Goal: Transaction & Acquisition: Purchase product/service

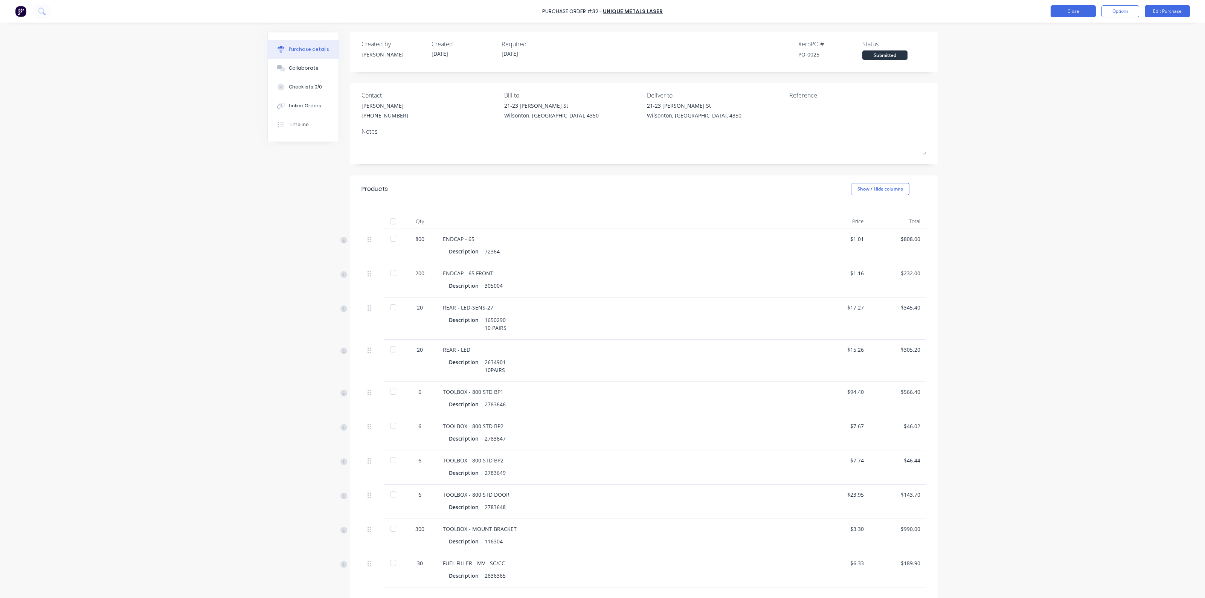
click at [1061, 12] on button "Close" at bounding box center [1073, 11] width 45 height 12
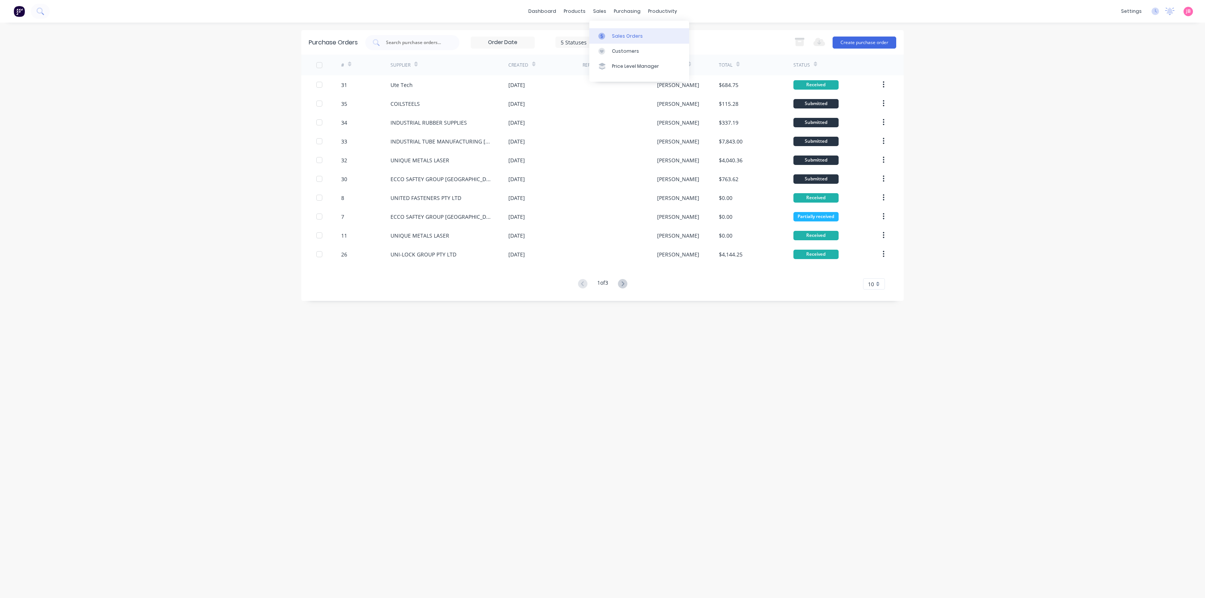
click at [616, 35] on div "Sales Orders" at bounding box center [627, 36] width 31 height 7
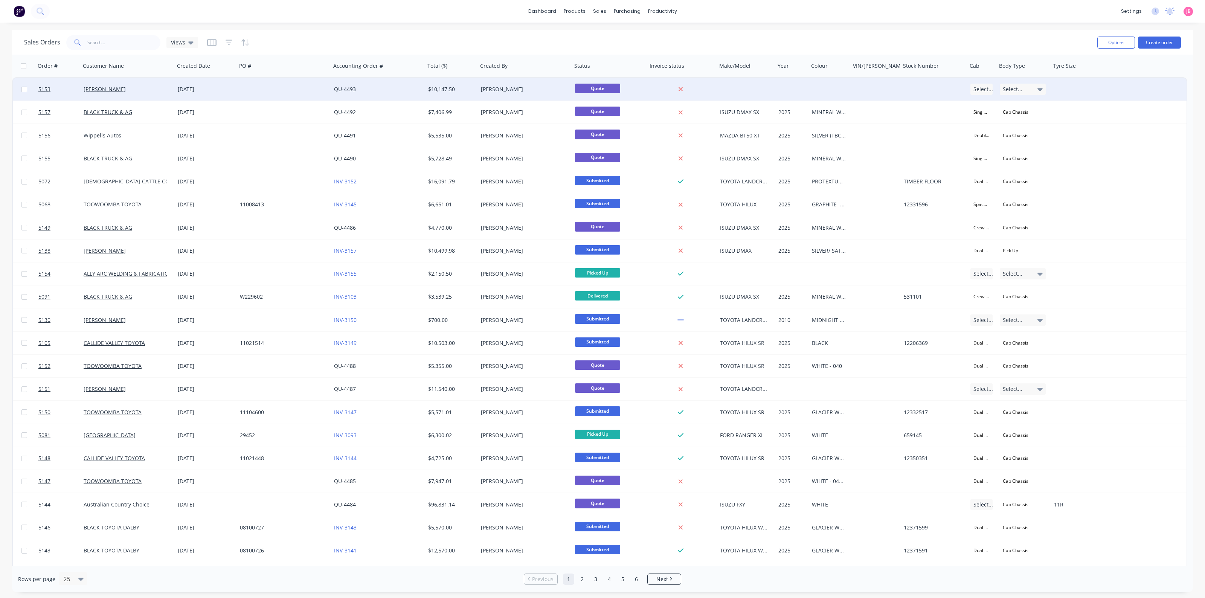
click at [210, 93] on div "[DATE]" at bounding box center [206, 89] width 62 height 23
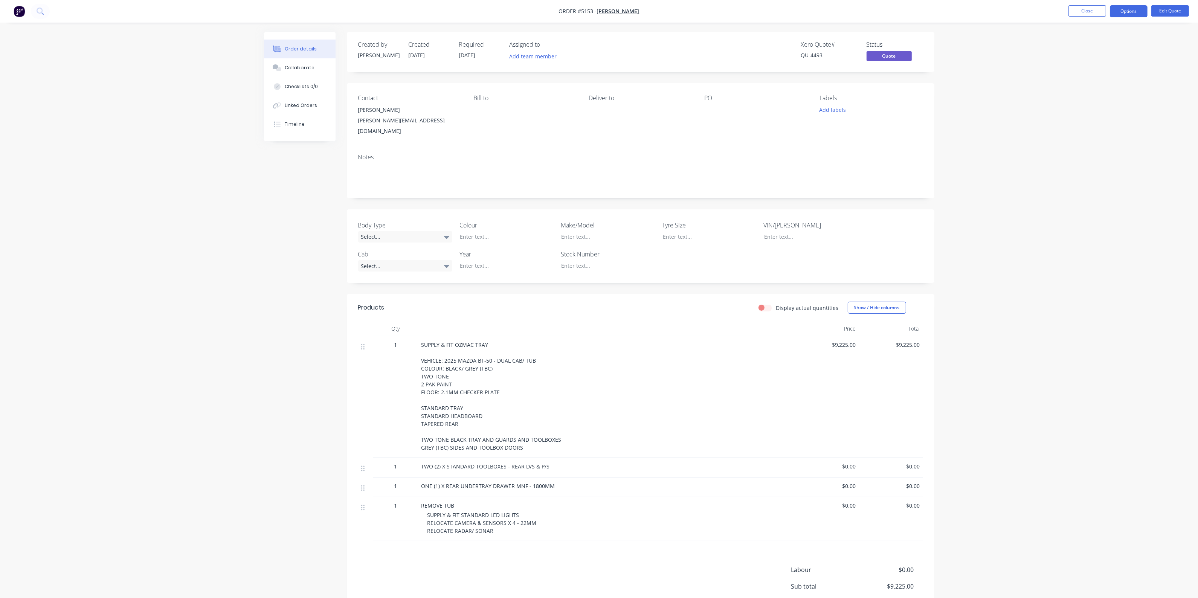
click at [985, 308] on div "Order details Collaborate Checklists 0/0 Linked Orders Timeline Order details C…" at bounding box center [599, 329] width 1198 height 659
click at [974, 464] on div "Order details Collaborate Checklists 0/0 Linked Orders Timeline Order details C…" at bounding box center [599, 329] width 1198 height 659
click at [980, 224] on div "Order details Collaborate Checklists 0/0 Linked Orders Timeline Order details C…" at bounding box center [599, 329] width 1198 height 659
click at [1087, 11] on button "Close" at bounding box center [1087, 10] width 38 height 11
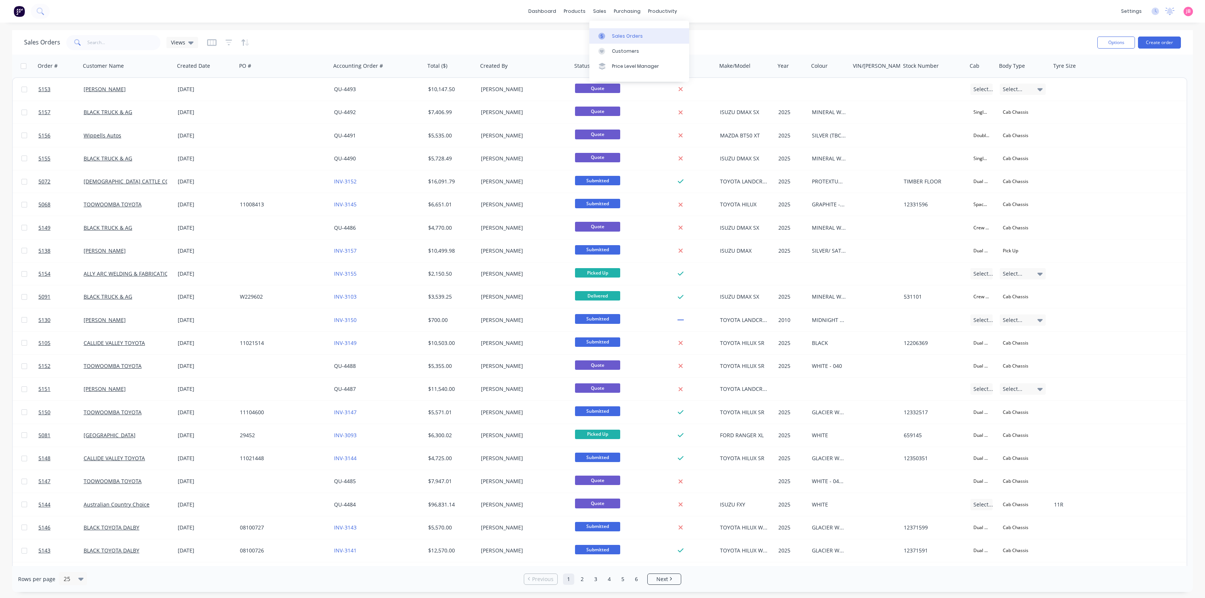
click at [619, 37] on div "Sales Orders" at bounding box center [627, 36] width 31 height 7
click at [622, 33] on div "Sales Orders" at bounding box center [627, 36] width 31 height 7
click at [1165, 38] on button "Create order" at bounding box center [1159, 43] width 43 height 12
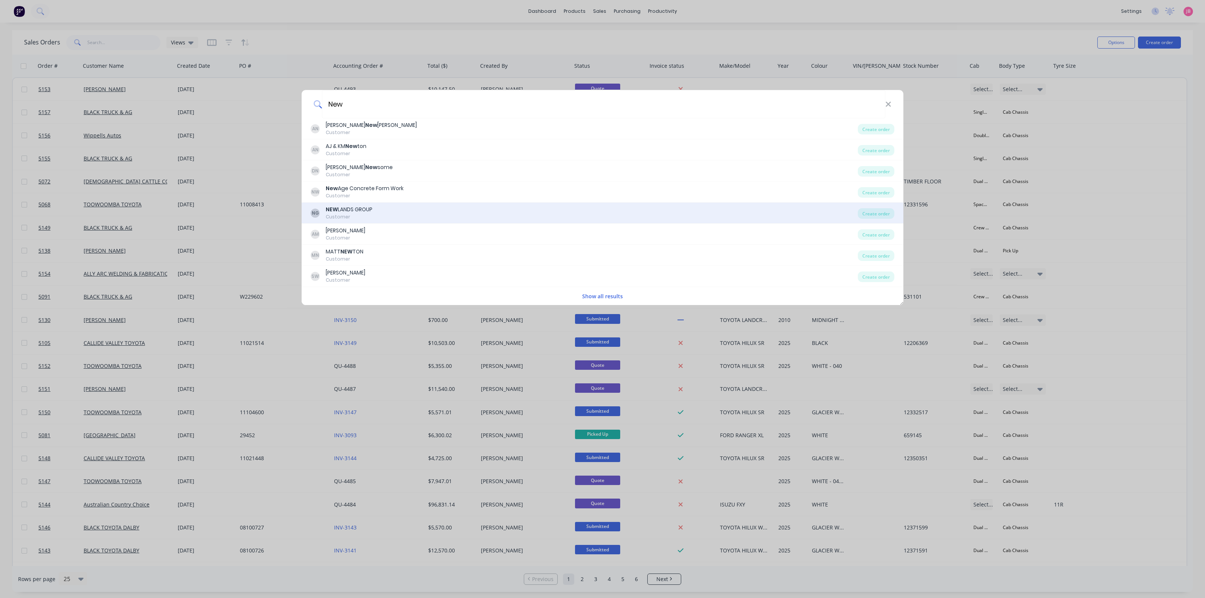
type input "New"
click at [409, 206] on div "NG NEW LANDS GROUP Customer" at bounding box center [584, 213] width 547 height 15
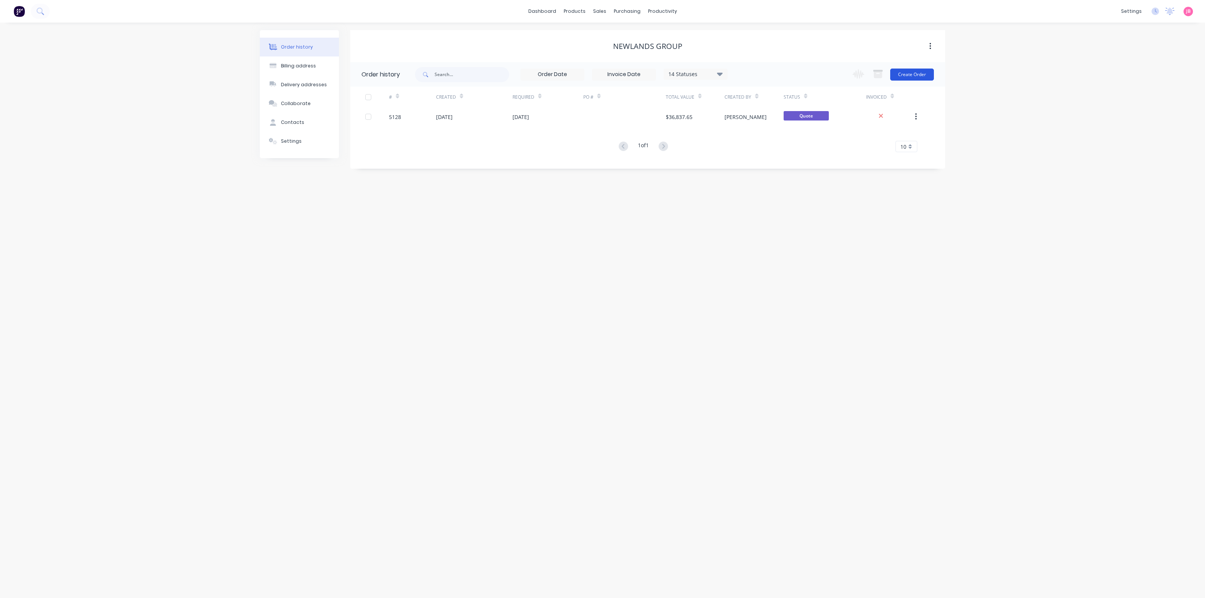
click at [921, 71] on button "Create Order" at bounding box center [912, 75] width 44 height 12
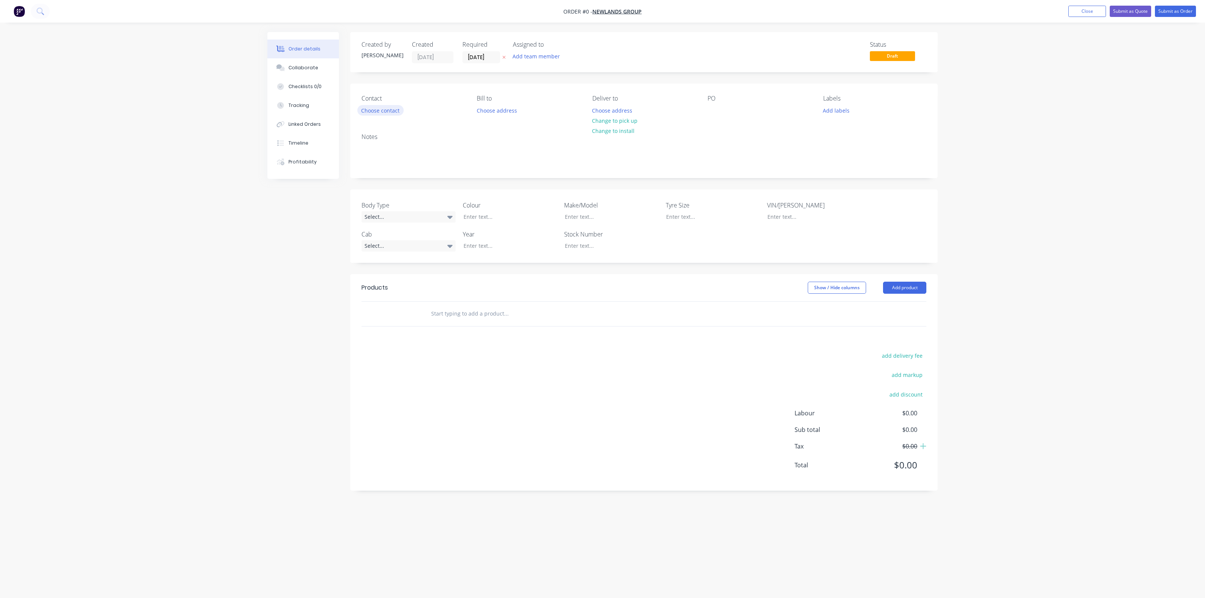
click at [375, 106] on button "Choose contact" at bounding box center [380, 110] width 46 height 10
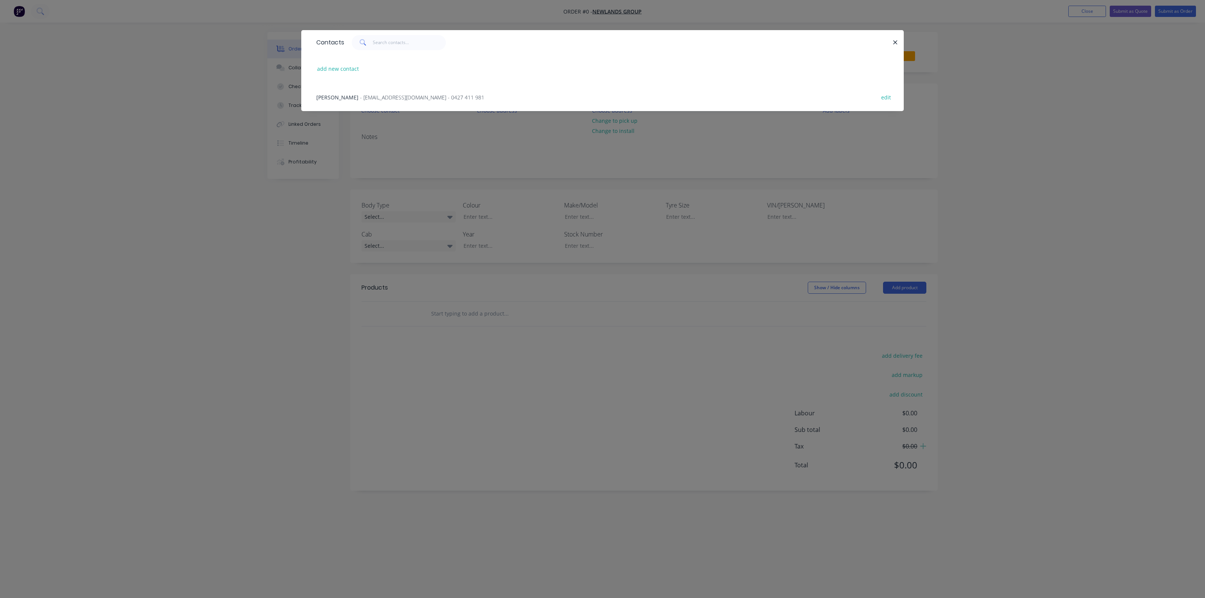
click at [383, 96] on span "- [EMAIL_ADDRESS][DOMAIN_NAME] - 0427 411 981" at bounding box center [422, 97] width 124 height 7
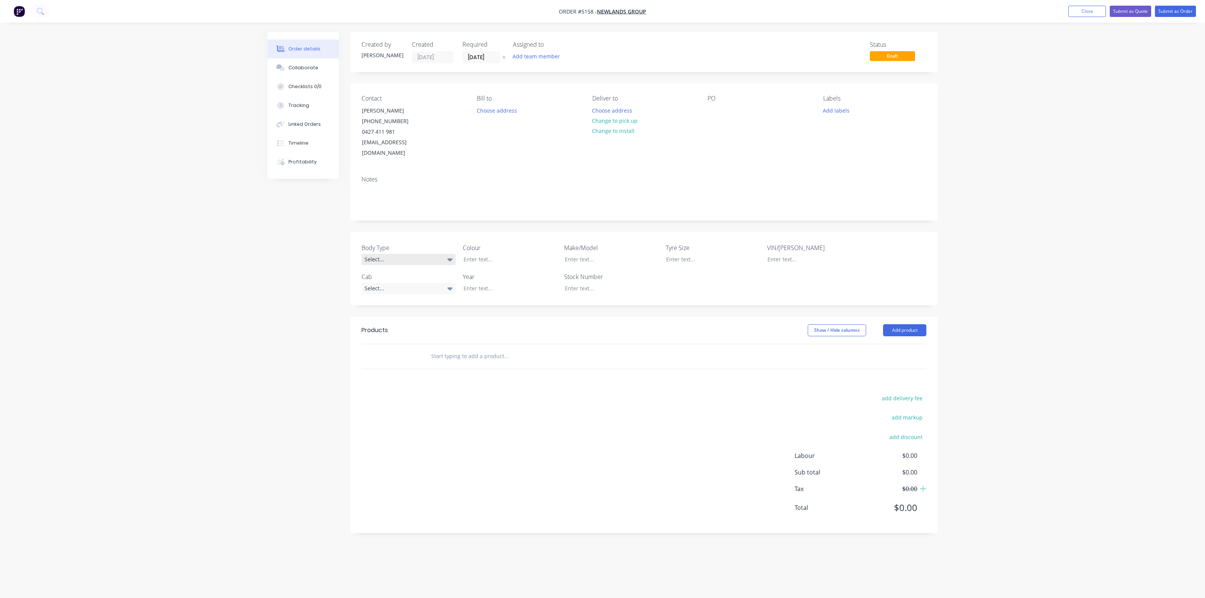
click at [411, 254] on div "Select..." at bounding box center [409, 259] width 94 height 11
click at [406, 277] on button "Cab Chassis" at bounding box center [418, 279] width 113 height 15
click at [408, 282] on div "Select..." at bounding box center [409, 287] width 94 height 11
click at [402, 308] on button "Single Cab" at bounding box center [418, 308] width 113 height 15
click at [490, 254] on div at bounding box center [505, 259] width 94 height 11
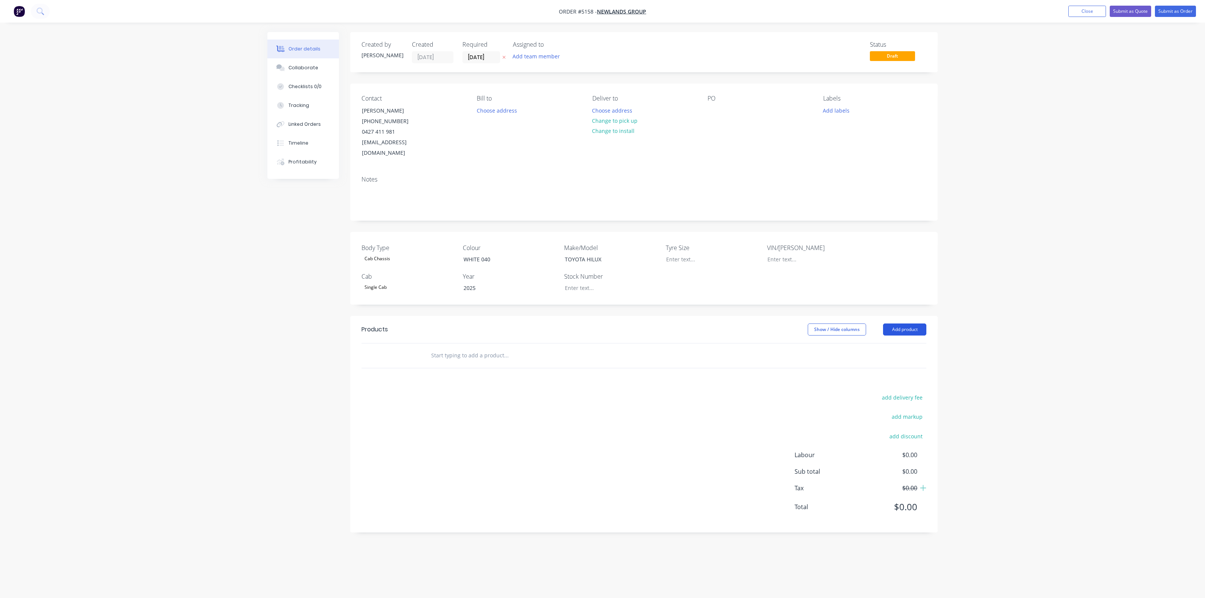
click at [910, 323] on button "Add product" at bounding box center [904, 329] width 43 height 12
click at [888, 343] on div "Product catalogue" at bounding box center [891, 348] width 58 height 11
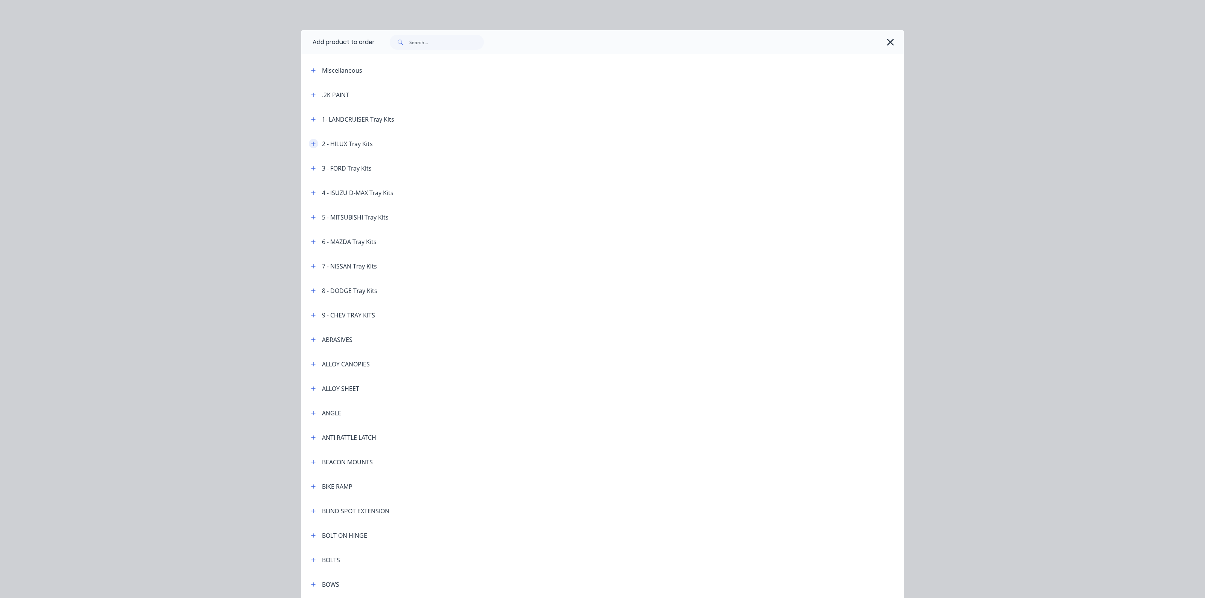
click at [310, 147] on button "button" at bounding box center [313, 143] width 9 height 9
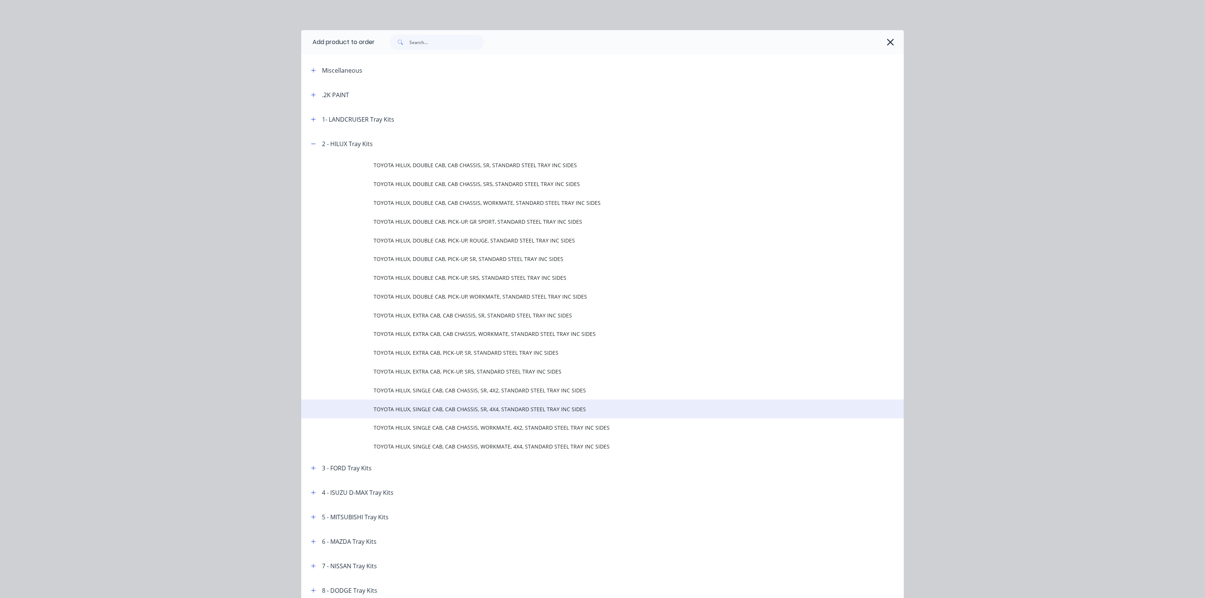
click at [462, 407] on span "TOYOTA HILUX, SINGLE CAB, CAB CHASSIS, SR, 4X4, STANDARD STEEL TRAY INC SIDES" at bounding box center [586, 409] width 424 height 8
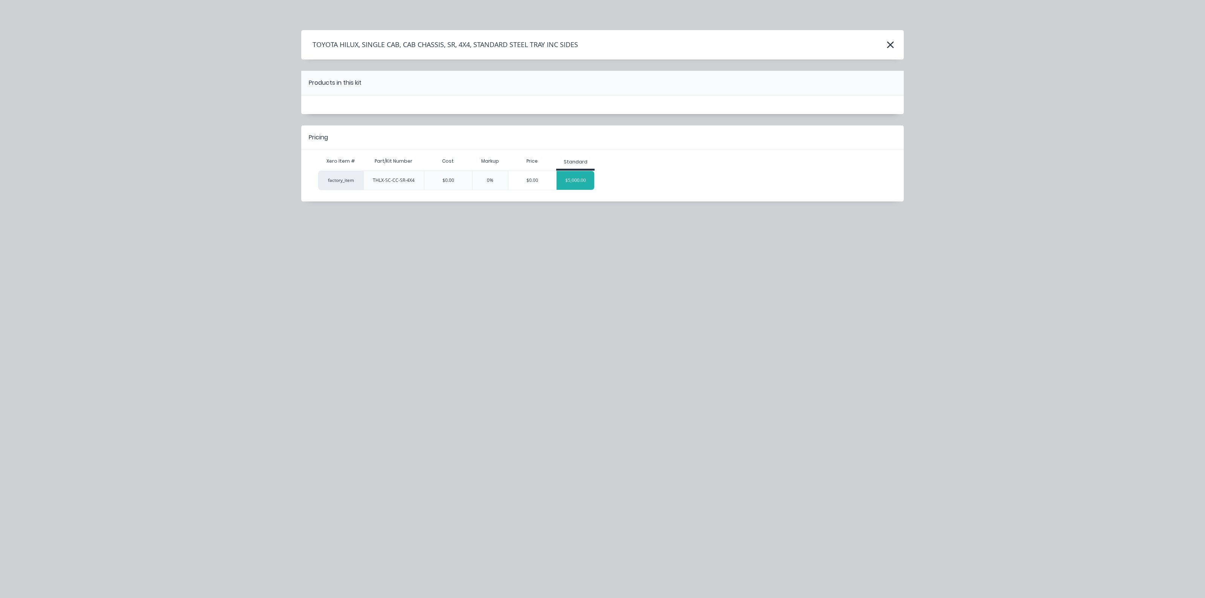
click at [587, 175] on div "$5,000.00" at bounding box center [576, 180] width 38 height 19
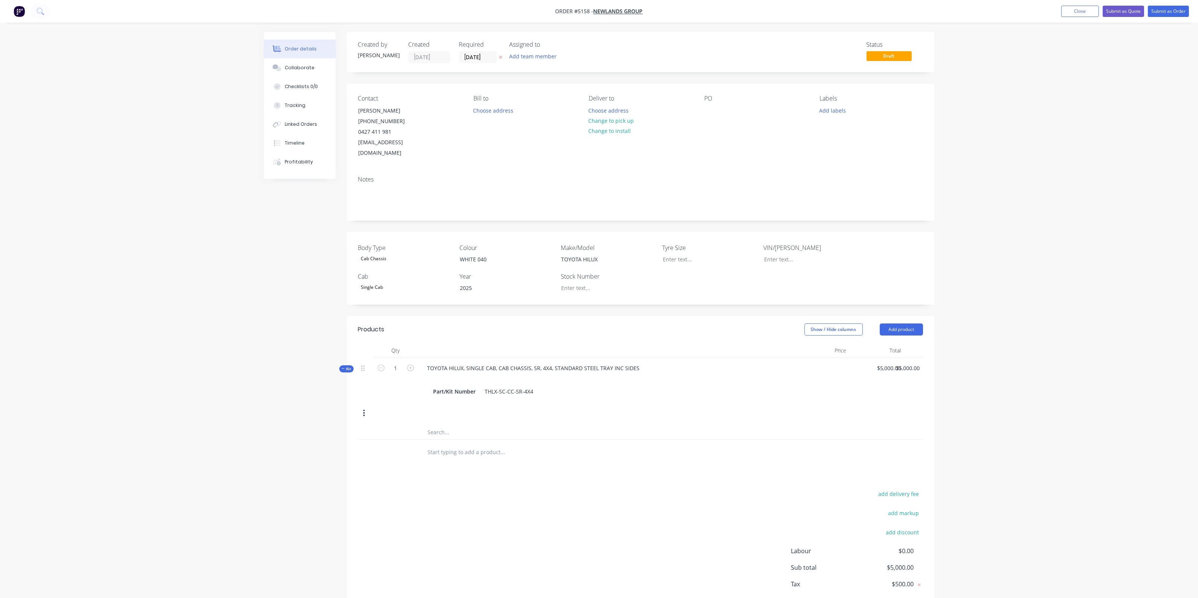
click at [456, 444] on input "text" at bounding box center [502, 451] width 151 height 15
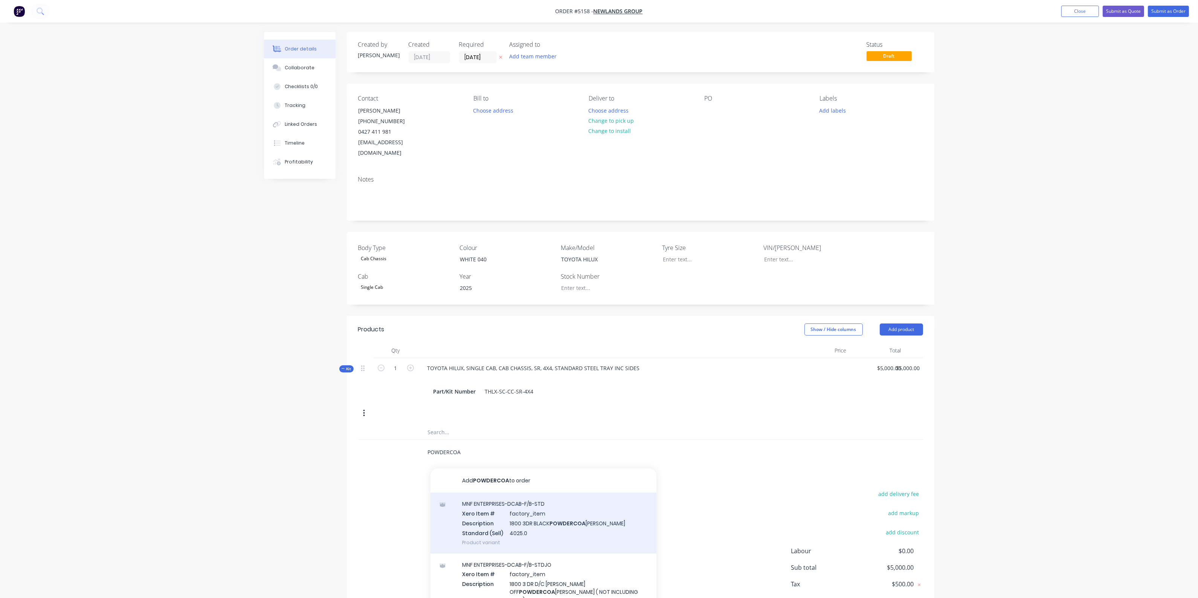
type input "POWDERCOAT"
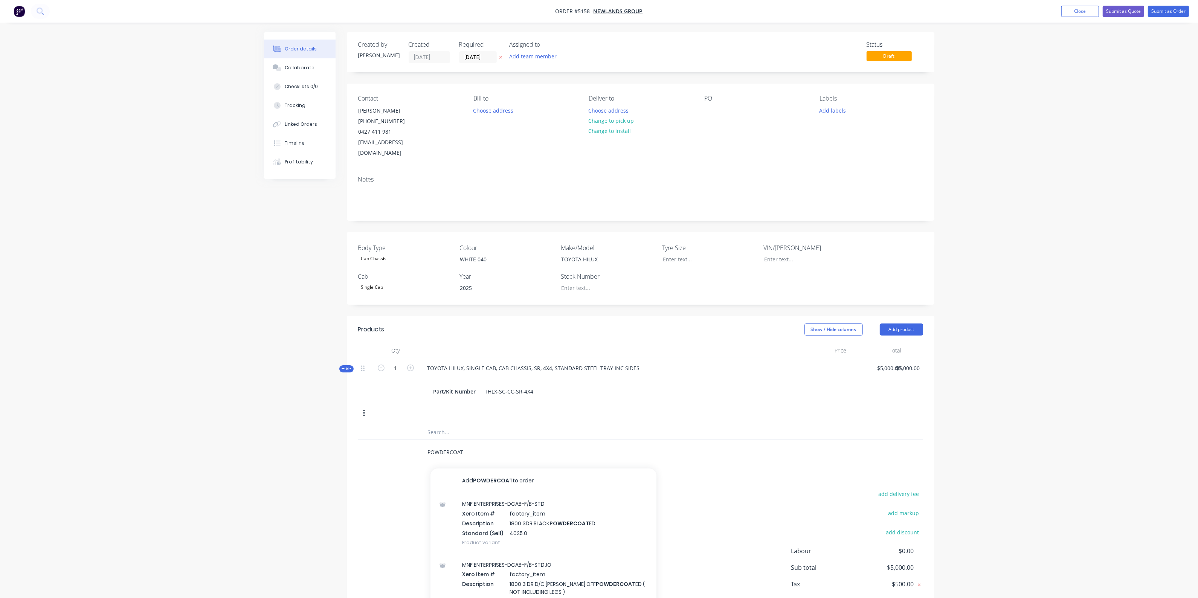
drag, startPoint x: 479, startPoint y: 445, endPoint x: 407, endPoint y: 445, distance: 71.9
click at [407, 445] on div "POWDERCOAT Add POWDERCOAT to order MNF ENTERPRISES-DCAB-F/B-STD Xero Item # fac…" at bounding box center [640, 452] width 565 height 24
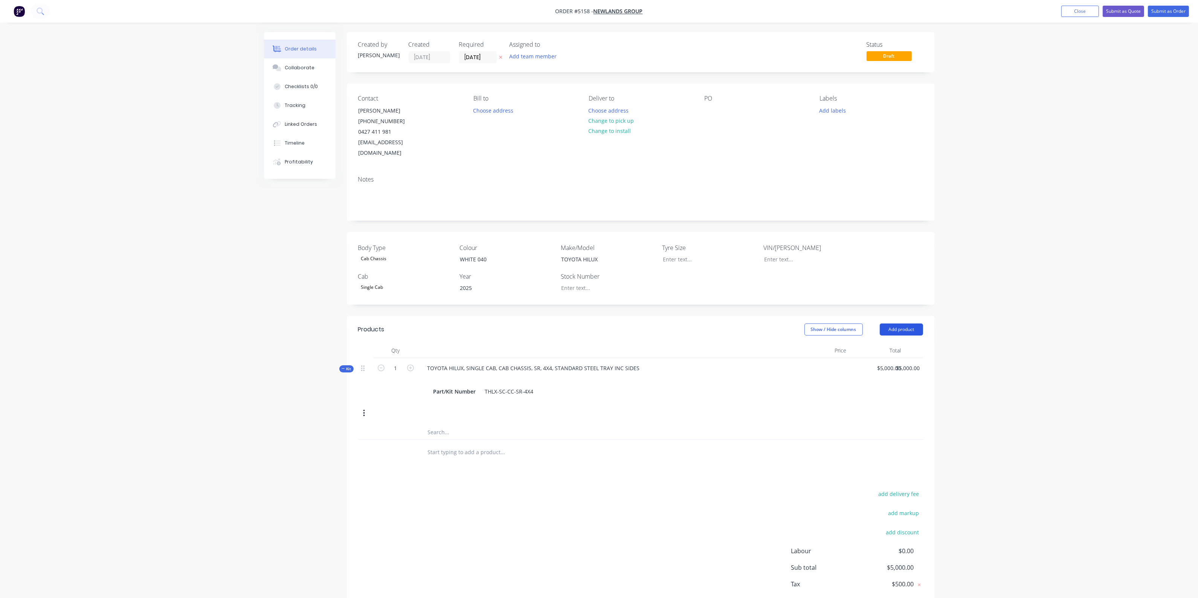
click at [902, 324] on button "Add product" at bounding box center [901, 329] width 43 height 12
click at [879, 343] on div "Product catalogue" at bounding box center [887, 348] width 58 height 11
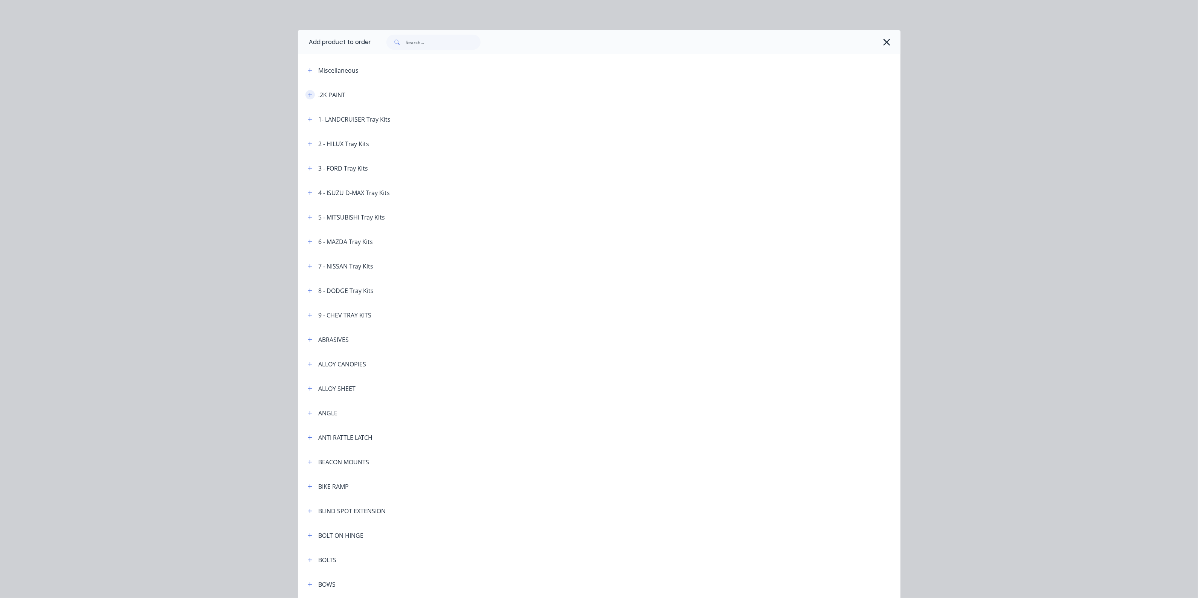
click at [308, 95] on icon "button" at bounding box center [310, 94] width 5 height 5
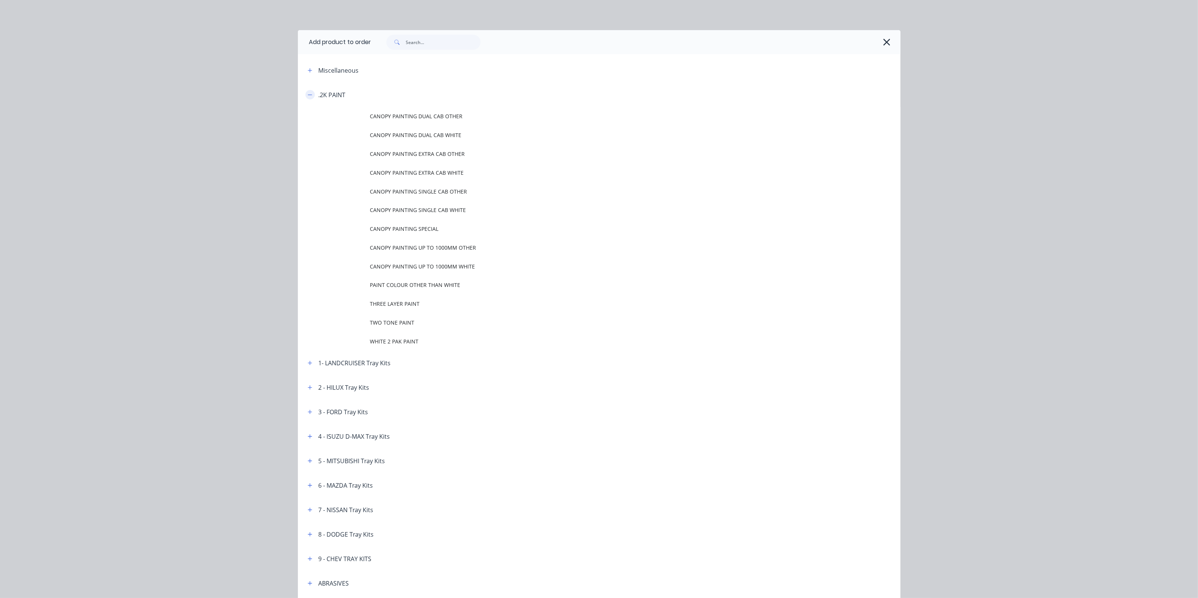
click at [308, 95] on icon "button" at bounding box center [310, 94] width 5 height 5
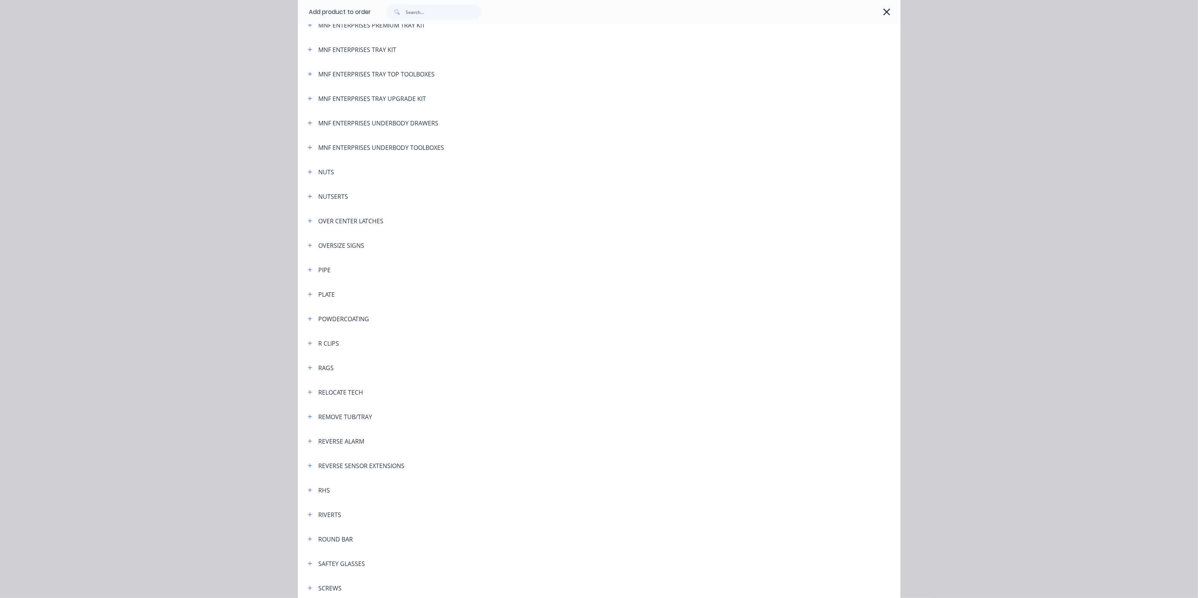
scroll to position [1586, 0]
click at [308, 317] on icon "button" at bounding box center [310, 319] width 5 height 5
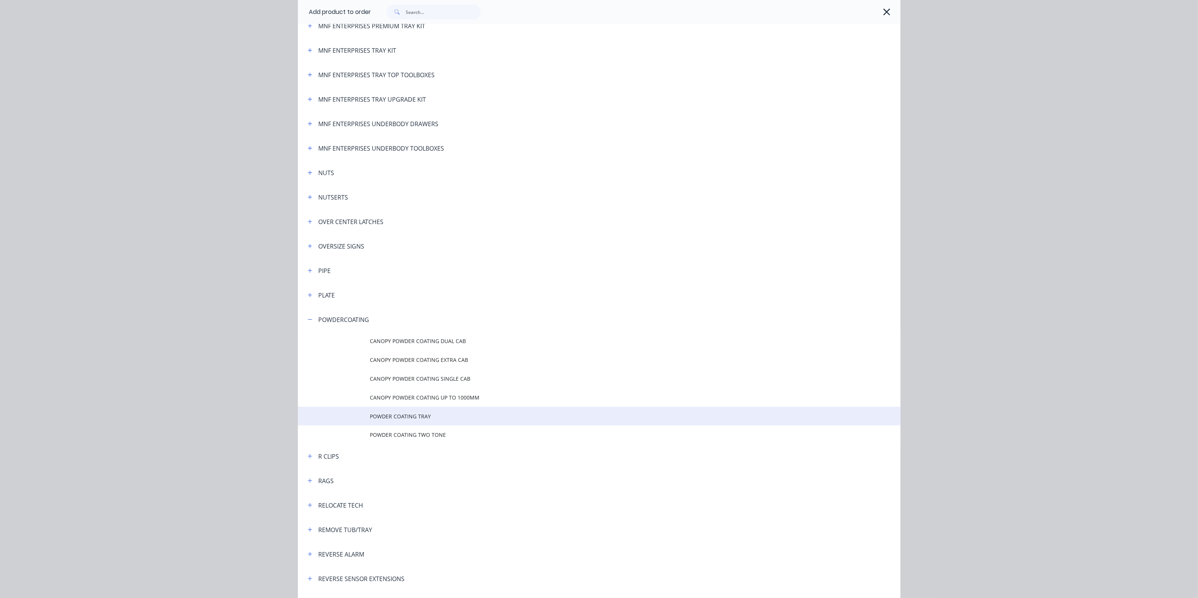
click at [403, 413] on span "POWDER COATING TRAY" at bounding box center [582, 416] width 424 height 8
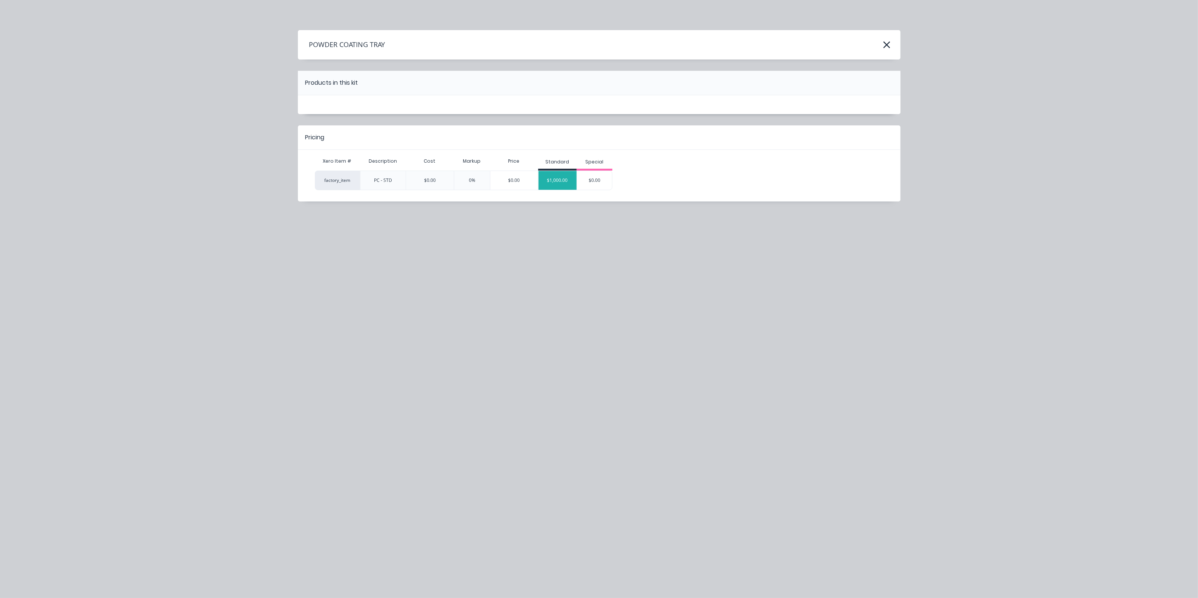
click at [567, 186] on div "$1,000.00" at bounding box center [557, 180] width 38 height 19
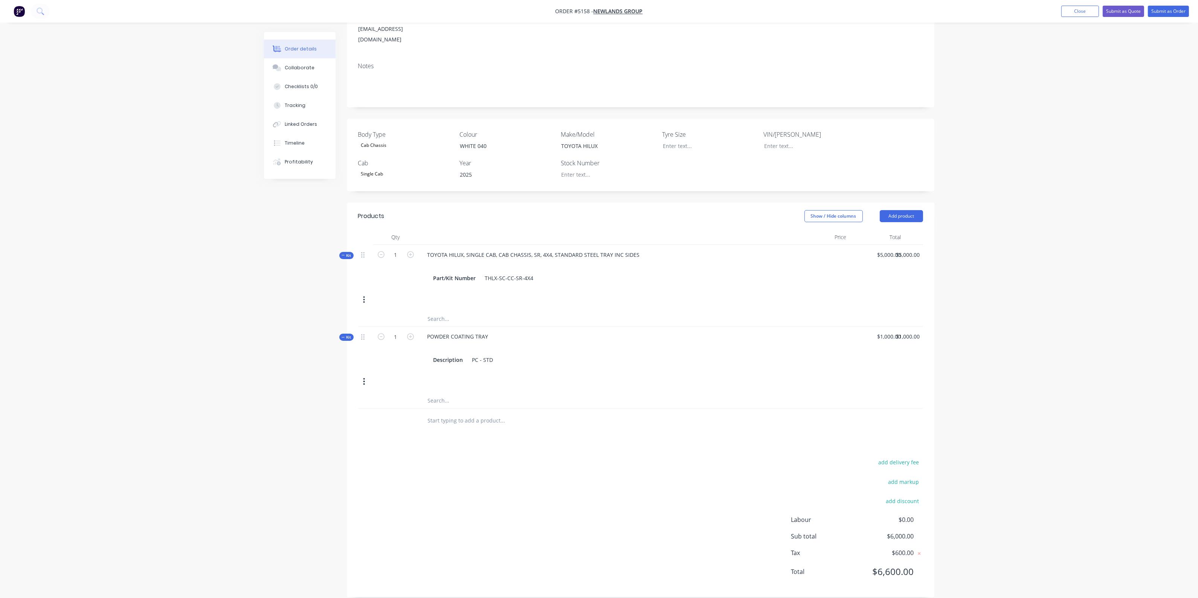
scroll to position [114, 0]
click at [464, 412] on input "text" at bounding box center [502, 419] width 151 height 15
click at [886, 209] on button "Add product" at bounding box center [901, 215] width 43 height 12
click at [873, 229] on div "Product catalogue" at bounding box center [887, 234] width 58 height 11
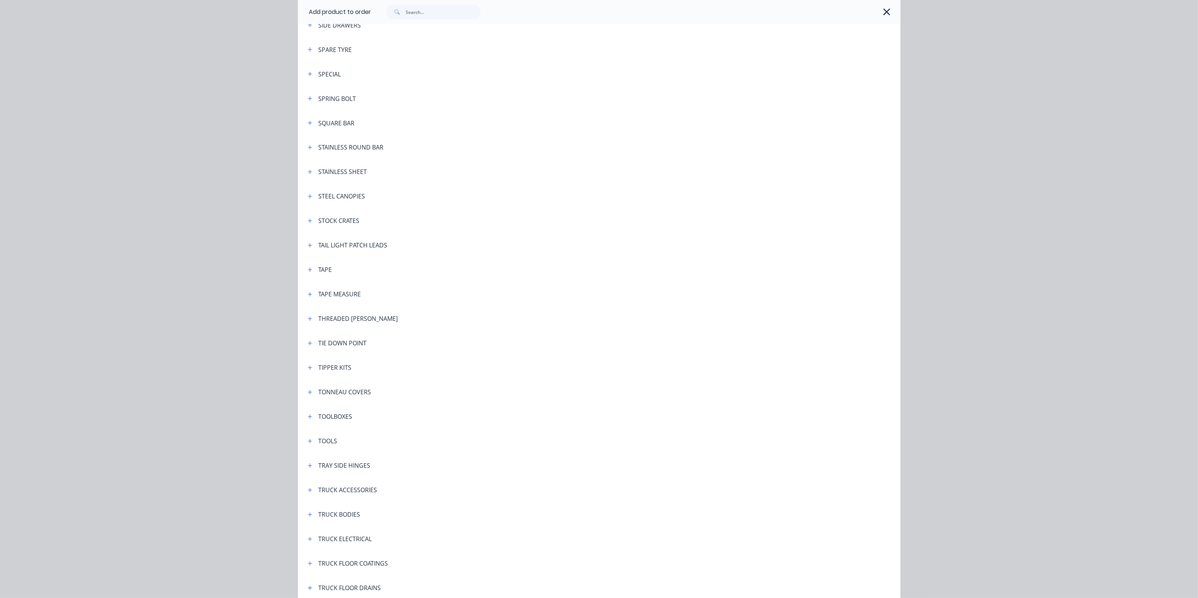
scroll to position [2245, 0]
click at [308, 417] on icon "button" at bounding box center [310, 419] width 5 height 5
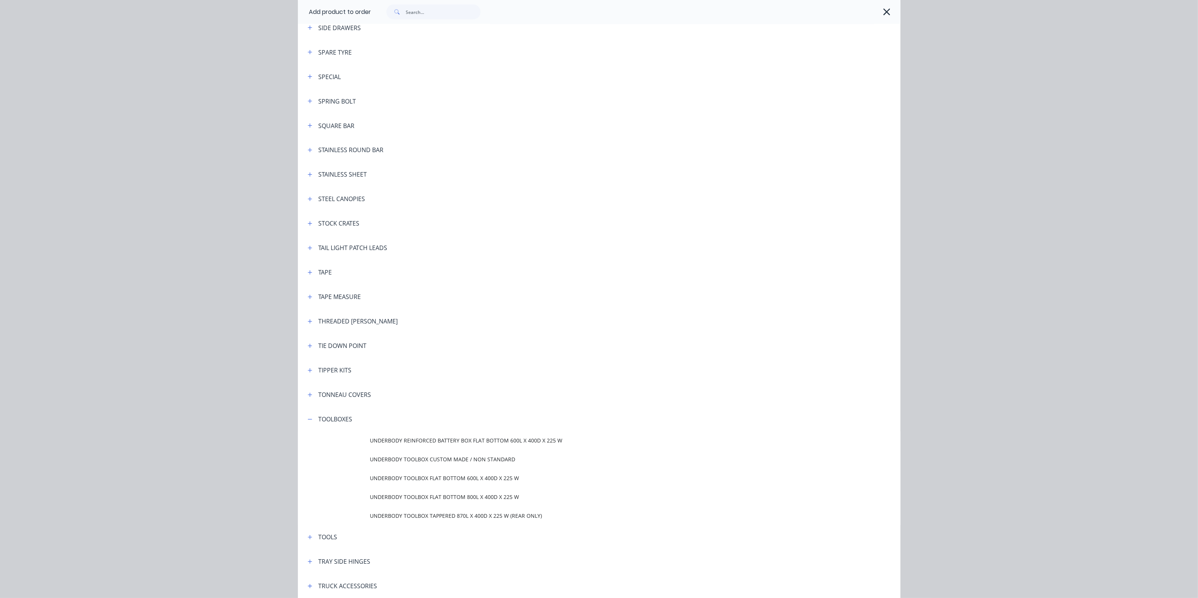
scroll to position [2434, 0]
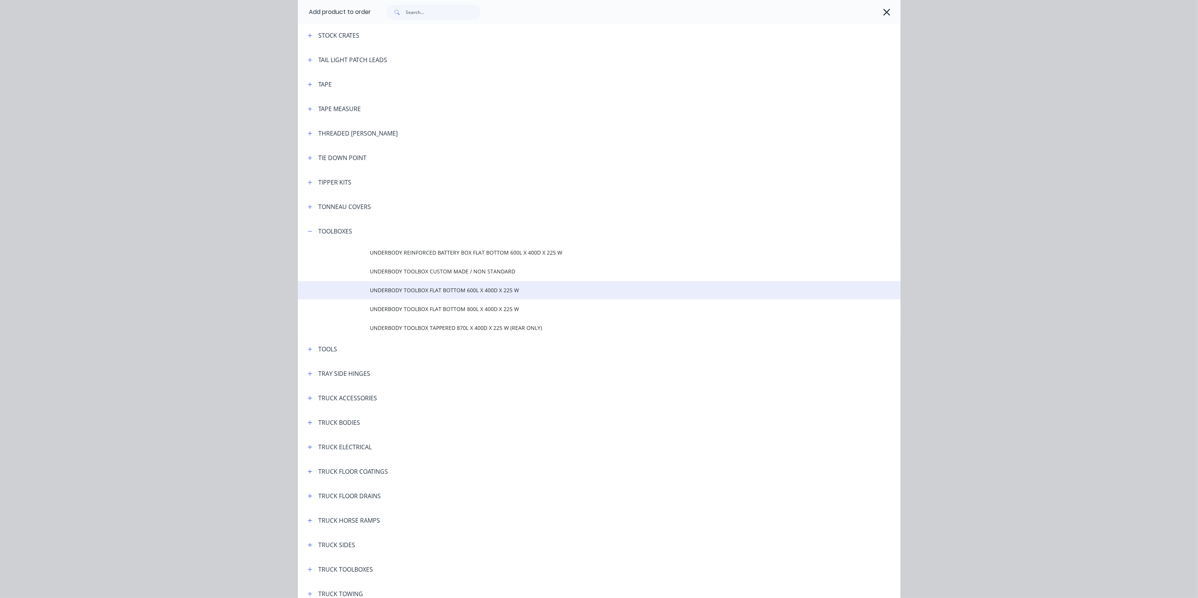
click at [482, 285] on td "UNDERBODY TOOLBOX FLAT BOTTOM 600L X 400D X 225 W" at bounding box center [635, 290] width 530 height 19
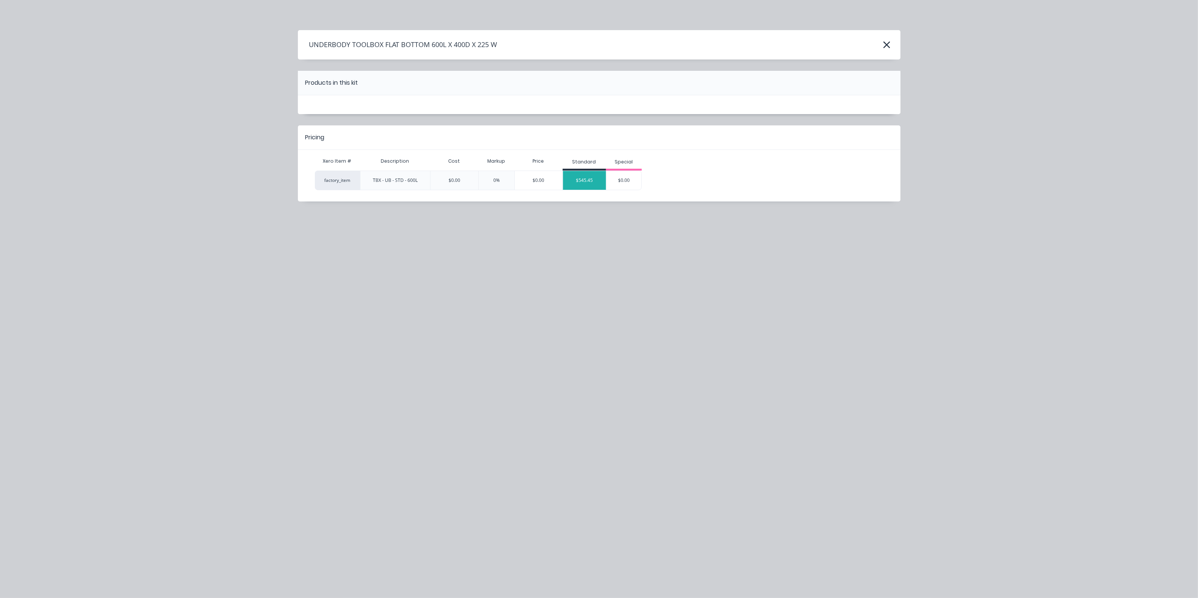
click at [580, 178] on div "$545.45" at bounding box center [584, 180] width 43 height 19
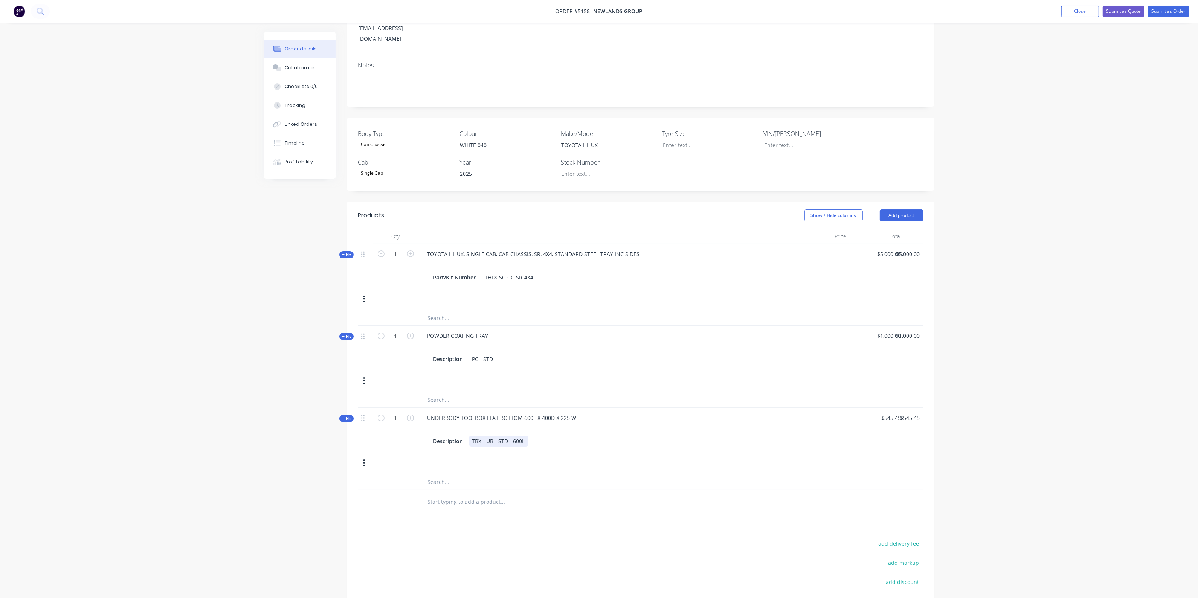
click at [523, 436] on div "TBX - UB - STD - 600L" at bounding box center [498, 441] width 59 height 11
click at [494, 441] on div "TBX - UB - STD - 600L REAR" at bounding box center [498, 445] width 59 height 19
click at [470, 440] on div "TBX - UB - STD - 600L REAR DRIVERS SIDE" at bounding box center [498, 445] width 59 height 19
click at [469, 498] on div at bounding box center [553, 510] width 271 height 24
click at [475, 502] on input "text" at bounding box center [502, 509] width 151 height 15
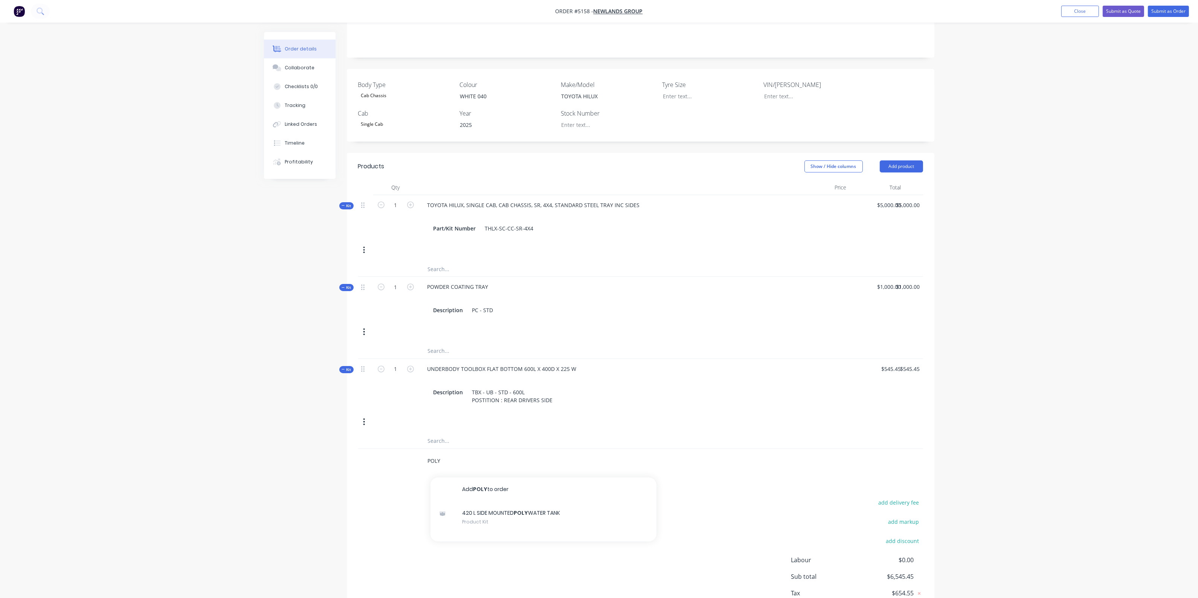
scroll to position [110, 0]
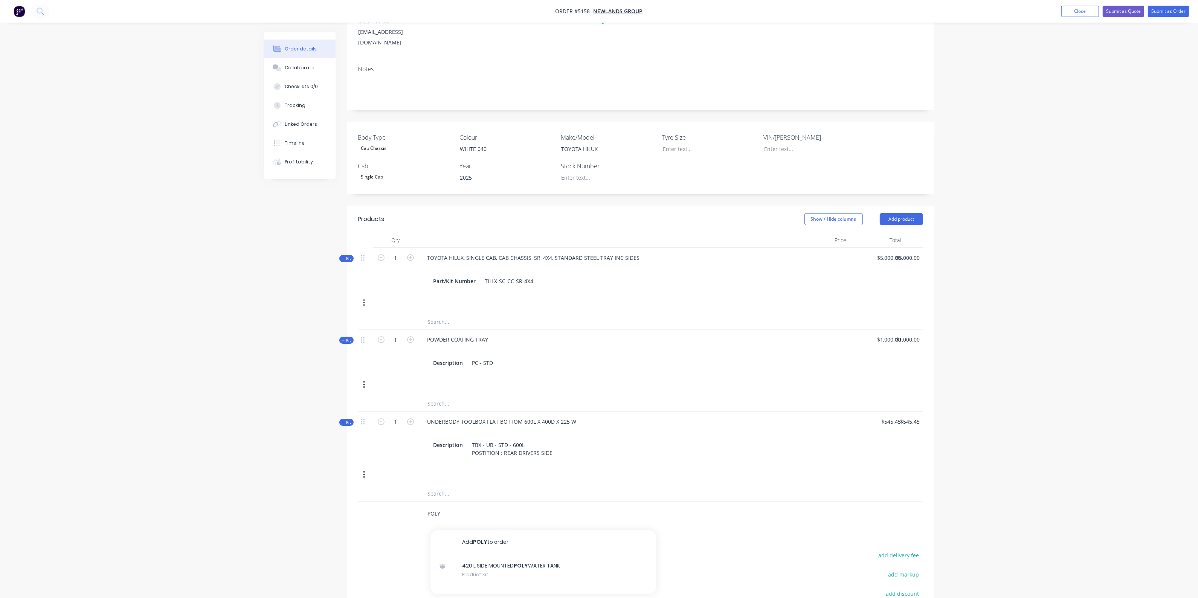
drag, startPoint x: 448, startPoint y: 501, endPoint x: 422, endPoint y: 508, distance: 26.8
click at [422, 508] on div "POLY Add POLY to order 420 L SIDE MOUNTED POLY WATER TANK Product Kit" at bounding box center [534, 513] width 226 height 15
type input "30L"
click at [522, 564] on div "WATER TANK 30L SIDE MOUNTED WITH HAND SOAP DISPENSER Product Kit" at bounding box center [543, 570] width 226 height 32
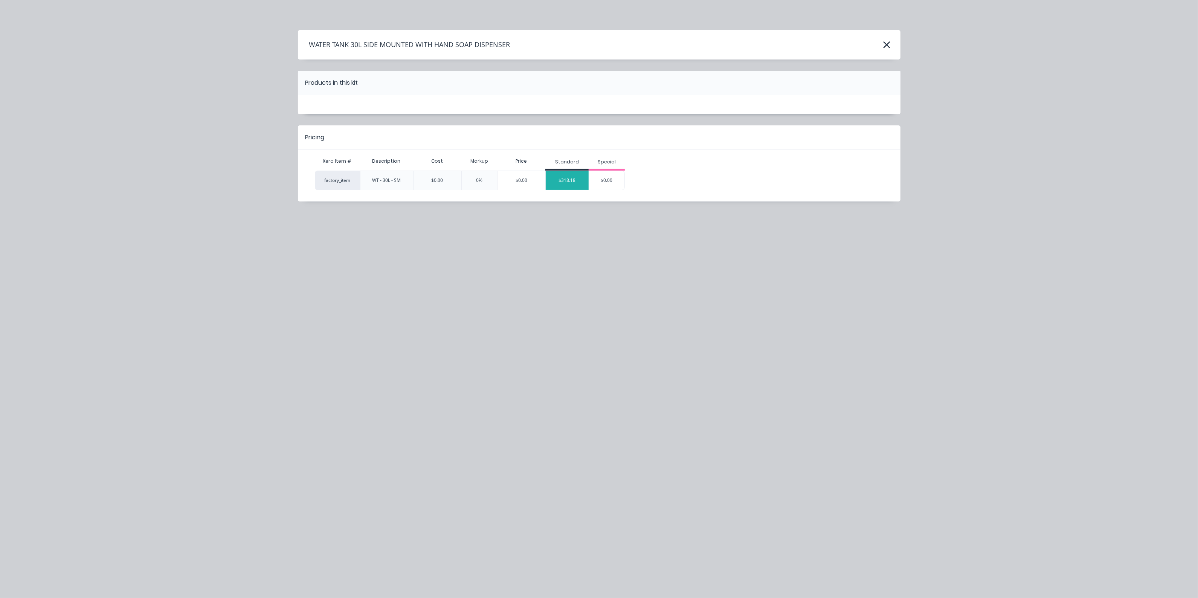
click at [569, 183] on div "$318.18" at bounding box center [567, 180] width 43 height 19
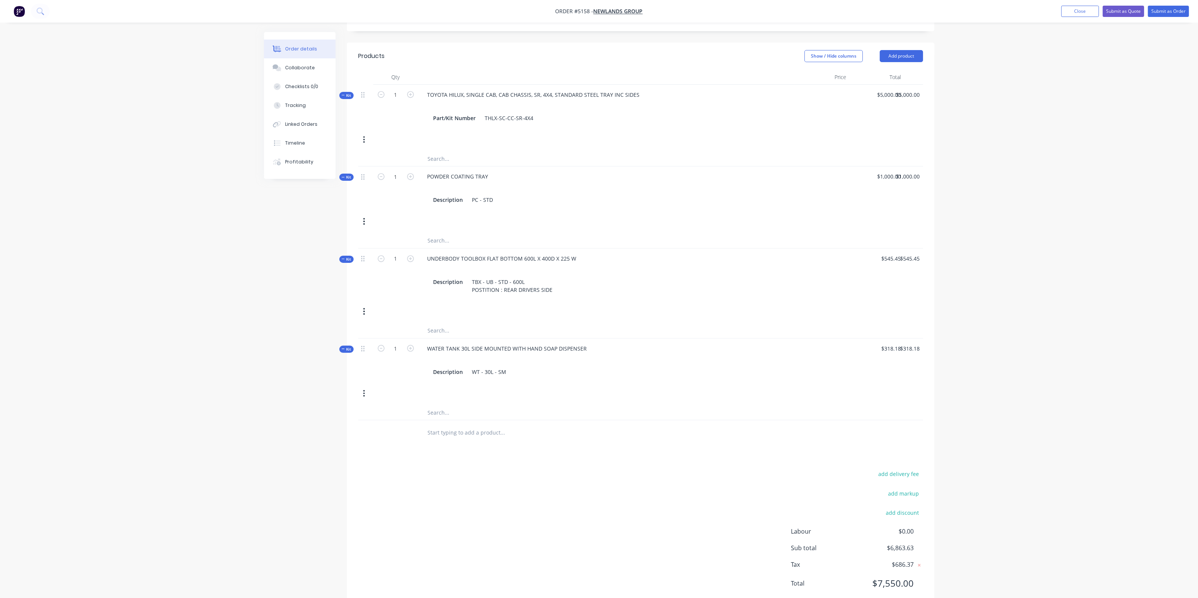
scroll to position [287, 0]
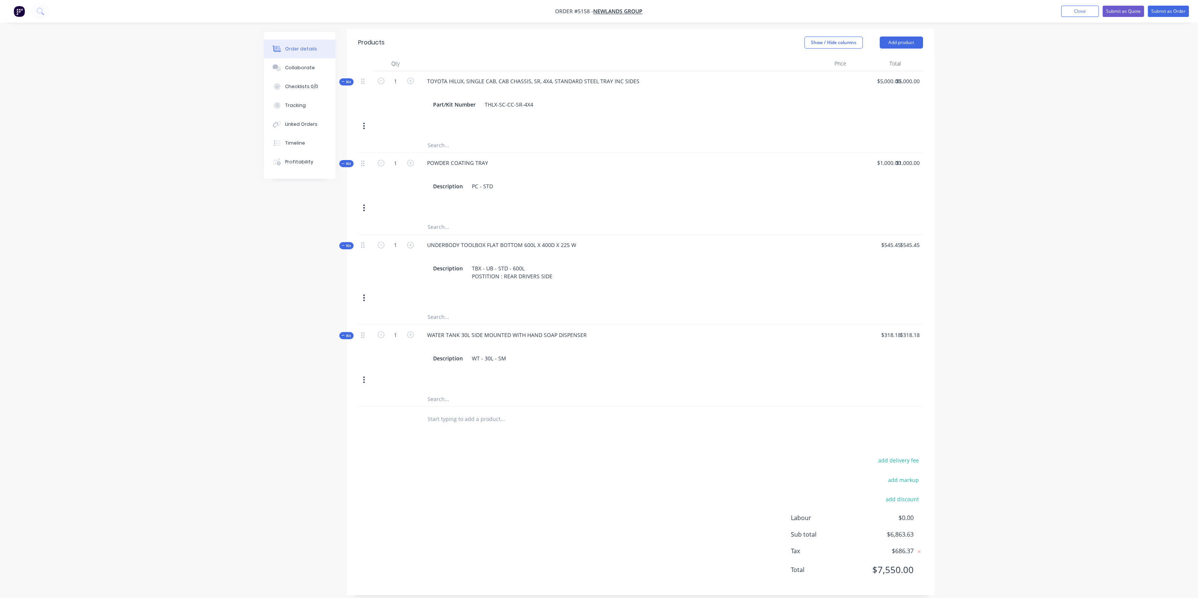
click at [507, 411] on input "text" at bounding box center [502, 418] width 151 height 15
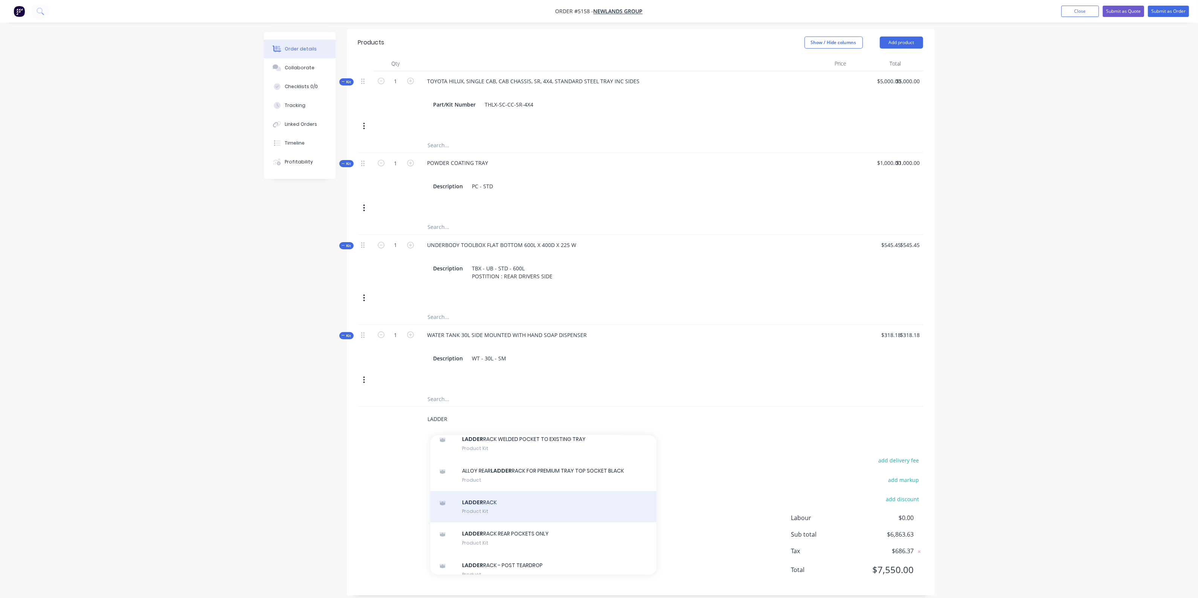
type input "LADDER"
click at [525, 516] on div "LADDER RACK Product Kit" at bounding box center [543, 507] width 226 height 32
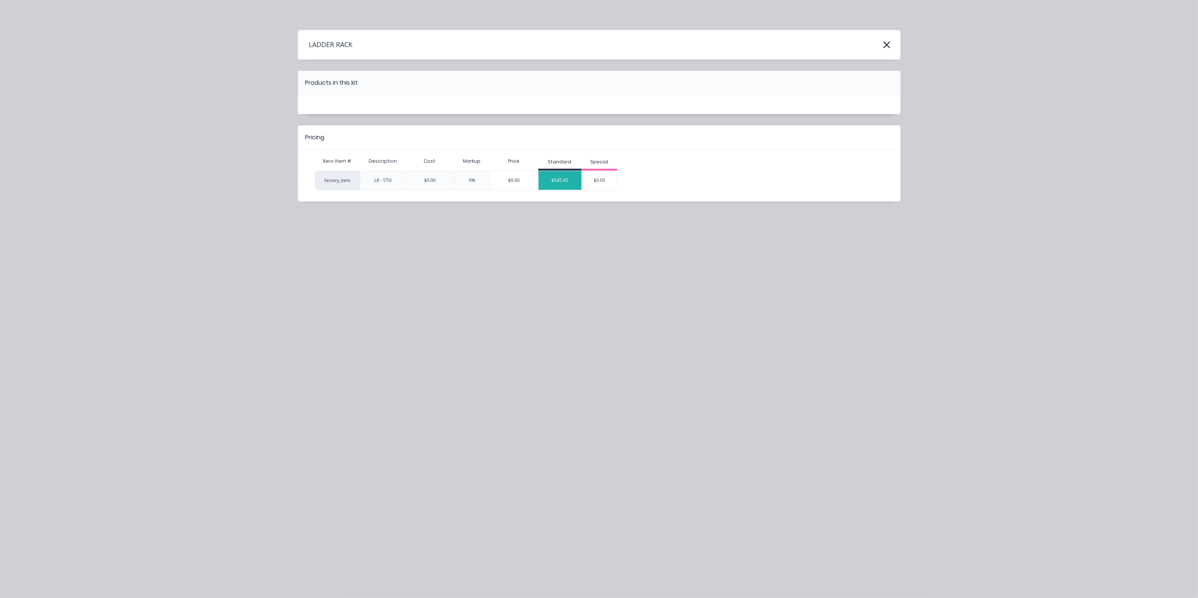
click at [567, 178] on div "$545.45" at bounding box center [559, 180] width 43 height 19
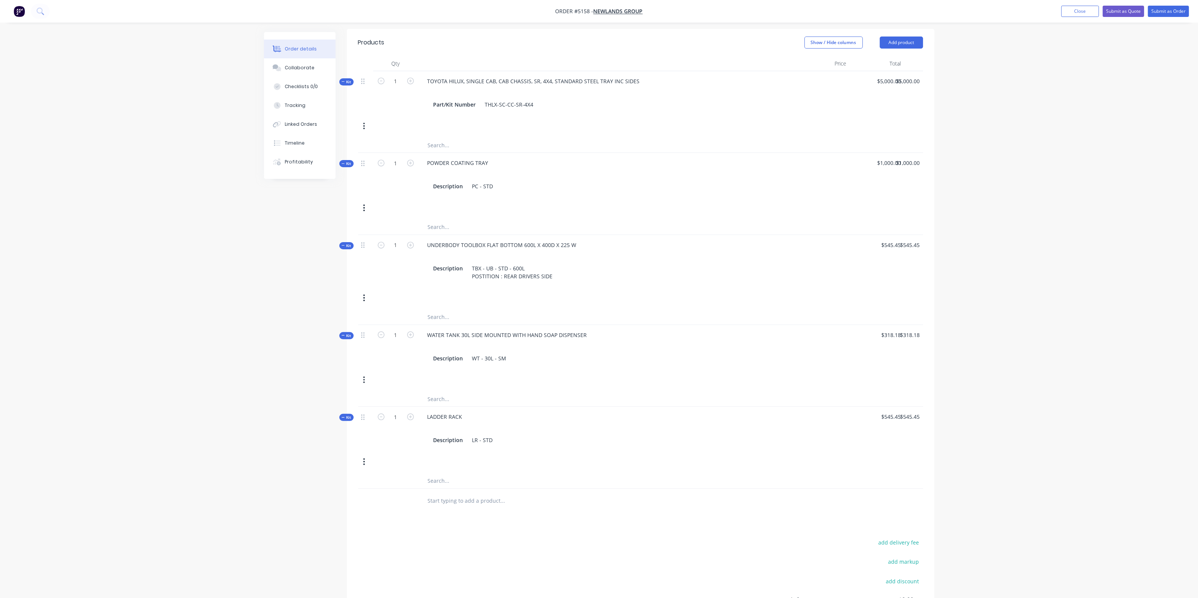
click at [467, 497] on input "text" at bounding box center [502, 500] width 151 height 15
type input "PINS"
click at [491, 545] on div "LADDER RACK REMOVABLE PINS Product Kit" at bounding box center [543, 558] width 226 height 32
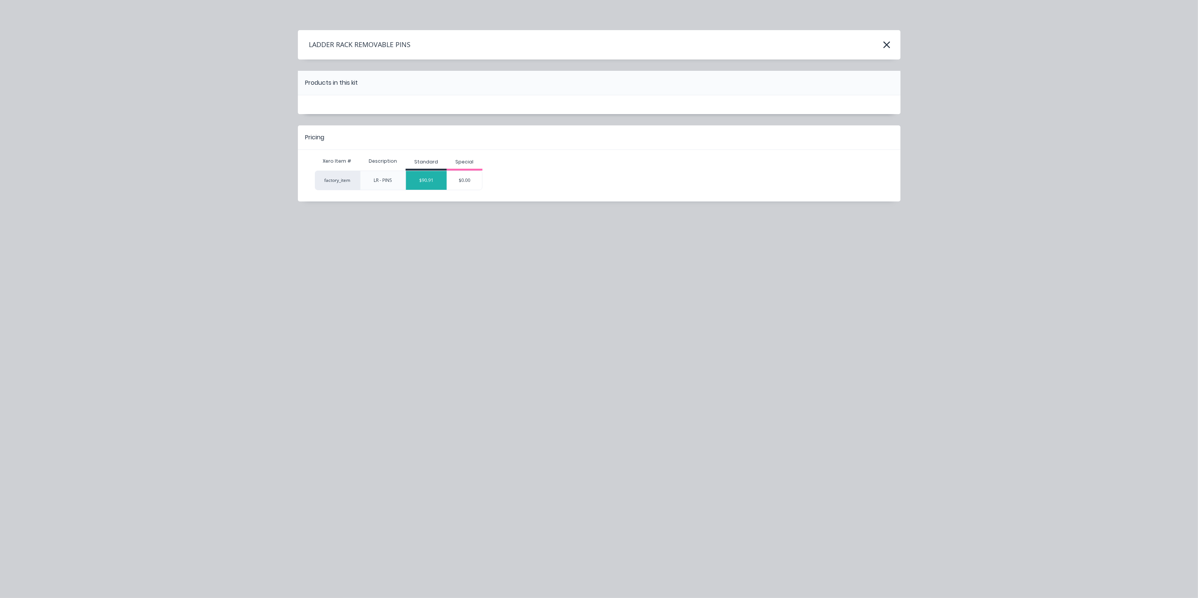
click at [425, 179] on div "$90.91" at bounding box center [426, 180] width 41 height 19
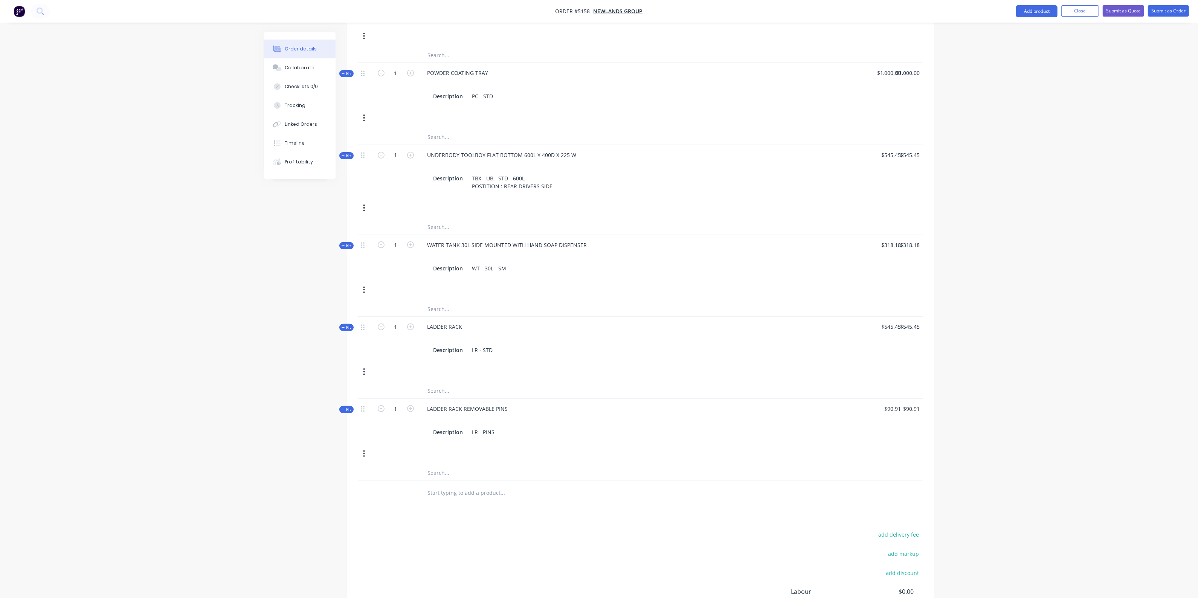
scroll to position [381, 0]
click at [494, 423] on div "LR - PINS" at bounding box center [483, 428] width 29 height 11
click at [757, 401] on div "LADDER RACK REMOVABLE PINS Description LR - PINS FRONT AND BACK" at bounding box center [606, 424] width 377 height 59
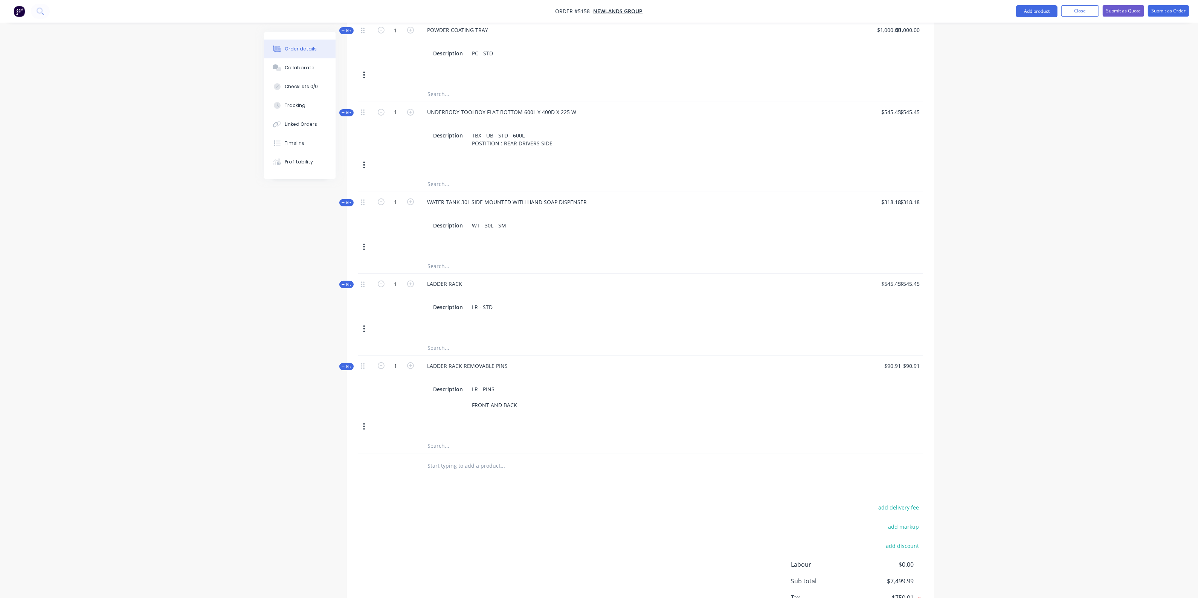
scroll to position [420, 0]
click at [480, 459] on input "text" at bounding box center [502, 465] width 151 height 15
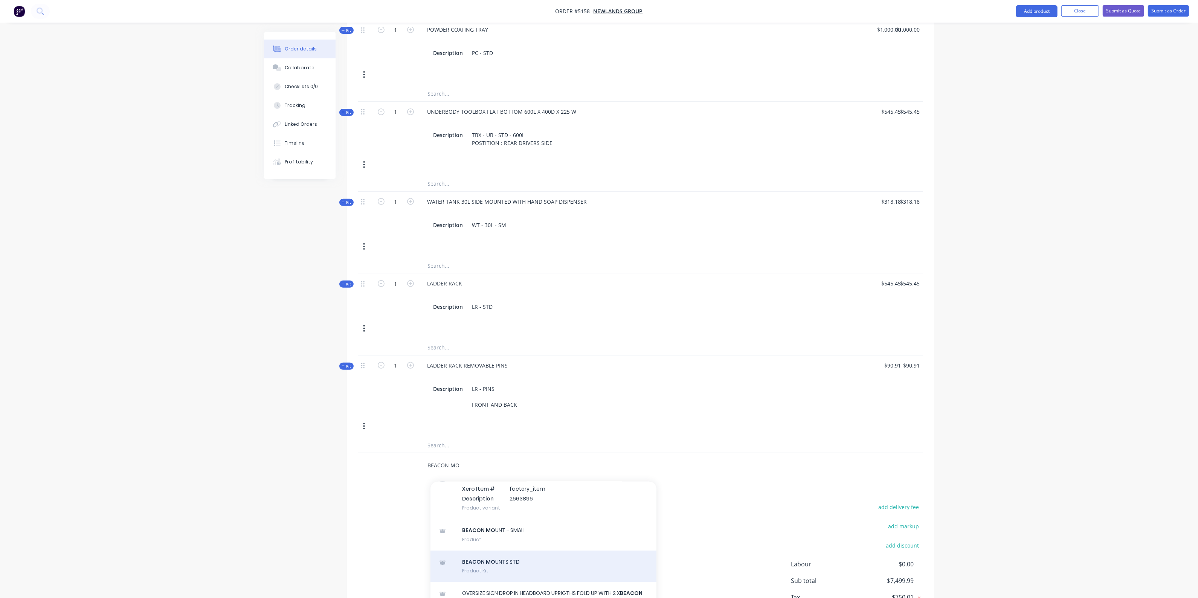
type input "BEACON MO"
click at [508, 561] on div "BEACON MO UNTS STD Product Kit" at bounding box center [543, 567] width 226 height 32
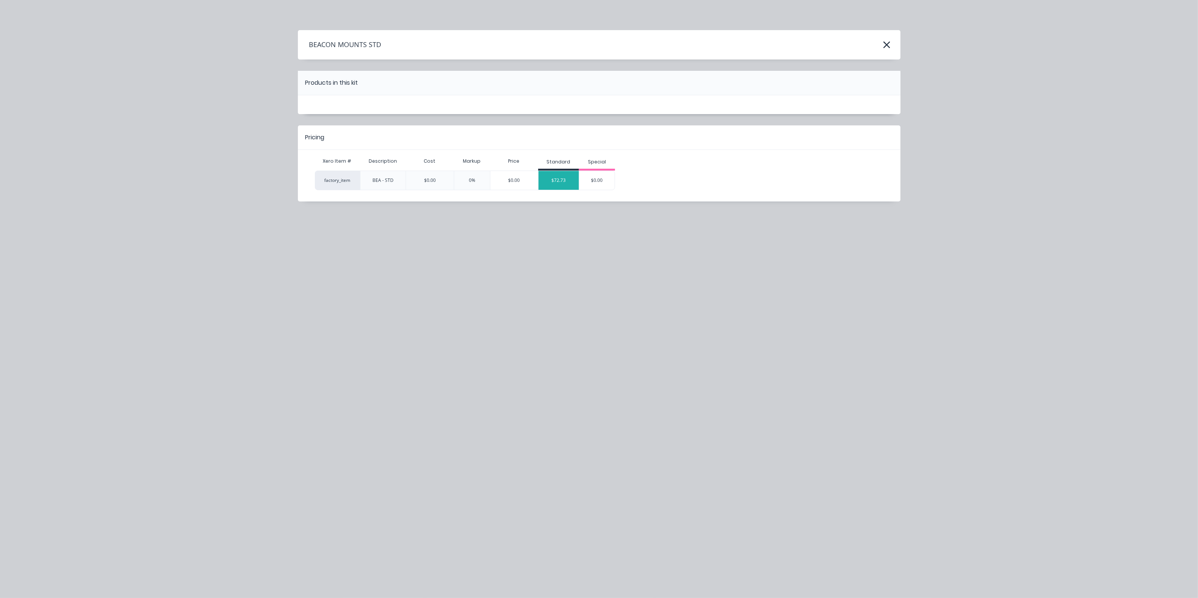
click at [564, 182] on div "$72.73" at bounding box center [558, 180] width 41 height 19
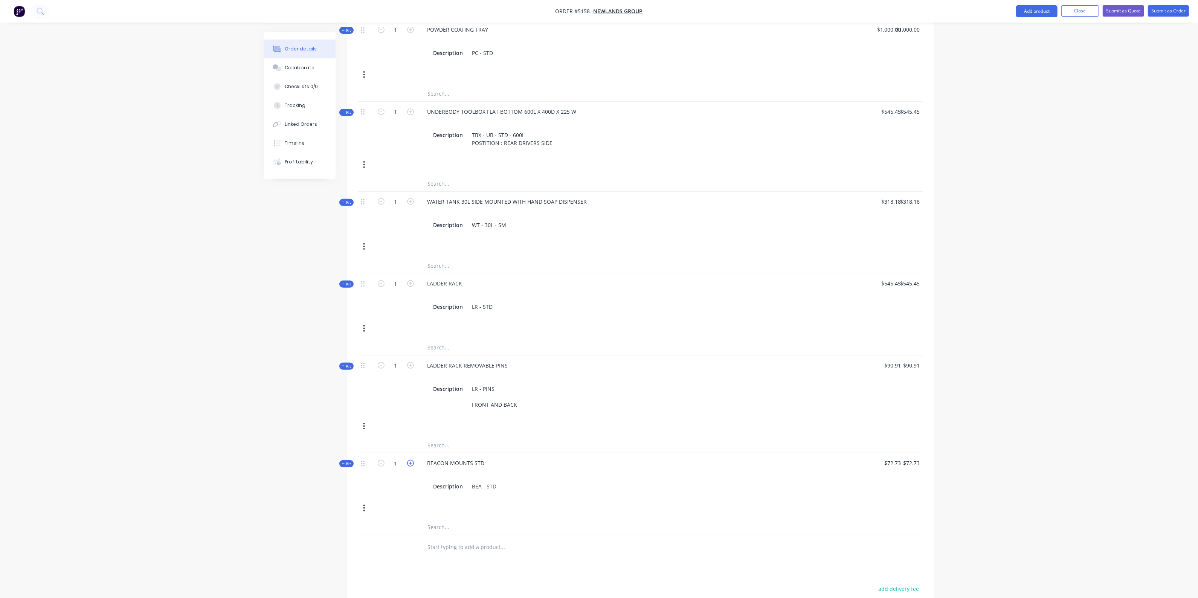
click at [409, 460] on icon "button" at bounding box center [410, 463] width 7 height 7
type input "2"
type input "$145.46"
click at [467, 542] on input "text" at bounding box center [502, 547] width 151 height 15
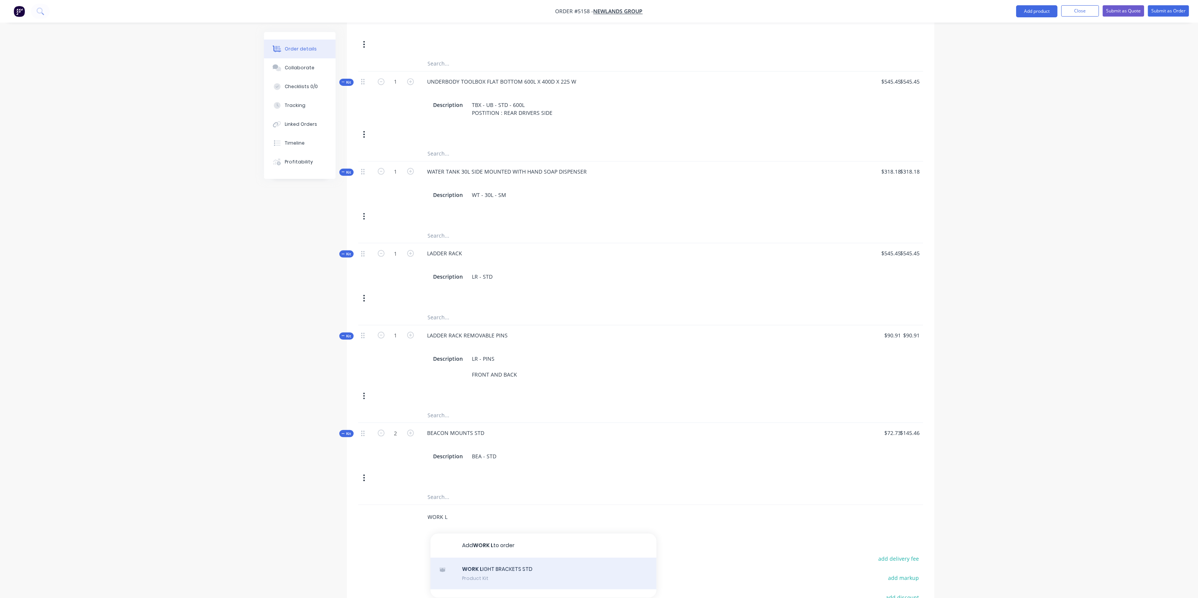
scroll to position [467, 0]
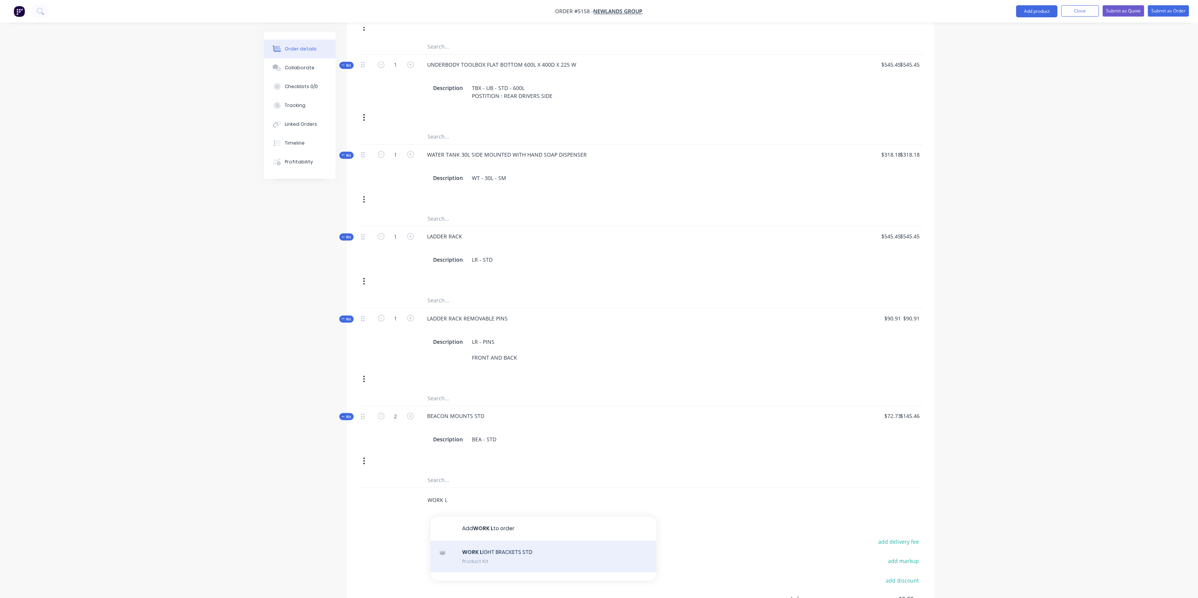
type input "WORK L"
click at [477, 548] on div "WORK L IGHT BRACKETS STD Product Kit" at bounding box center [543, 557] width 226 height 32
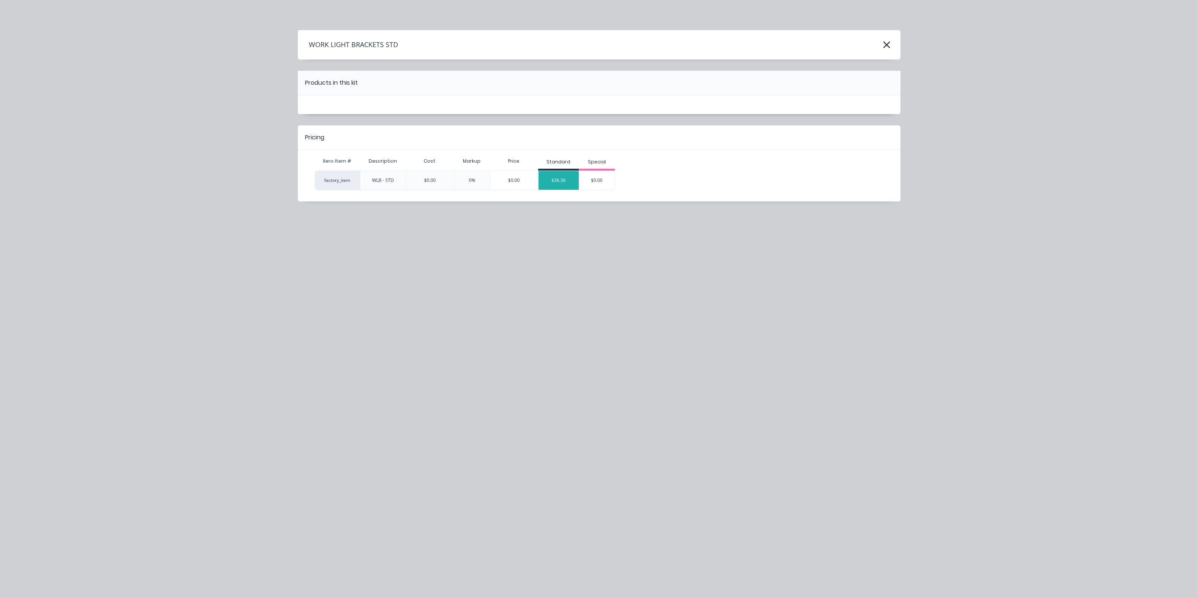
click at [559, 178] on div "$36.36" at bounding box center [558, 180] width 41 height 19
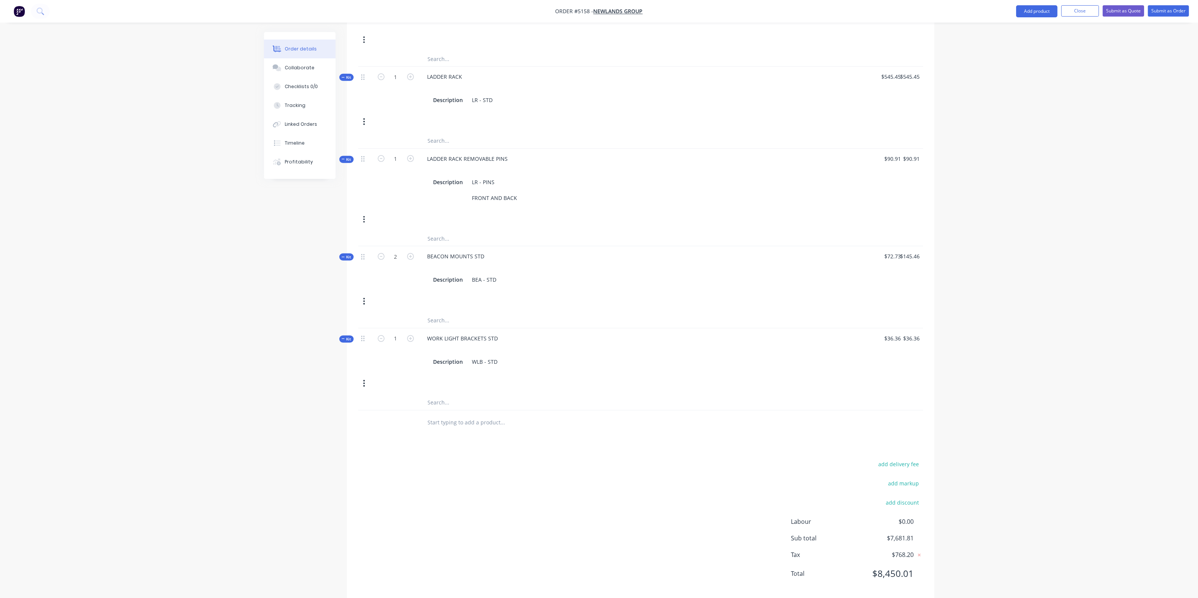
scroll to position [632, 0]
click at [491, 410] on input "text" at bounding box center [502, 417] width 151 height 15
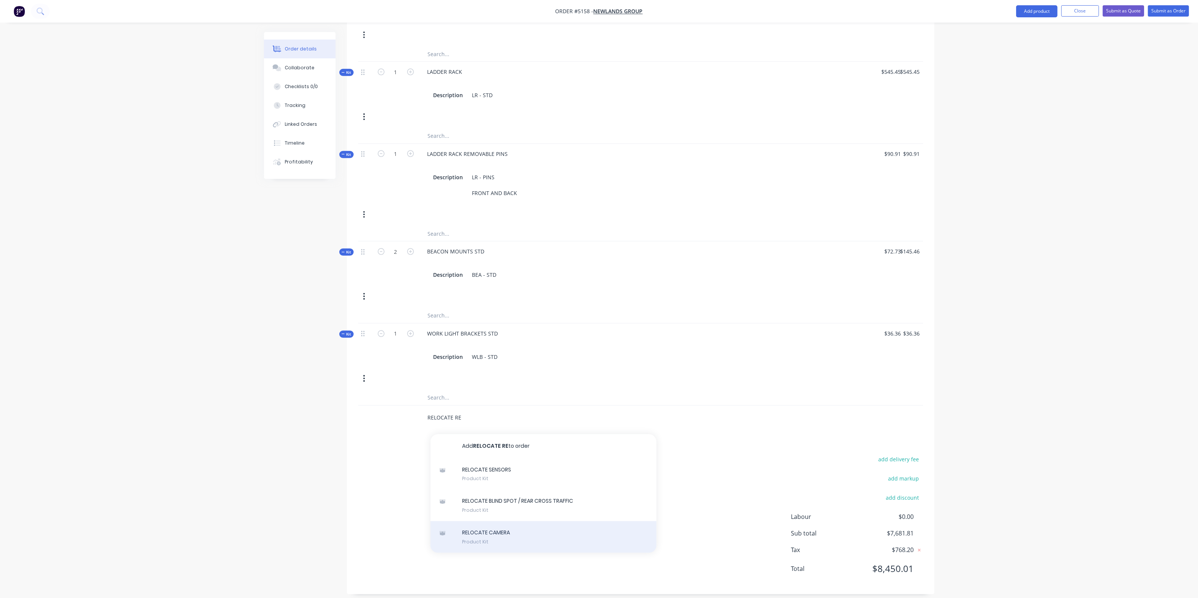
type input "RELOCATE RE"
click at [540, 523] on div "RELOCATE CAMERA Product Kit" at bounding box center [543, 537] width 226 height 32
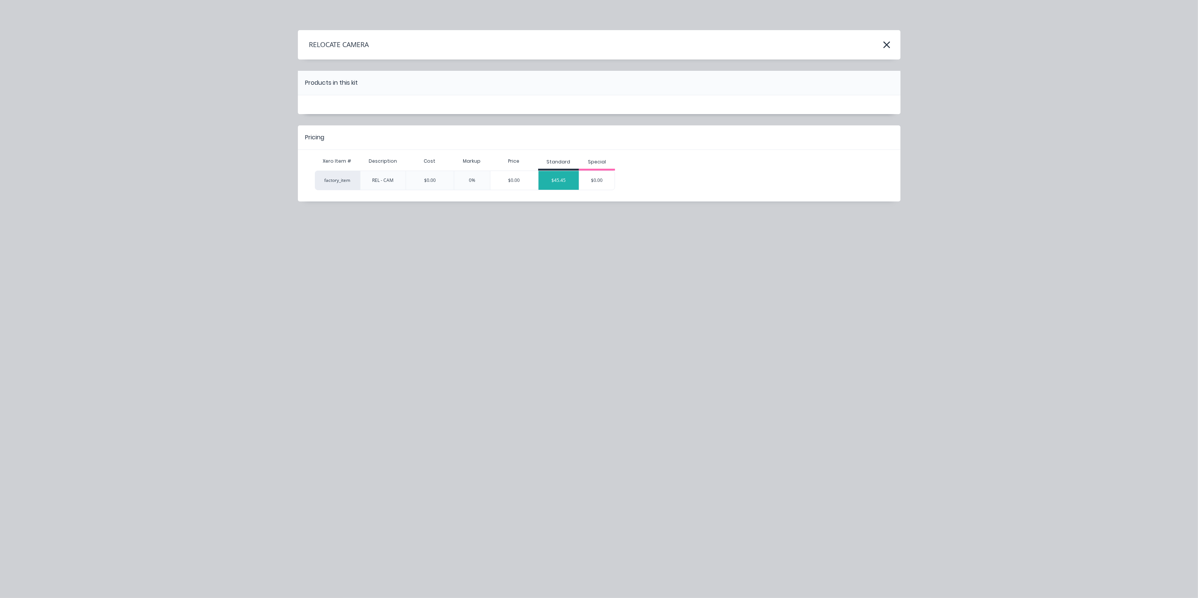
click at [548, 185] on div "$45.45" at bounding box center [558, 180] width 41 height 19
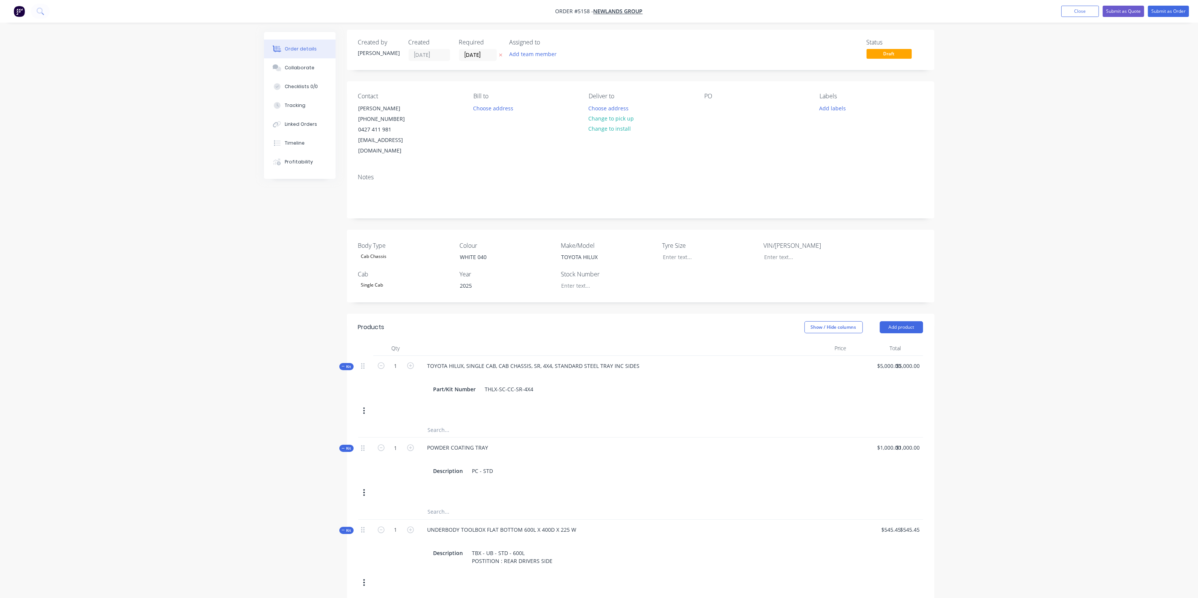
scroll to position [0, 0]
click at [301, 69] on div "Collaborate" at bounding box center [300, 67] width 30 height 7
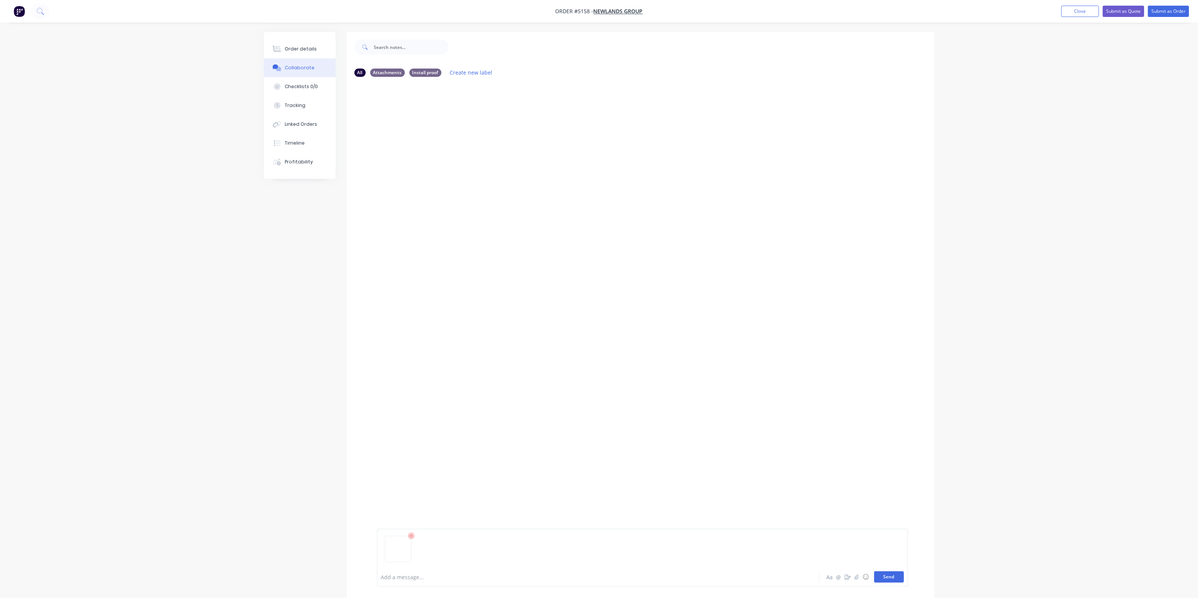
click at [893, 578] on button "Send" at bounding box center [889, 576] width 30 height 11
click at [880, 575] on button "Send" at bounding box center [889, 576] width 30 height 11
click at [892, 580] on button "Send" at bounding box center [889, 576] width 30 height 11
click at [884, 580] on button "Send" at bounding box center [889, 576] width 30 height 11
drag, startPoint x: 396, startPoint y: 379, endPoint x: 411, endPoint y: 372, distance: 16.7
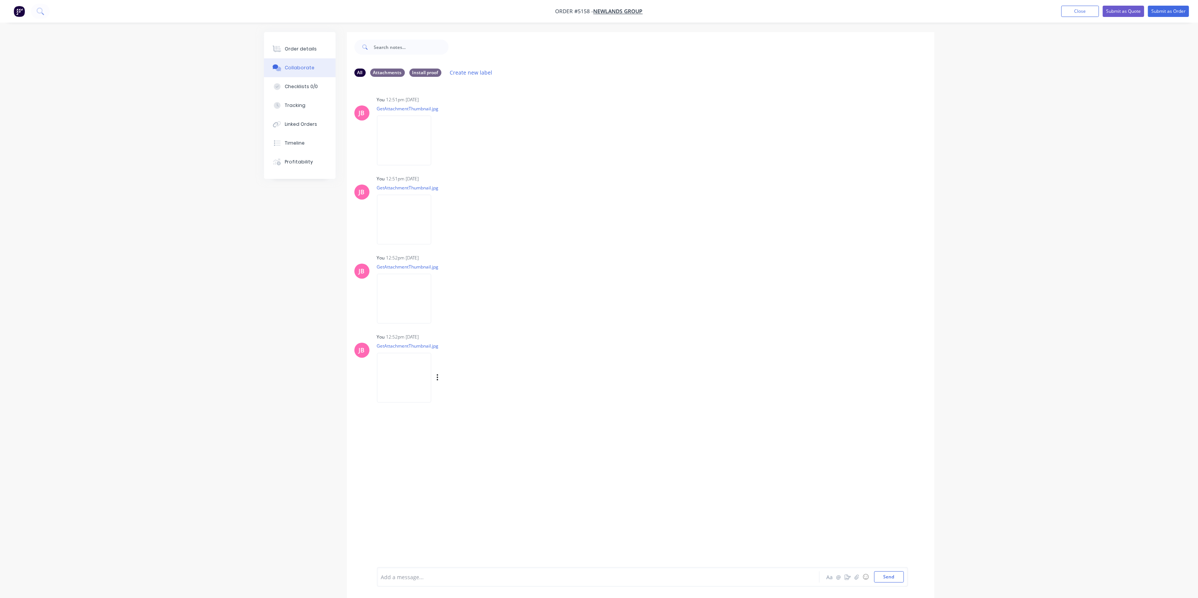
click at [411, 372] on img at bounding box center [404, 377] width 54 height 49
click at [304, 51] on div "Order details" at bounding box center [301, 49] width 32 height 7
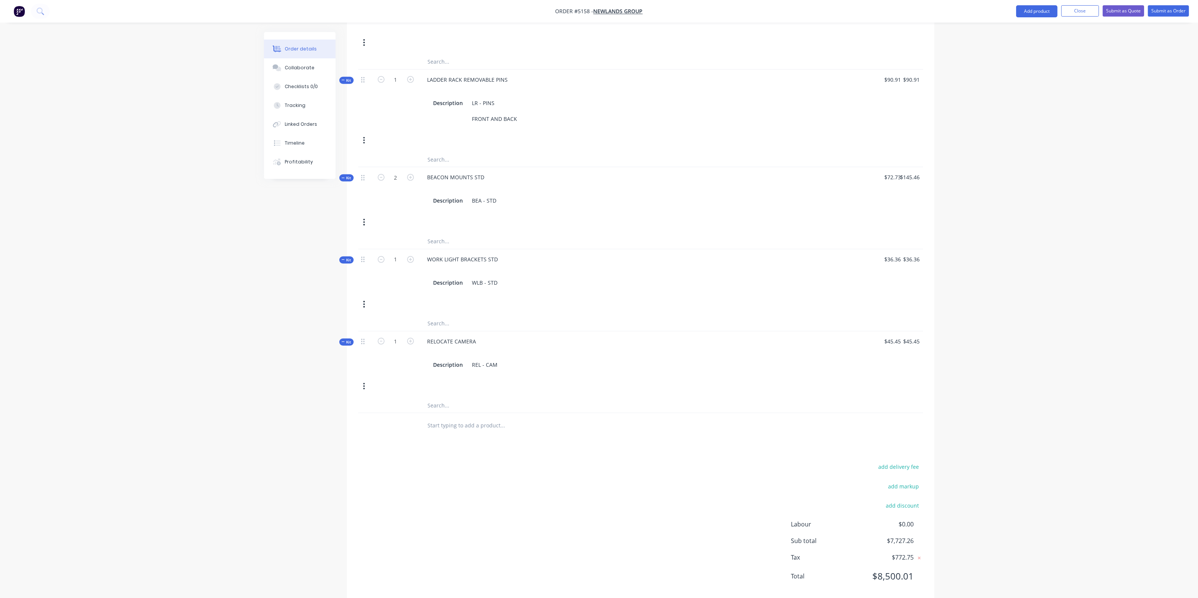
scroll to position [714, 0]
click at [499, 412] on input "text" at bounding box center [502, 416] width 151 height 15
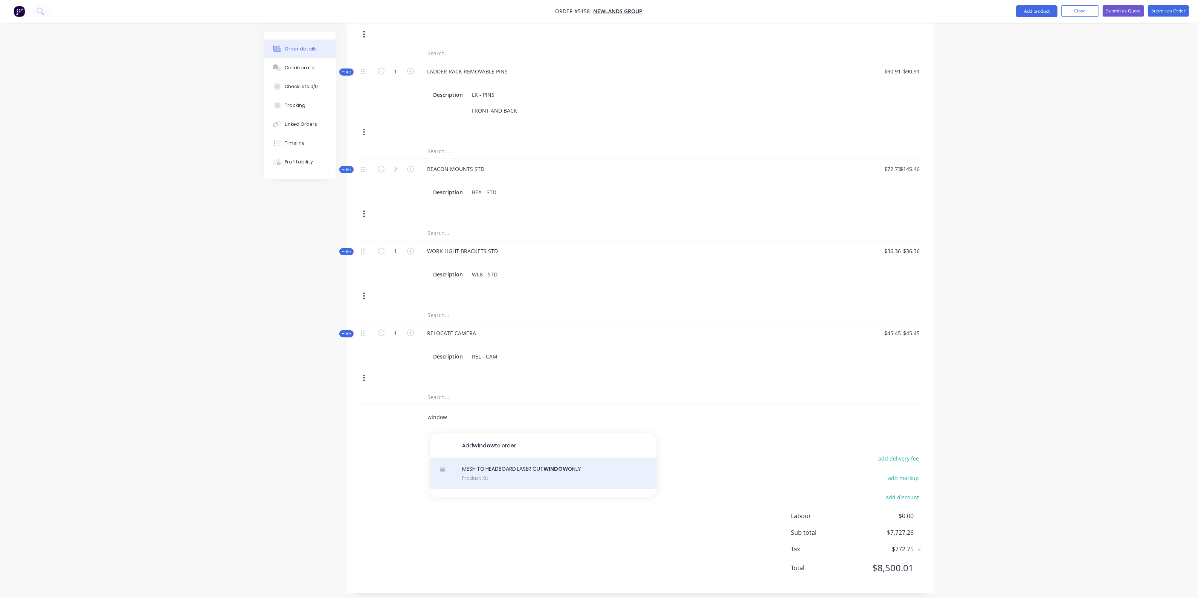
type input "window"
click at [505, 460] on div "MESH TO HEADBOARD LASER CUT WINDOW ONLY Product Kit" at bounding box center [543, 474] width 226 height 32
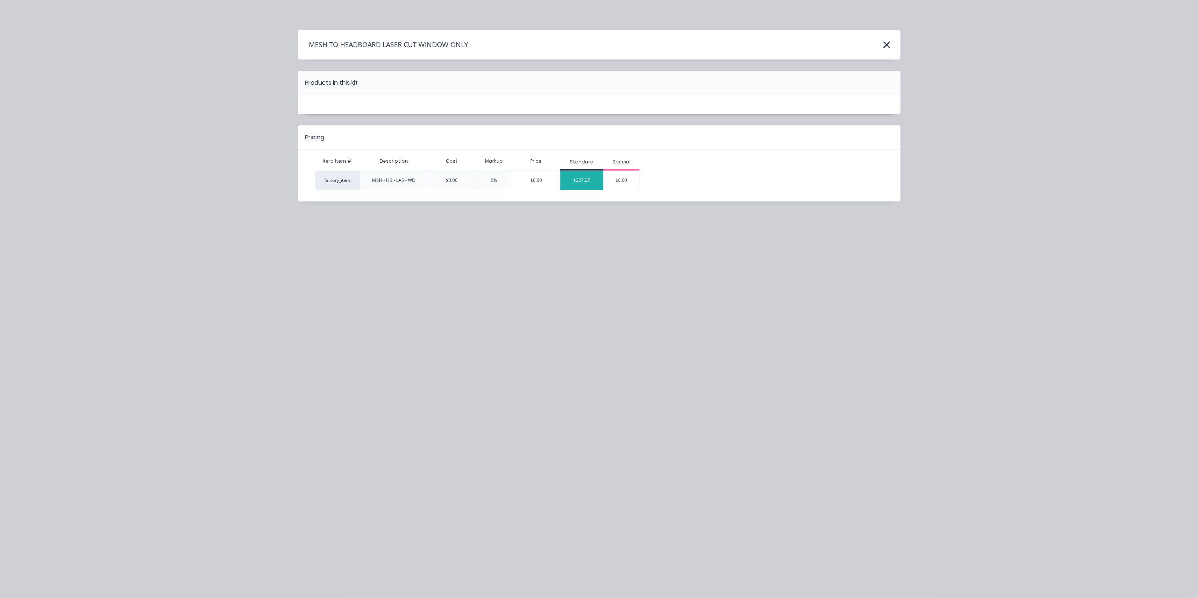
click at [588, 185] on div "$227.27" at bounding box center [581, 180] width 43 height 19
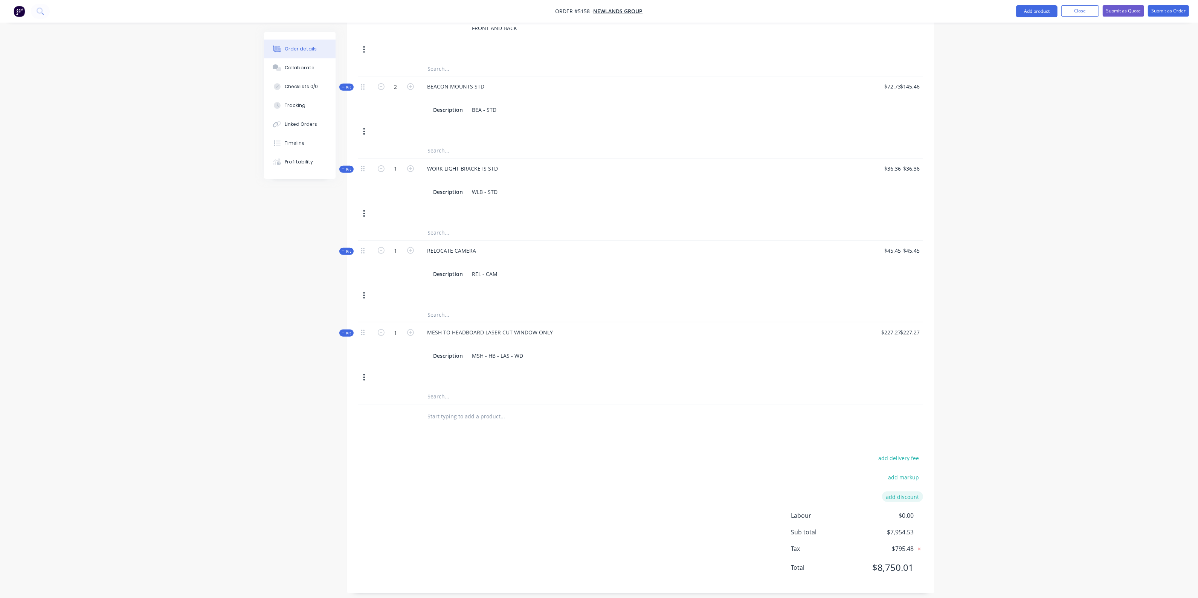
click at [903, 491] on button "add discount" at bounding box center [902, 496] width 41 height 10
type input "d"
type input "D"
type input "F"
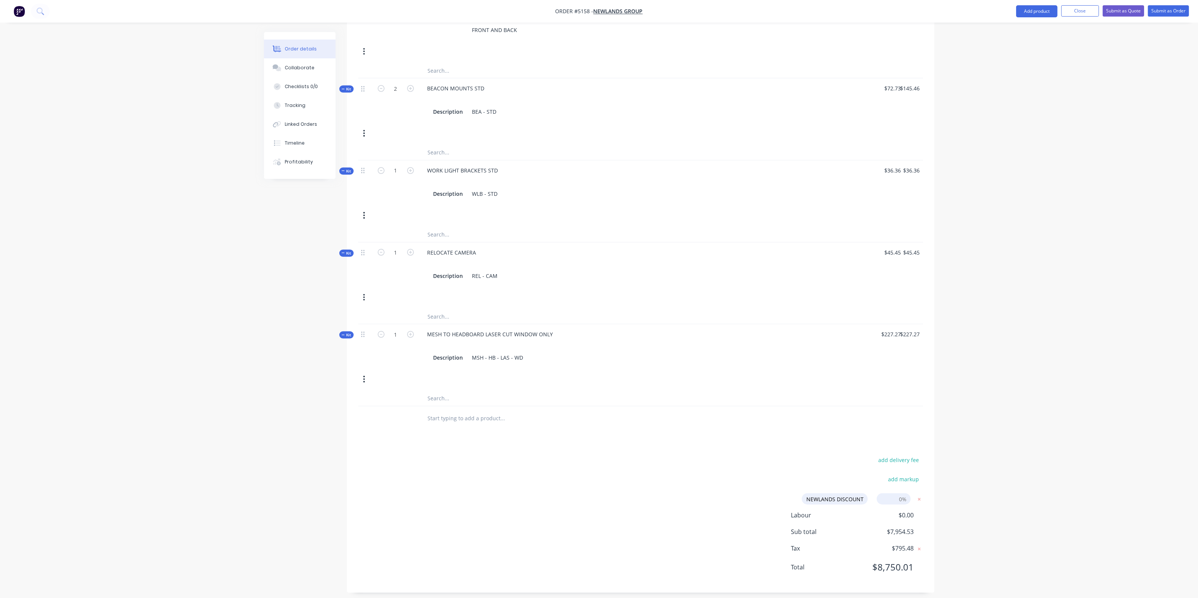
type input "NEWLANDS DISCOUNT"
click at [899, 496] on input at bounding box center [894, 498] width 34 height 11
type input "75"
click input "submit" at bounding box center [0, 0] width 0 height 0
click at [899, 496] on input "75.00%" at bounding box center [894, 498] width 34 height 11
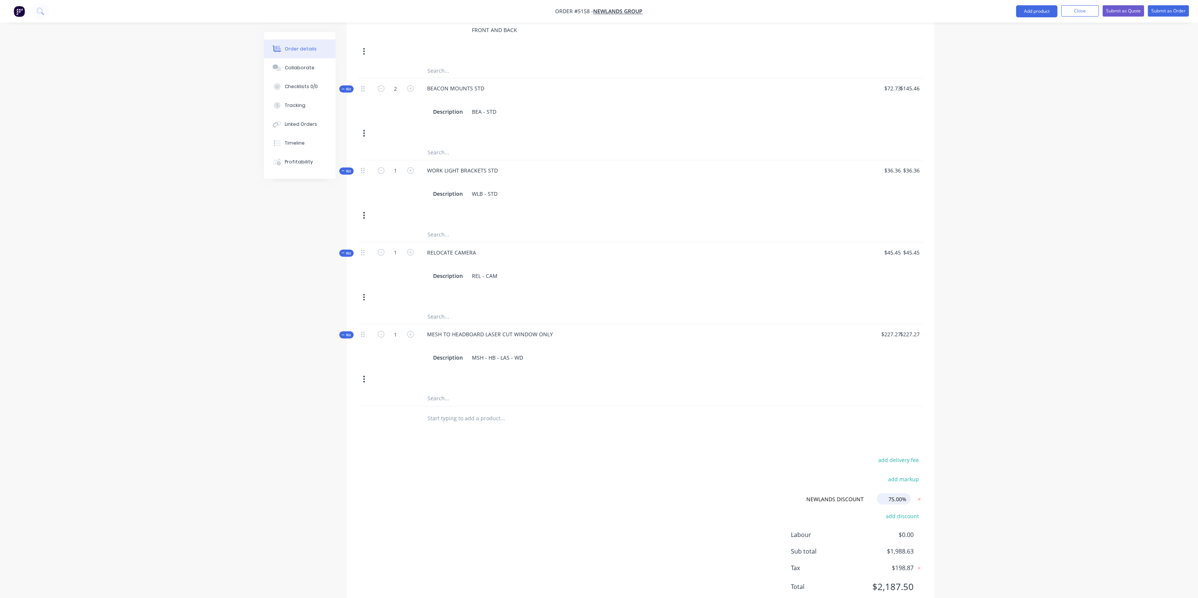
click at [899, 496] on input "75.00%" at bounding box center [894, 498] width 34 height 11
type input "75%"
click at [925, 476] on div "add delivery fee add markup NEWLANDS DISCOUNT NEWLANDS DISCOUNT Discount name (…" at bounding box center [640, 528] width 587 height 146
click at [902, 493] on input "75%" at bounding box center [894, 498] width 34 height 11
click at [904, 493] on input "75%" at bounding box center [894, 498] width 34 height 11
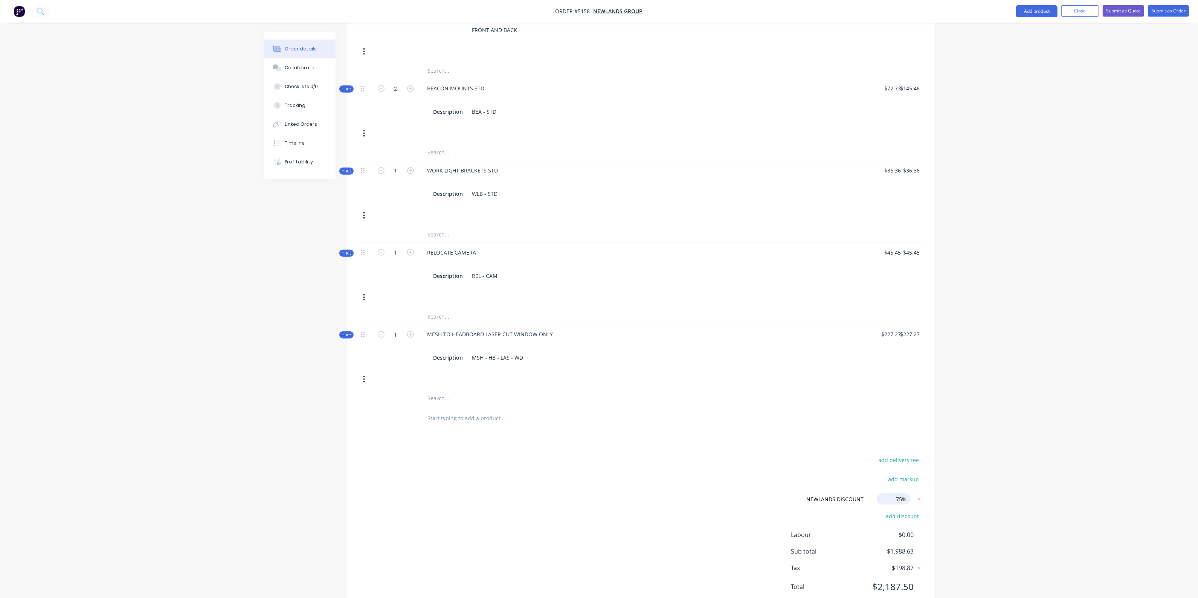
click at [904, 493] on input "75%" at bounding box center [894, 498] width 34 height 11
drag, startPoint x: 906, startPoint y: 494, endPoint x: 892, endPoint y: 494, distance: 13.9
click at [892, 494] on input "75" at bounding box center [894, 498] width 34 height 11
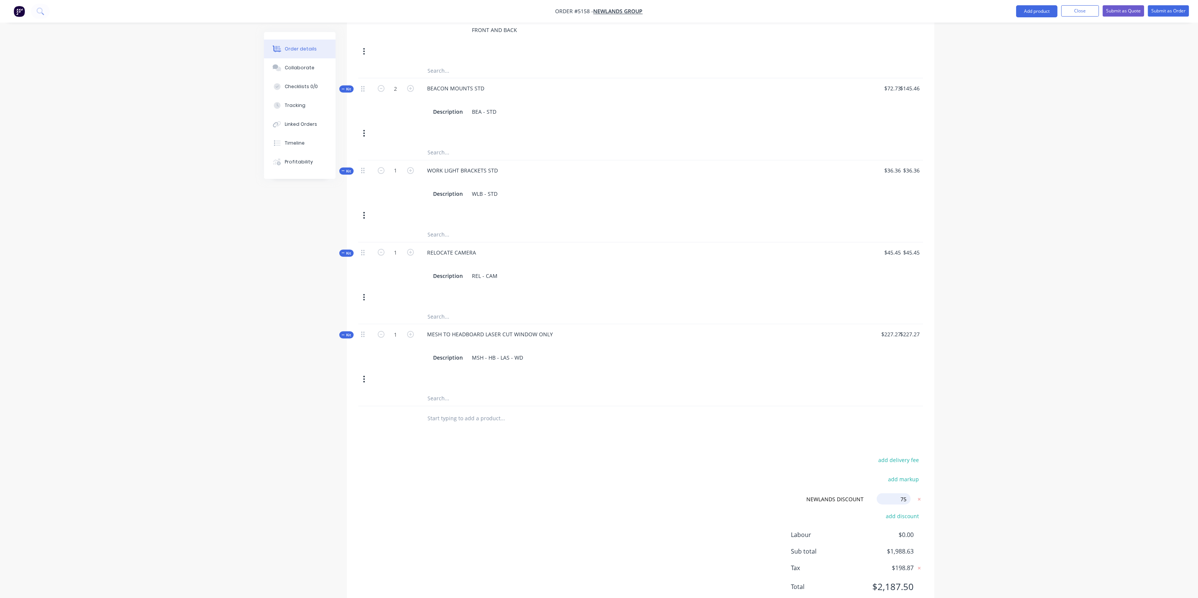
drag, startPoint x: 892, startPoint y: 494, endPoint x: 925, endPoint y: 493, distance: 33.5
click at [925, 493] on div "add delivery fee add markup NEWLANDS DISCOUNT NEWLANDS DISCOUNT Discount name (…" at bounding box center [640, 528] width 587 height 146
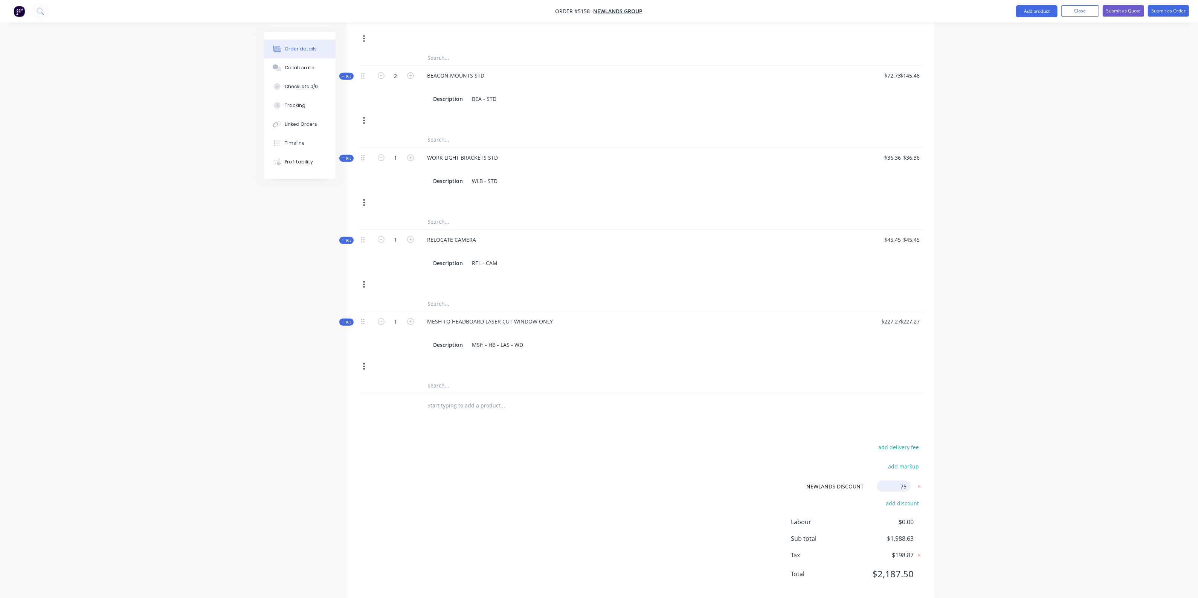
scroll to position [814, 0]
type input "75"
click at [919, 479] on icon at bounding box center [919, 480] width 3 height 3
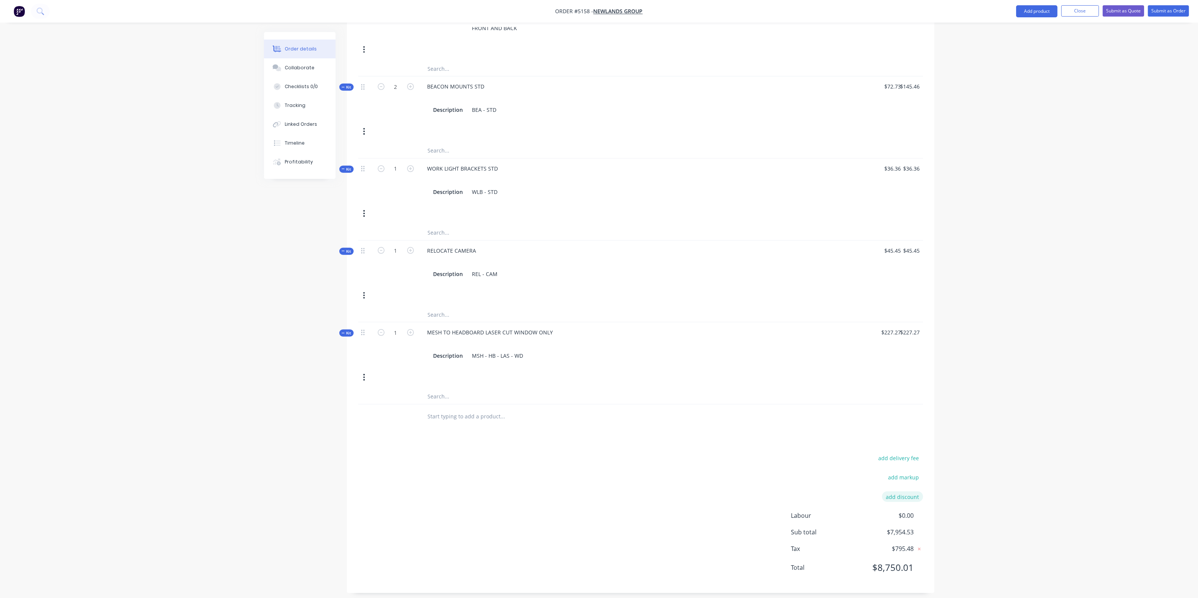
click at [914, 491] on button "add discount" at bounding box center [902, 496] width 41 height 10
click at [899, 493] on input at bounding box center [894, 498] width 34 height 11
type input "8"
click at [833, 493] on input at bounding box center [831, 498] width 71 height 11
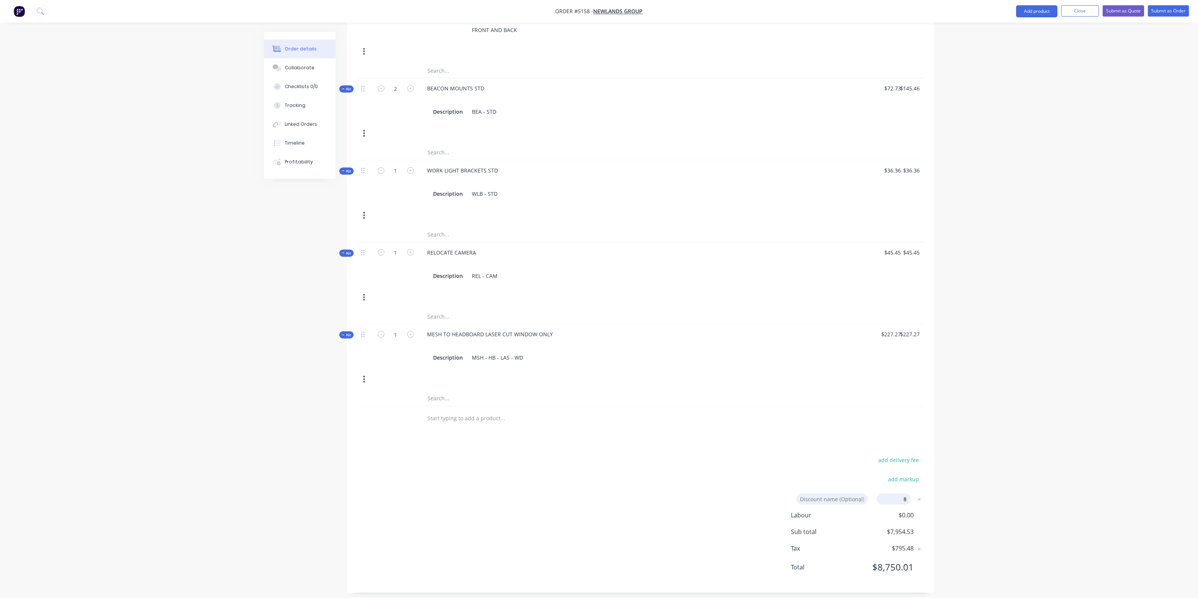
type input "NEWLANDS DISCOUNT"
click at [742, 444] on div "Products Show / Hide columns Add product Qty Price Total Kit 1 TOYOTA HILUX, SI…" at bounding box center [640, 57] width 587 height 1072
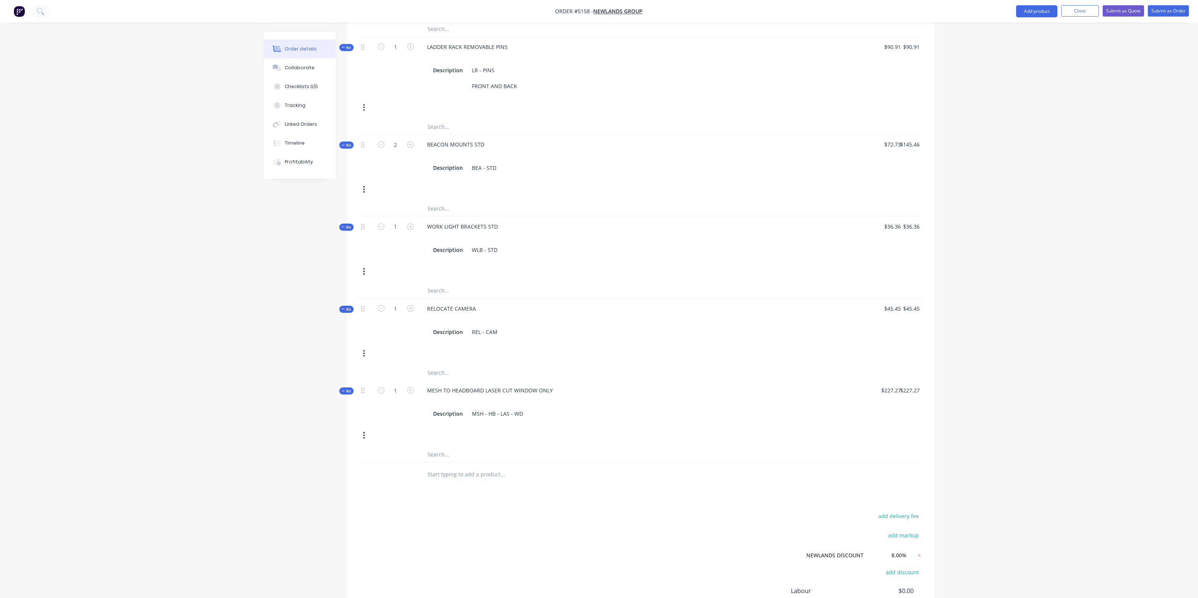
scroll to position [814, 0]
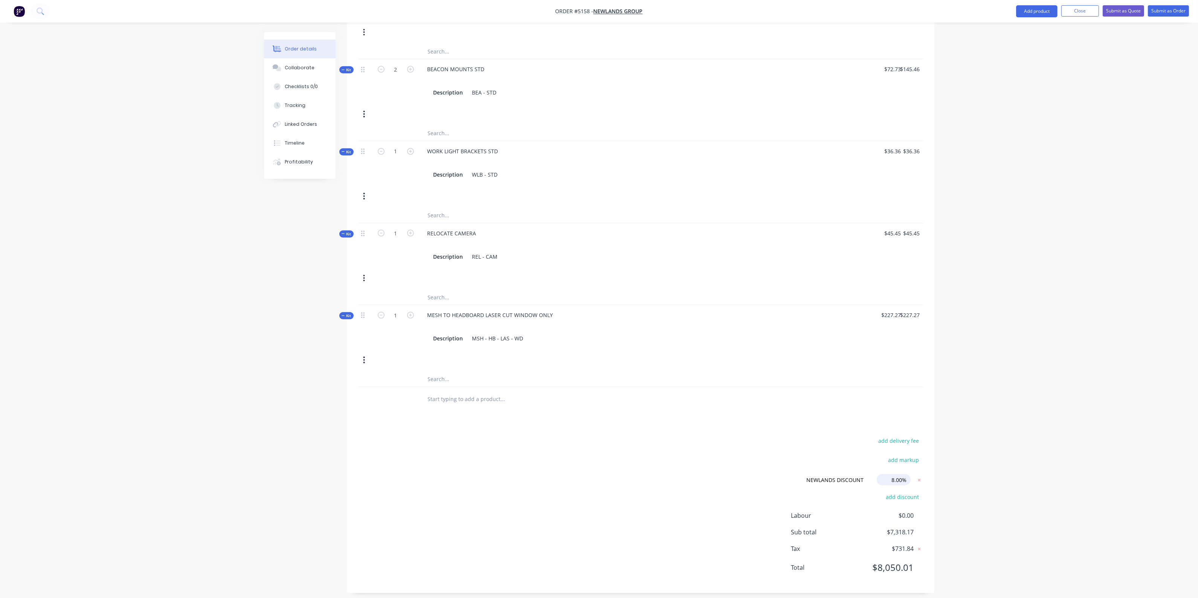
click at [895, 476] on input "8.00%" at bounding box center [894, 479] width 34 height 11
drag, startPoint x: 903, startPoint y: 473, endPoint x: 888, endPoint y: 472, distance: 14.7
click at [888, 474] on input "8.00%" at bounding box center [894, 479] width 34 height 11
type input "7%"
click input "submit" at bounding box center [0, 0] width 0 height 0
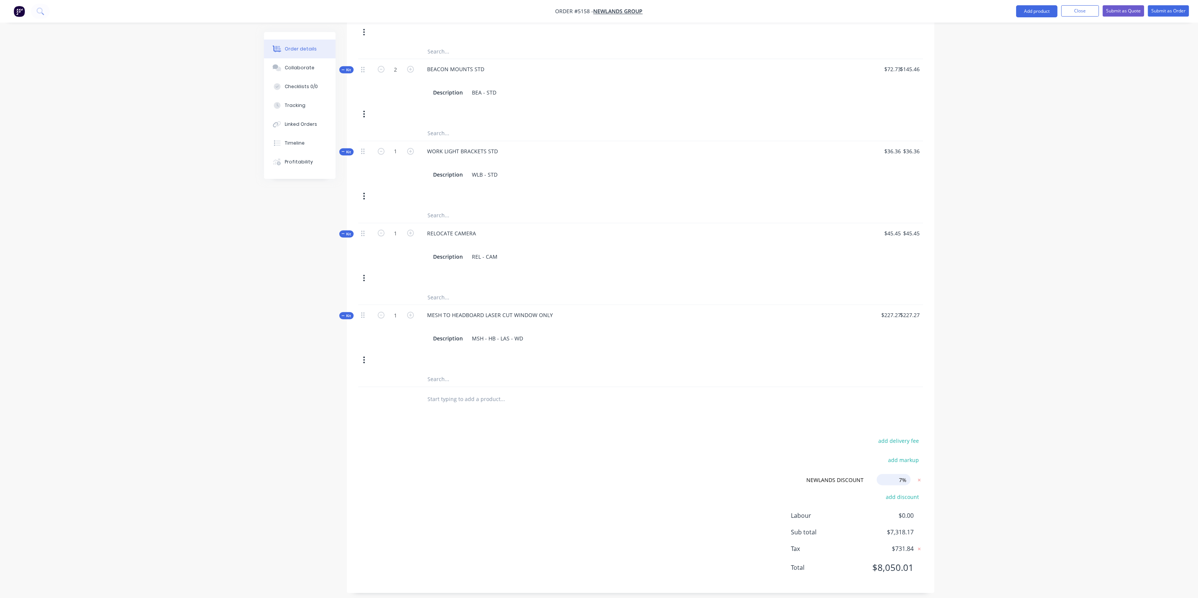
click button "add discount" at bounding box center [902, 496] width 41 height 10
click at [919, 496] on icon at bounding box center [919, 500] width 8 height 8
click at [906, 477] on input "7%" at bounding box center [894, 481] width 34 height 11
click at [902, 476] on input "7%" at bounding box center [894, 481] width 34 height 11
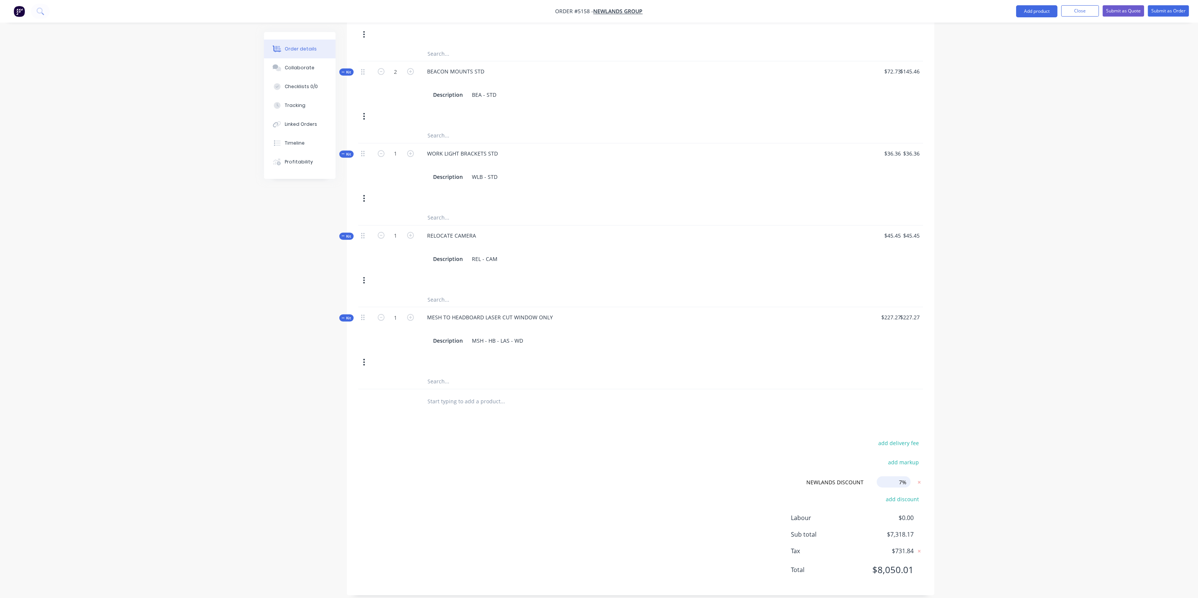
click at [902, 476] on input "7%" at bounding box center [894, 481] width 34 height 11
type input "8"
click input "submit" at bounding box center [0, 0] width 0 height 0
click button "add discount" at bounding box center [902, 499] width 41 height 10
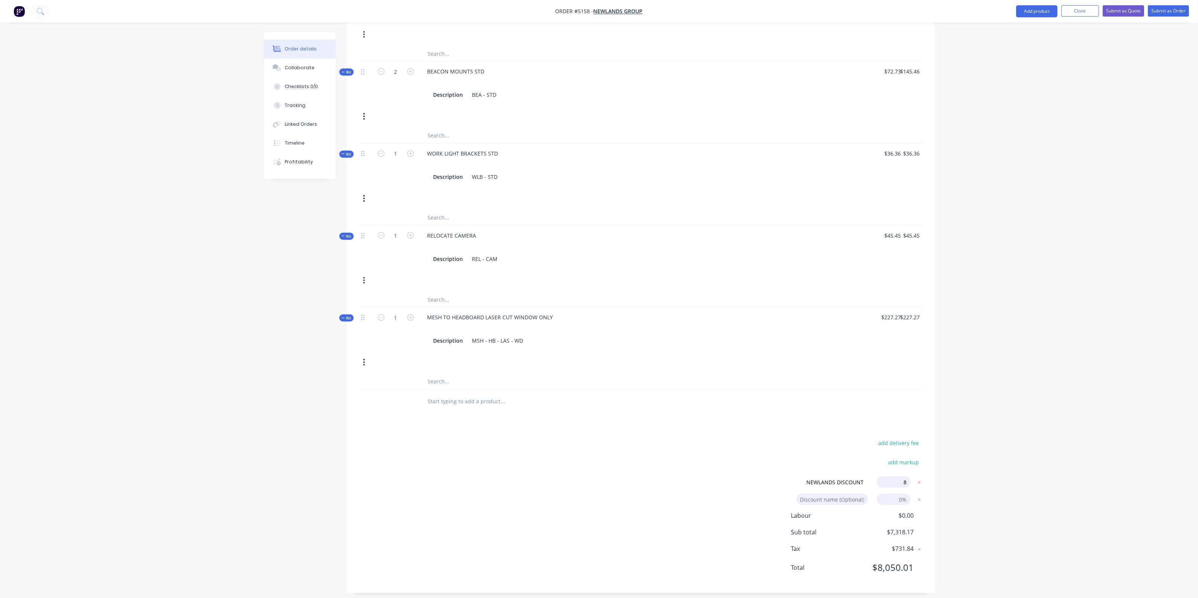
click at [906, 476] on input "8" at bounding box center [894, 481] width 34 height 11
type input "8%"
click input "submit" at bounding box center [0, 0] width 0 height 0
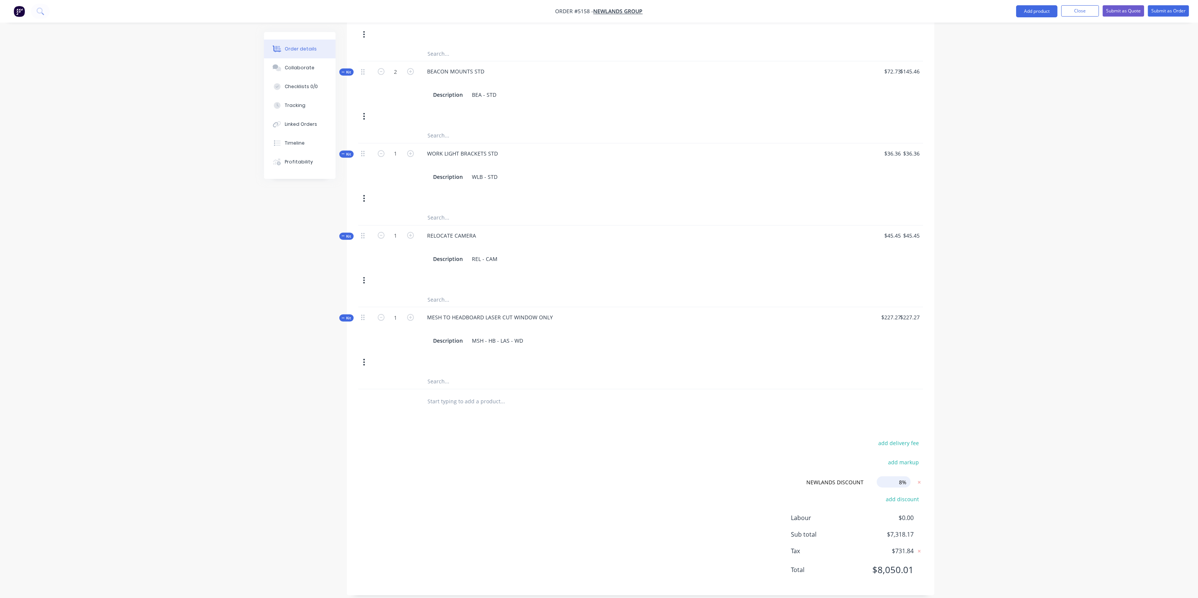
click button "add discount" at bounding box center [902, 499] width 41 height 10
click input "submit" at bounding box center [0, 0] width 0 height 0
click at [921, 496] on icon at bounding box center [919, 500] width 8 height 8
click at [852, 441] on div "add delivery fee" at bounding box center [876, 447] width 94 height 19
click at [922, 479] on icon at bounding box center [919, 483] width 8 height 8
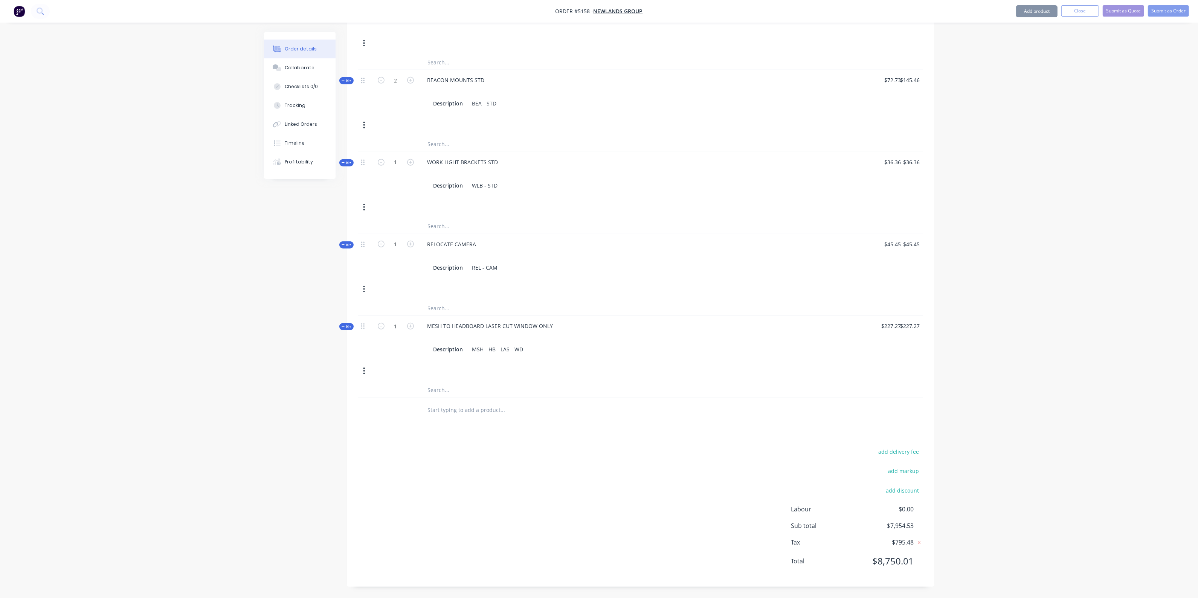
scroll to position [797, 0]
click at [910, 491] on button "add discount" at bounding box center [902, 496] width 41 height 10
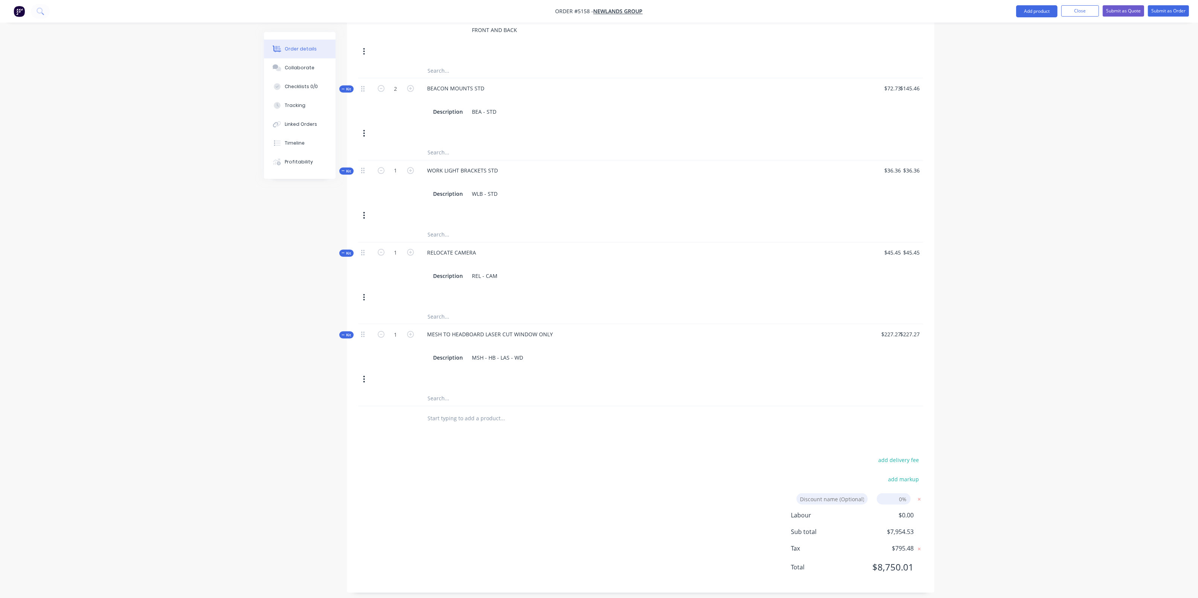
click at [899, 494] on input at bounding box center [894, 498] width 34 height 11
type input "8"
click at [827, 432] on div "Products Show / Hide columns Add product Qty Price Total Kit 1 TOYOTA HILUX, SI…" at bounding box center [640, 57] width 587 height 1072
click at [902, 544] on span "$795.48" at bounding box center [886, 548] width 56 height 9
click at [856, 381] on div "Kit 1 MESH TO HEADBOARD LASER CUT WINDOW ONLY Description MSH - HB - LAS - WD $…" at bounding box center [640, 357] width 565 height 67
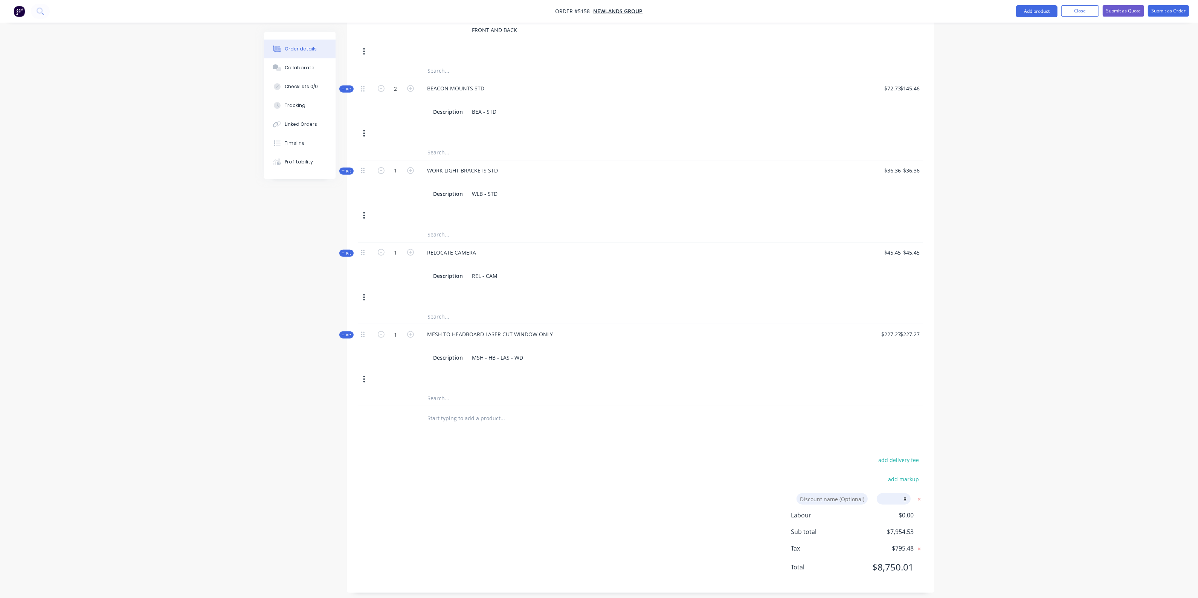
click at [850, 334] on div "$227.27 $227.27" at bounding box center [877, 346] width 55 height 44
click at [914, 329] on input "227.27" at bounding box center [911, 334] width 23 height 11
type input "$227.27"
click at [757, 365] on div "Kit 1 MESH TO HEADBOARD LASER CUT WINDOW ONLY Description MSH - HB - LAS - WD $…" at bounding box center [640, 357] width 565 height 67
click at [894, 495] on input "8" at bounding box center [894, 498] width 34 height 11
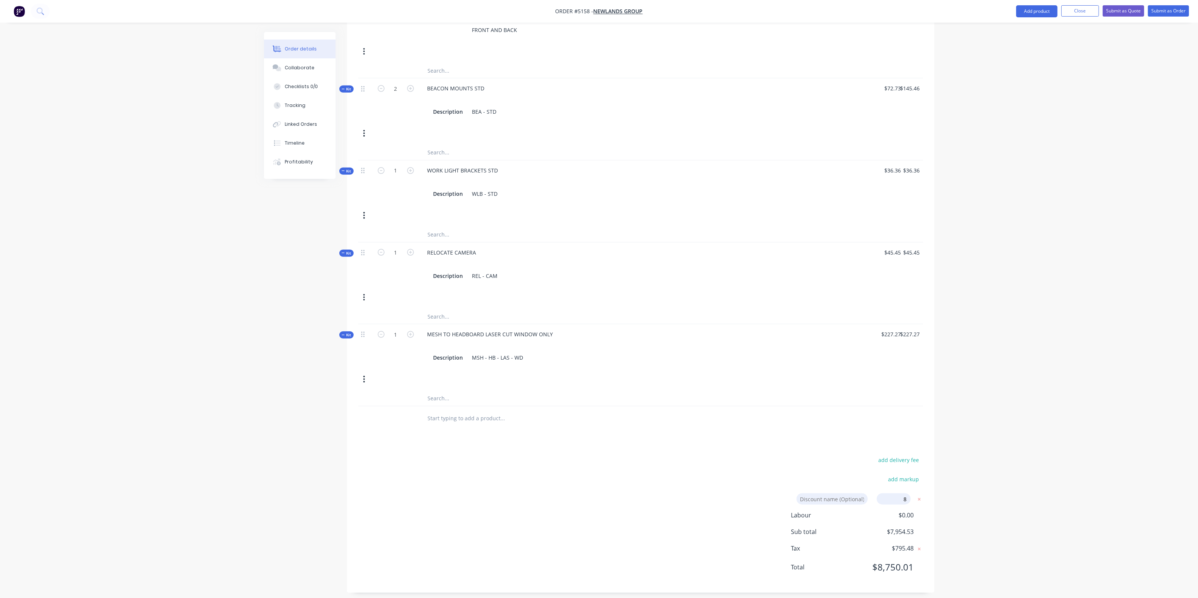
click at [894, 495] on input "8" at bounding box center [894, 498] width 34 height 11
type input "80"
click input "submit" at bounding box center [0, 0] width 0 height 0
click at [897, 493] on input "80.00%" at bounding box center [894, 498] width 34 height 11
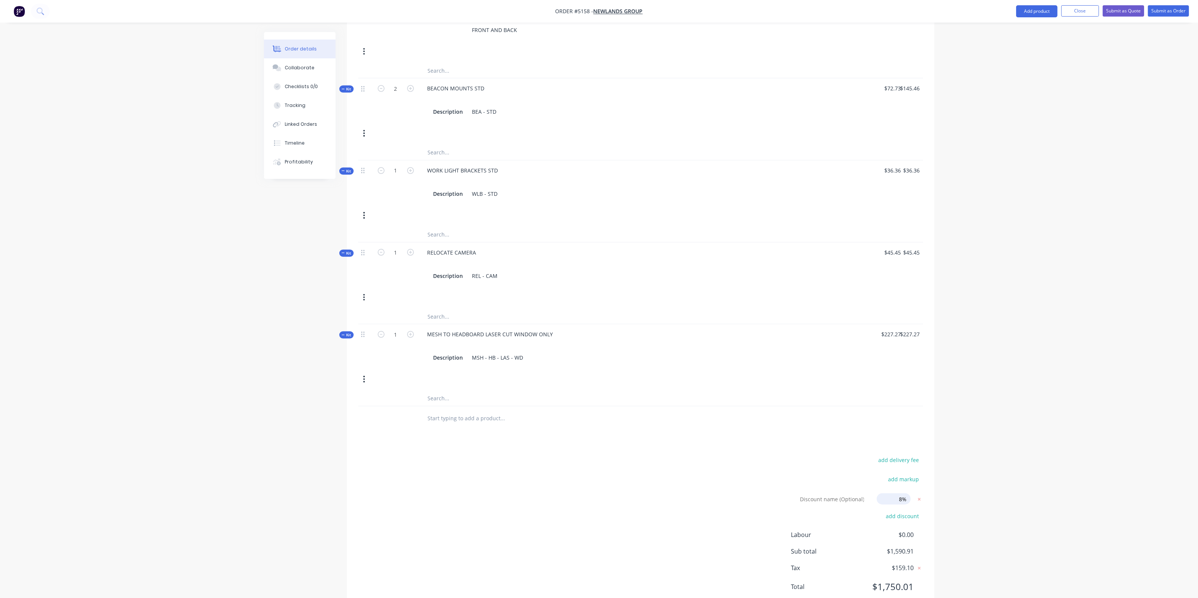
type input "8%"
click input "submit" at bounding box center [0, 0] width 0 height 0
click at [882, 530] on span "$0.00" at bounding box center [886, 534] width 56 height 9
click at [871, 406] on div at bounding box center [640, 418] width 565 height 24
click at [848, 368] on div "Kit 1 MESH TO HEADBOARD LASER CUT WINDOW ONLY Description MSH - HB - LAS - WD $…" at bounding box center [640, 357] width 565 height 67
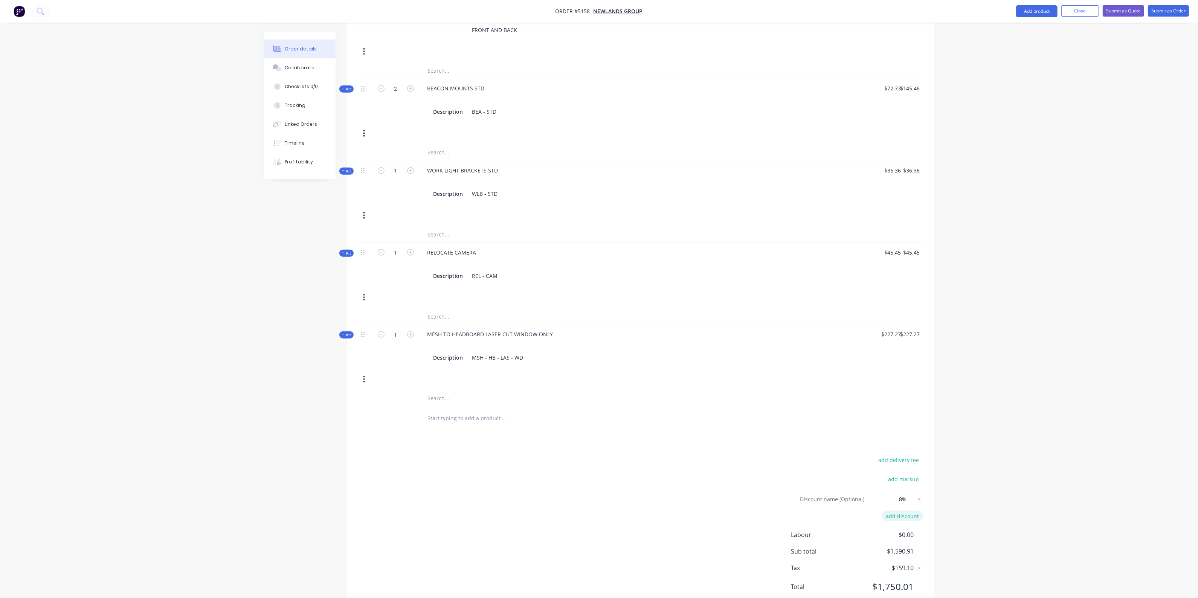
click at [921, 496] on icon at bounding box center [919, 500] width 8 height 8
click at [897, 493] on button "add discount" at bounding box center [902, 498] width 41 height 10
click at [898, 493] on input at bounding box center [894, 498] width 34 height 11
type input "8"
click input "submit" at bounding box center [0, 0] width 0 height 0
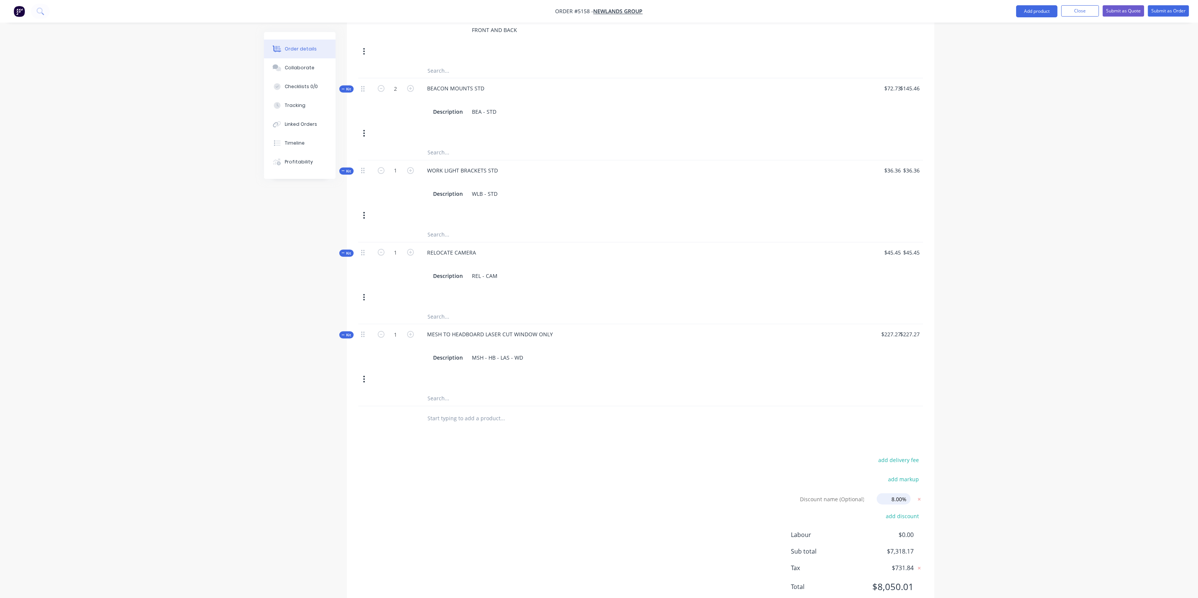
click at [903, 496] on input "8.00%" at bounding box center [894, 498] width 34 height 11
click at [894, 493] on input "8.50%" at bounding box center [894, 498] width 34 height 11
type input "7.50%"
click button "add discount" at bounding box center [902, 516] width 41 height 10
click input "submit" at bounding box center [0, 0] width 0 height 0
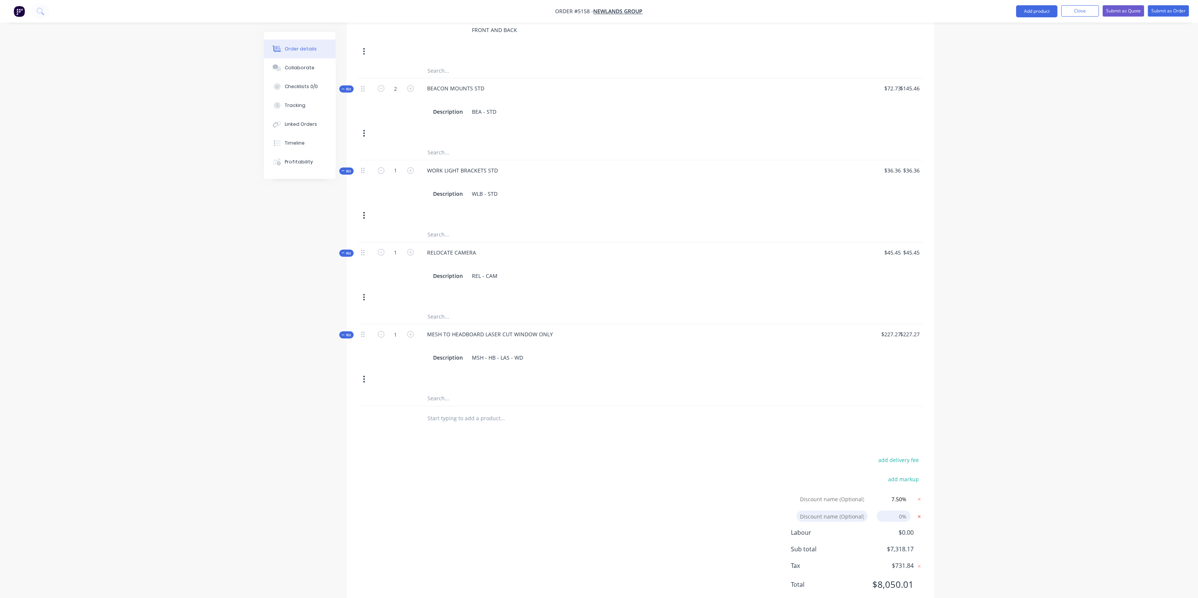
click at [920, 513] on icon at bounding box center [919, 517] width 8 height 8
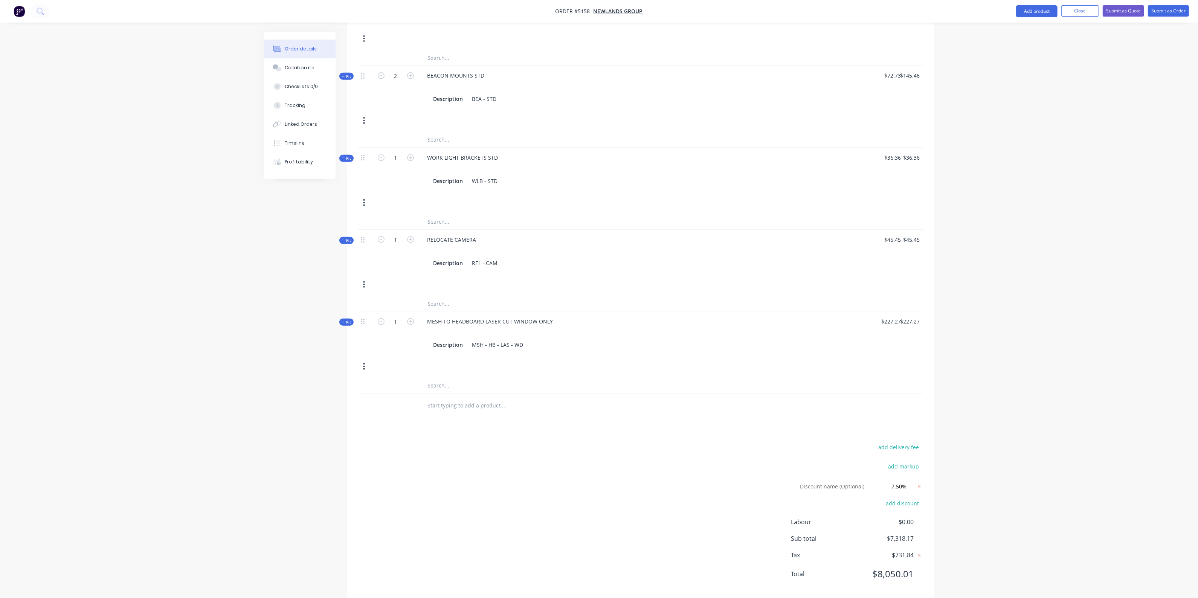
scroll to position [814, 0]
click at [837, 475] on input at bounding box center [831, 479] width 71 height 11
type input "NEWLANDS DISCOUNT"
click at [822, 398] on div at bounding box center [640, 399] width 565 height 24
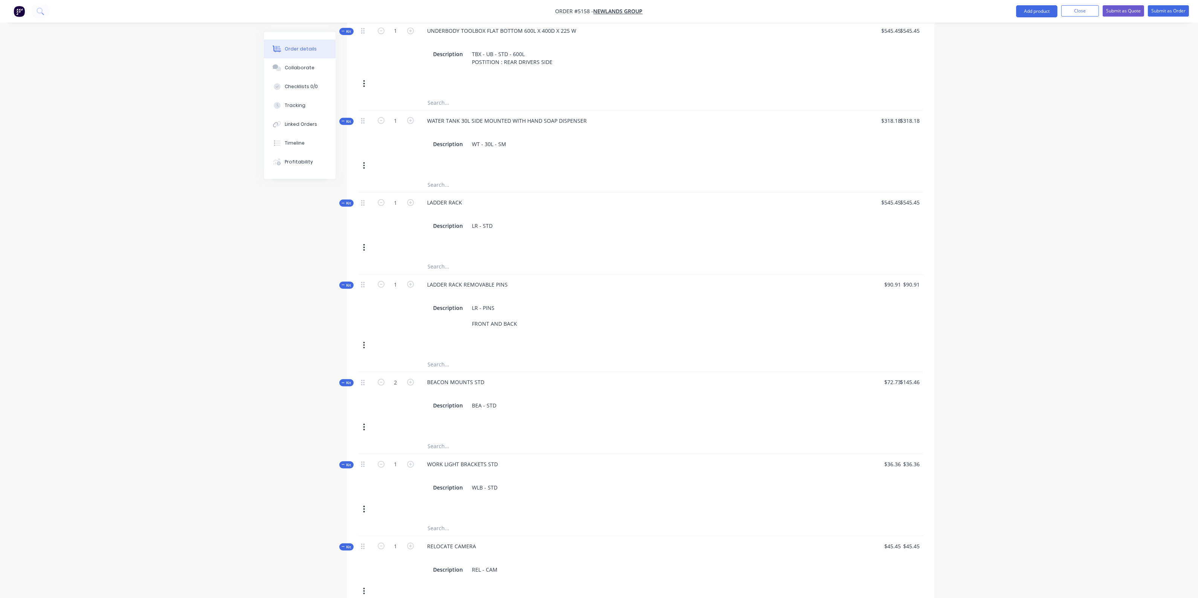
scroll to position [532, 0]
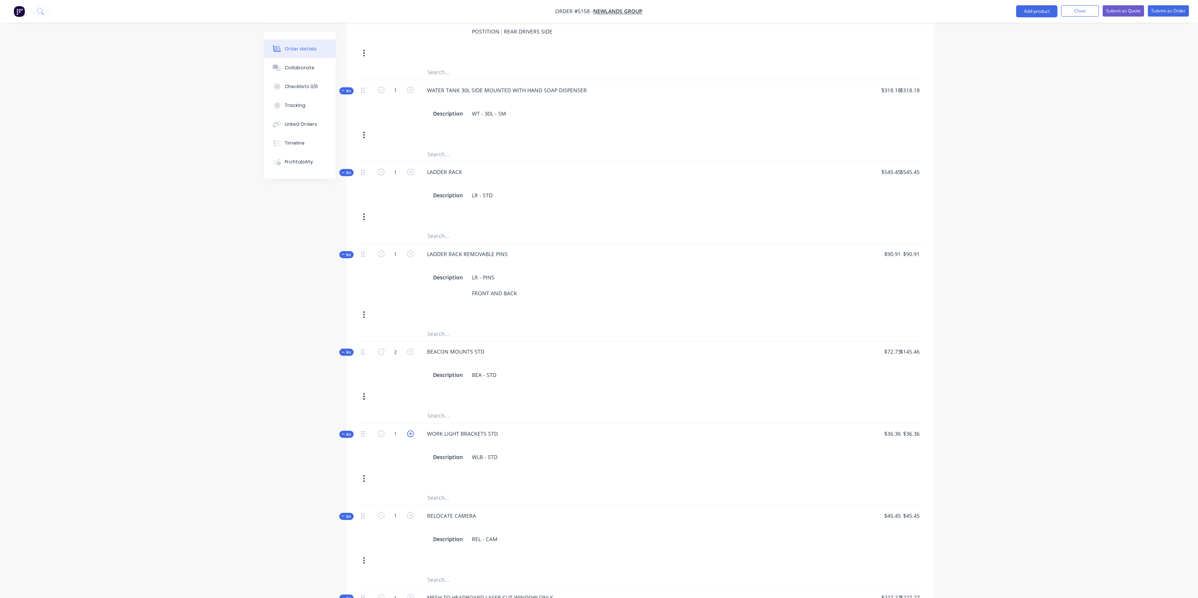
click at [411, 430] on icon "button" at bounding box center [410, 433] width 7 height 7
type input "2"
type input "$72.72"
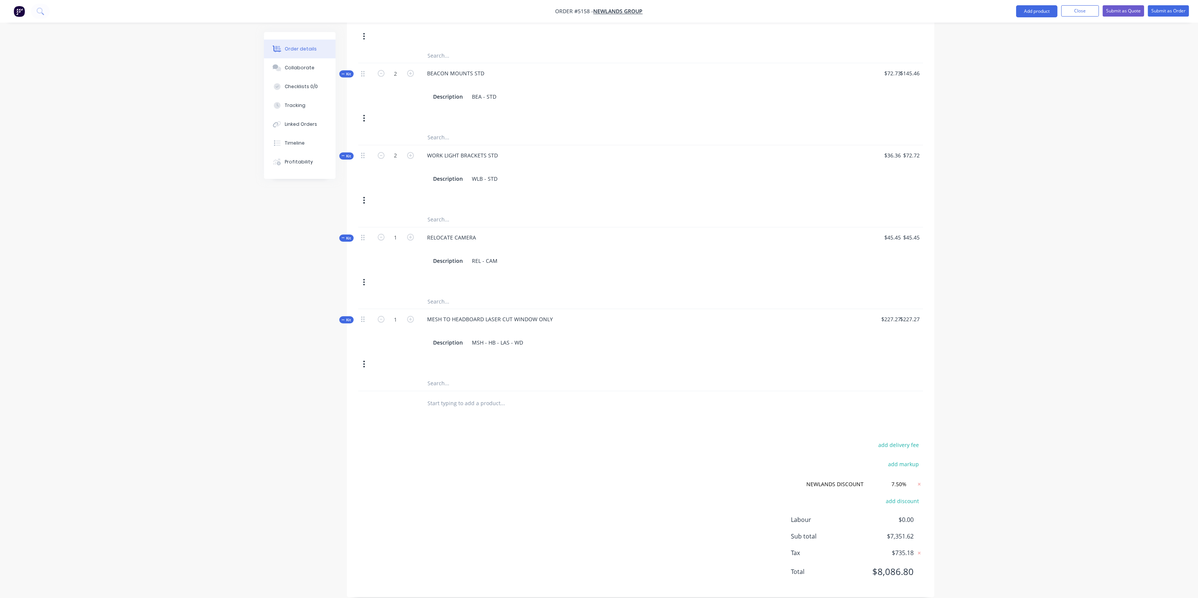
scroll to position [814, 0]
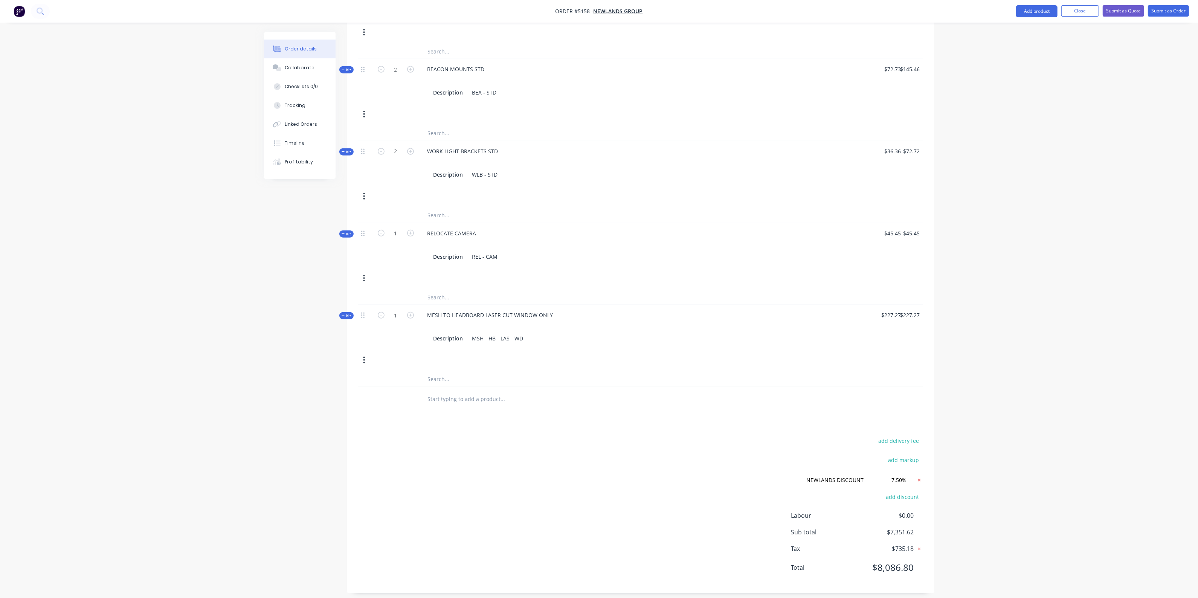
click at [919, 479] on icon at bounding box center [919, 480] width 3 height 3
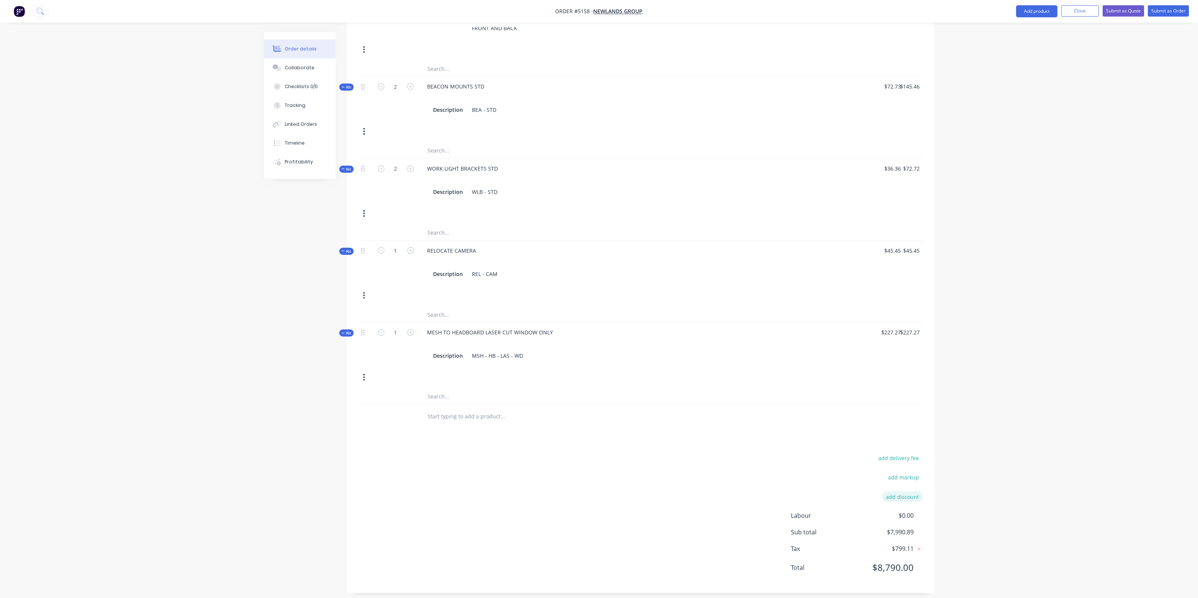
click at [910, 491] on button "add discount" at bounding box center [902, 496] width 41 height 10
click at [901, 496] on input at bounding box center [894, 498] width 34 height 11
type input "8"
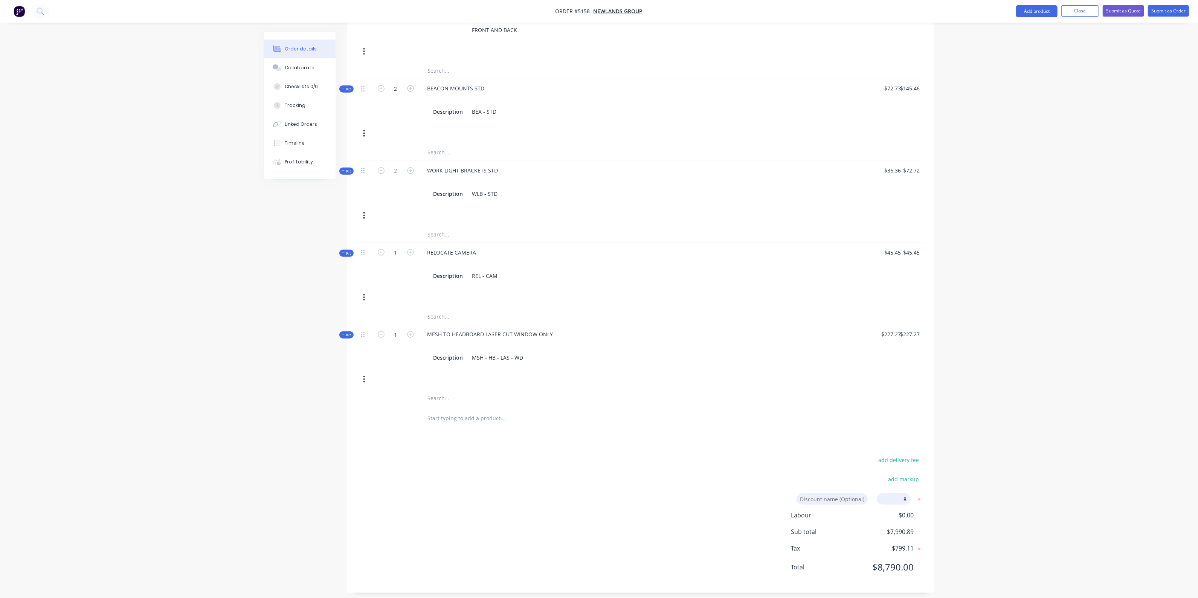
click input "submit" at bounding box center [0, 0] width 0 height 0
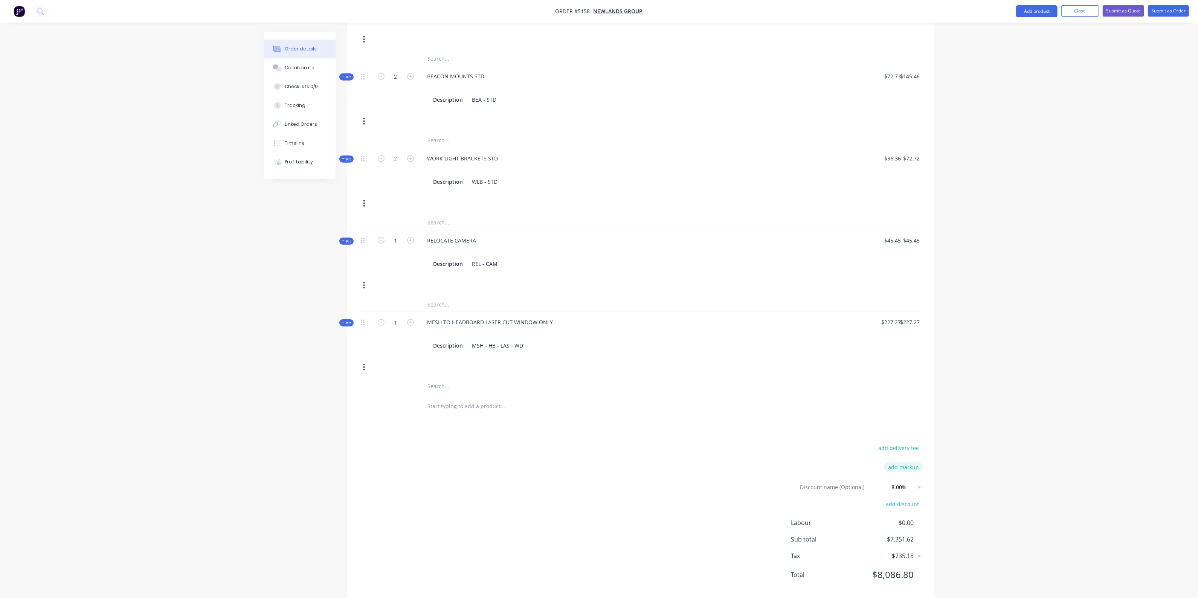
scroll to position [814, 0]
click at [893, 476] on input "8.00%" at bounding box center [894, 479] width 34 height 11
click at [899, 477] on input "7.00%" at bounding box center [894, 479] width 34 height 11
click input "submit" at bounding box center [0, 0] width 0 height 0
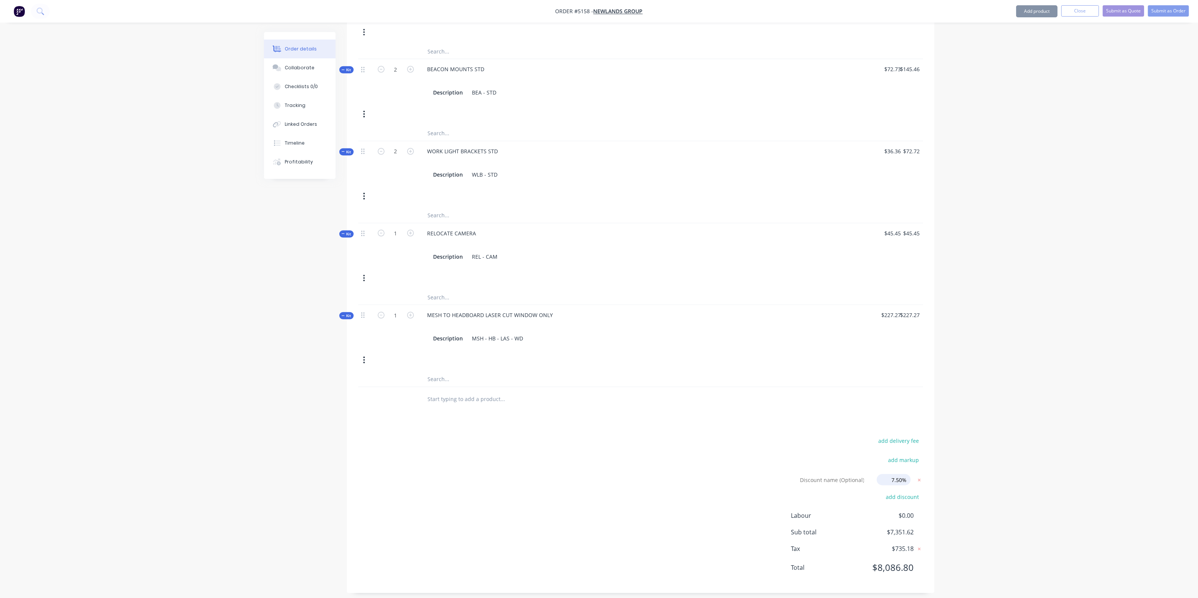
click input "submit" at bounding box center [0, 0] width 0 height 0
click at [782, 387] on div at bounding box center [640, 399] width 565 height 24
click at [842, 405] on div at bounding box center [640, 399] width 565 height 24
drag, startPoint x: 901, startPoint y: 476, endPoint x: 887, endPoint y: 476, distance: 13.9
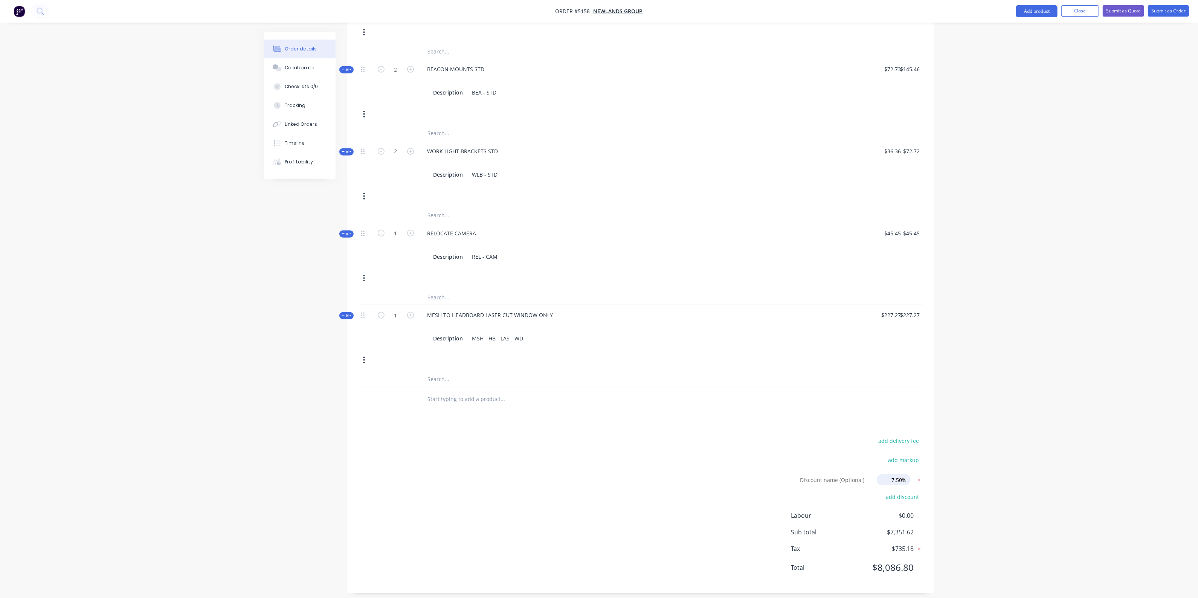
click at [887, 476] on input "7.50%" at bounding box center [894, 479] width 34 height 11
type input "8%"
click input "submit" at bounding box center [0, 0] width 0 height 0
click at [918, 479] on icon at bounding box center [919, 480] width 3 height 3
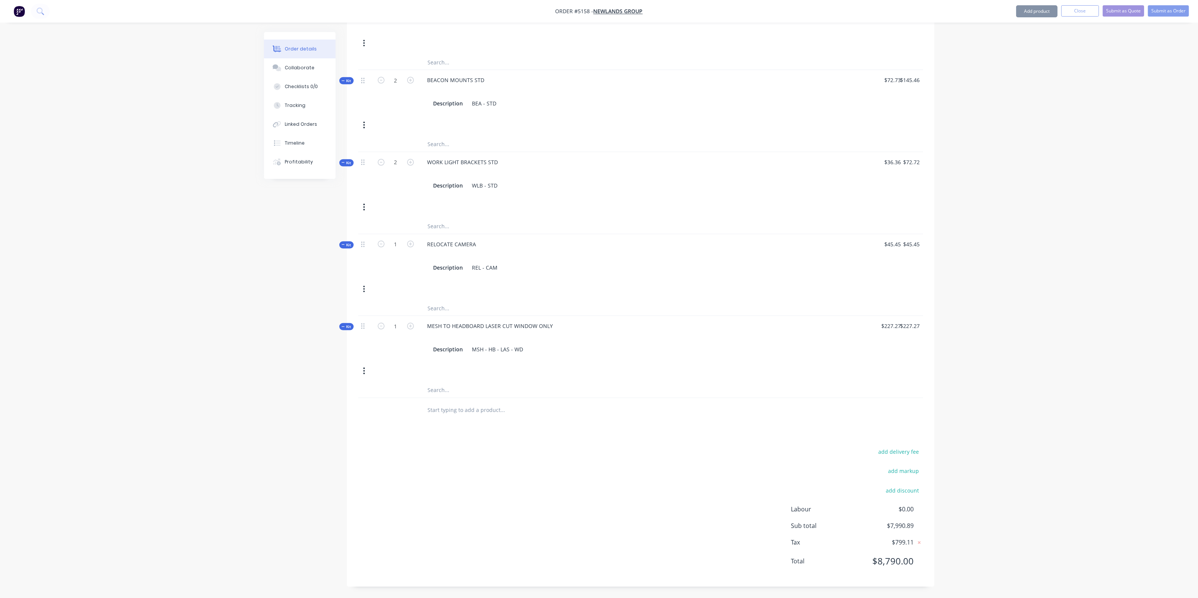
scroll to position [797, 0]
click at [908, 491] on button "add discount" at bounding box center [902, 496] width 41 height 10
click at [899, 494] on input at bounding box center [894, 498] width 34 height 11
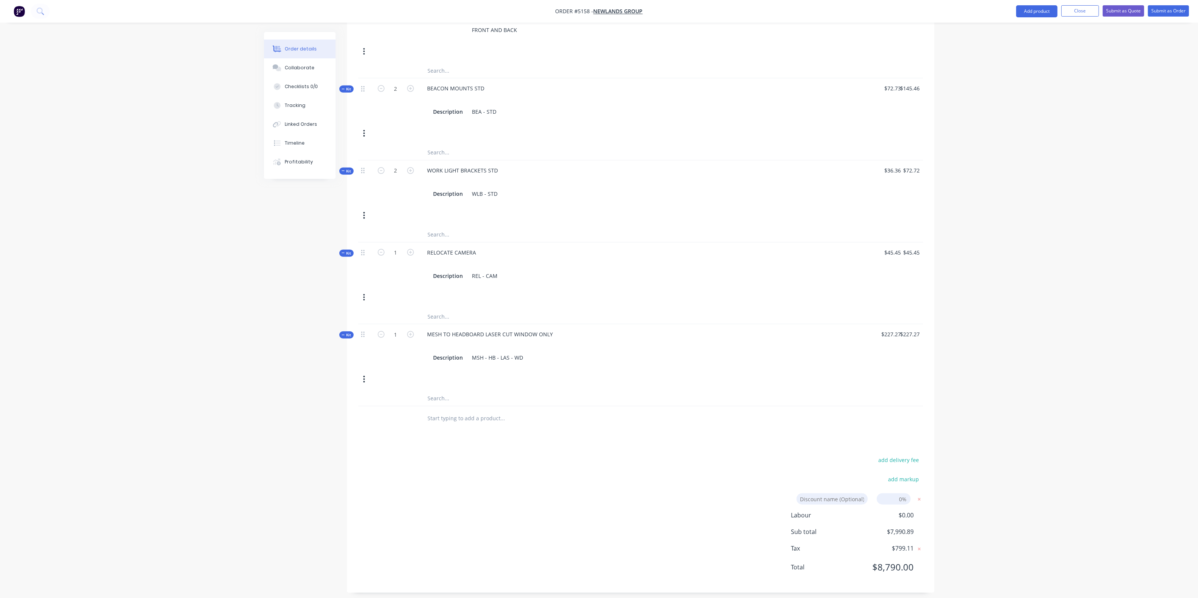
type input "8"
click input "submit" at bounding box center [0, 0] width 0 height 0
click at [856, 493] on input at bounding box center [831, 498] width 71 height 11
type input "NEWLANDS DISCOUNT"
click at [796, 409] on div at bounding box center [640, 418] width 565 height 24
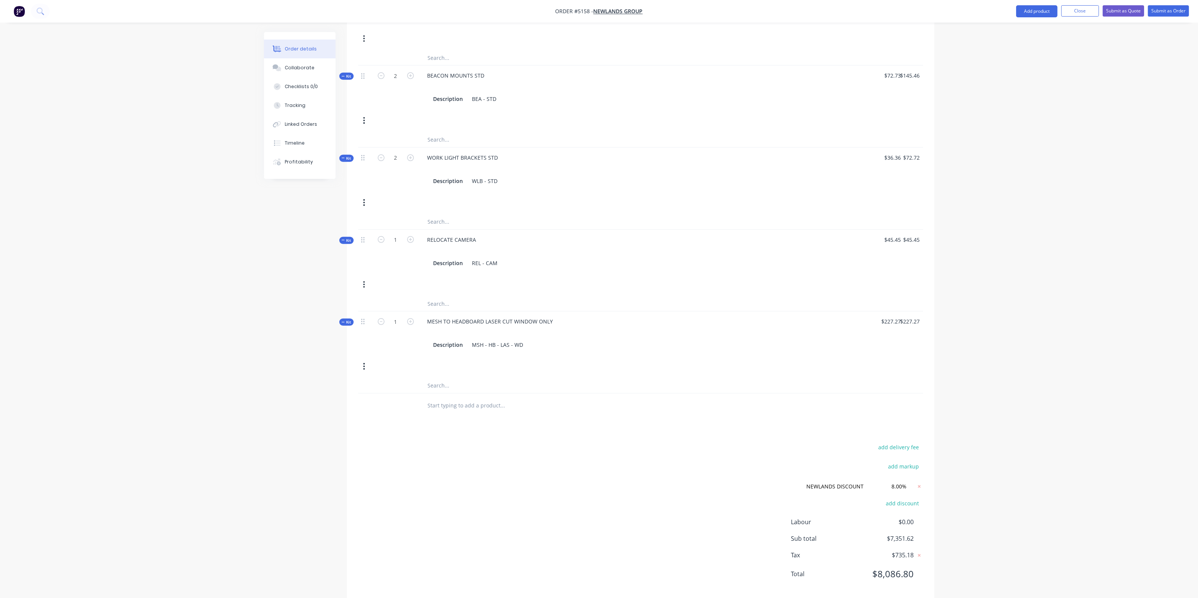
scroll to position [814, 0]
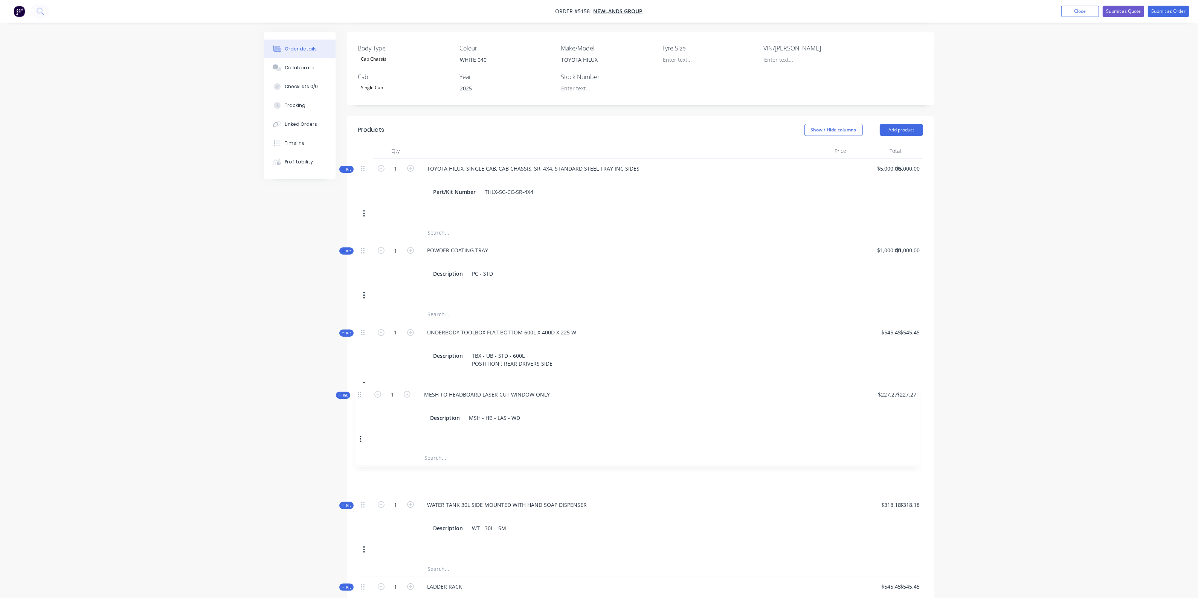
scroll to position [201, 0]
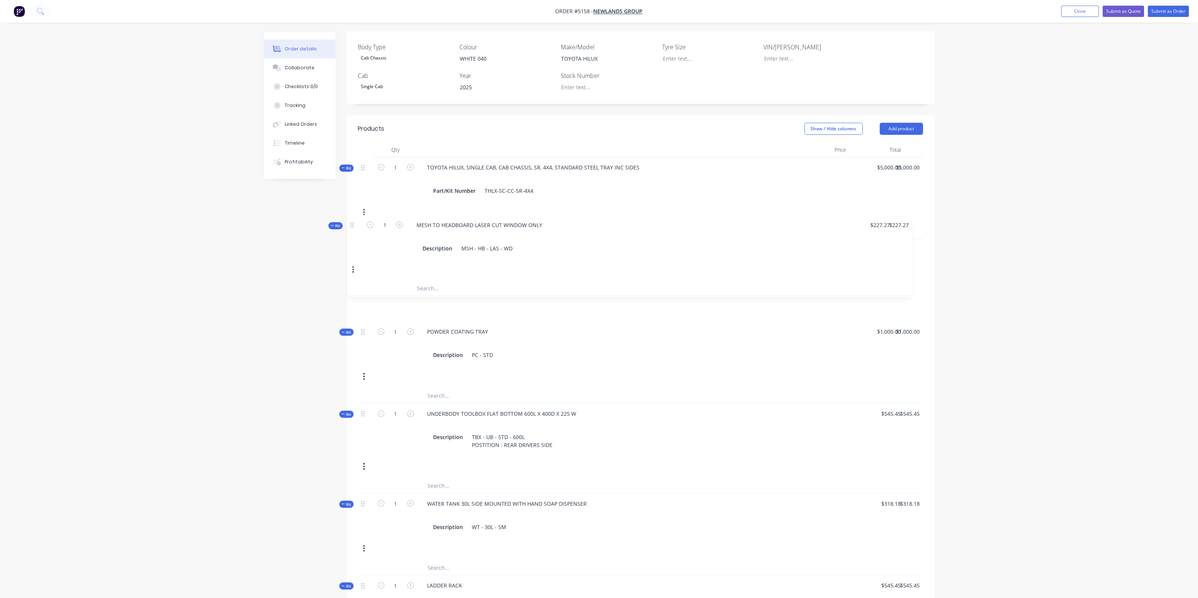
drag, startPoint x: 361, startPoint y: 359, endPoint x: 352, endPoint y: 228, distance: 131.3
click at [352, 228] on div "Qty Price Total Kit 1 TOYOTA HILUX, SINGLE CAB, CAB CHASSIS, SR, 4X4, STANDARD …" at bounding box center [640, 583] width 587 height 883
click at [493, 349] on div "PC - STD" at bounding box center [482, 354] width 27 height 11
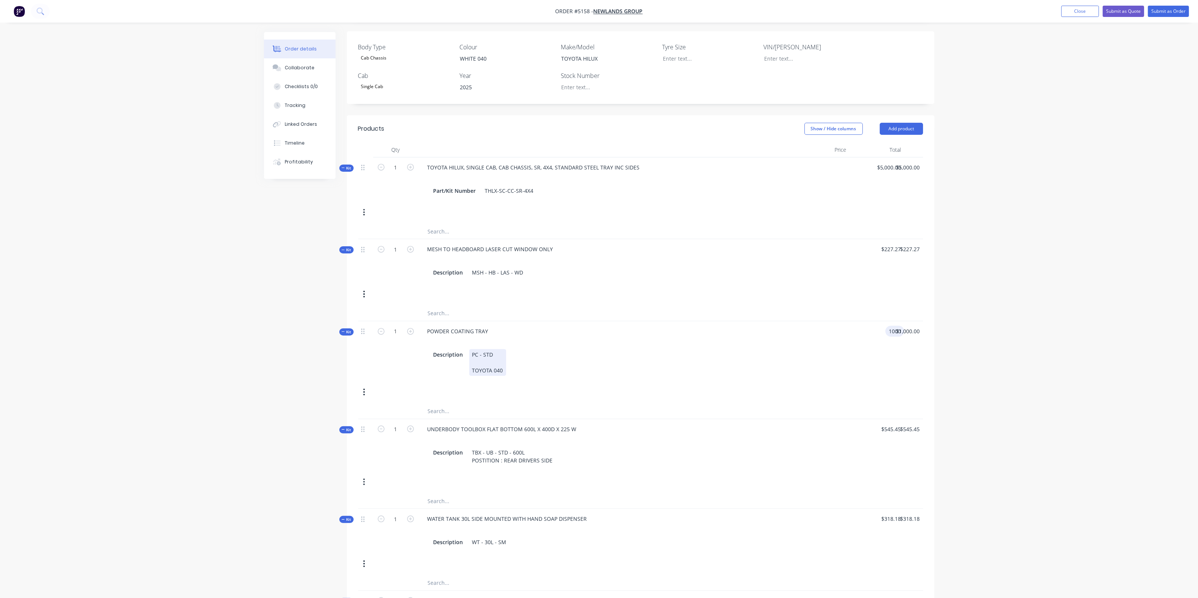
type input "$1,000.00"
click at [615, 388] on div "Kit 1 POWDER COATING TRAY Description PC - STD TOYOTA 040 $1,000.00 1000 $1,000…" at bounding box center [640, 362] width 565 height 82
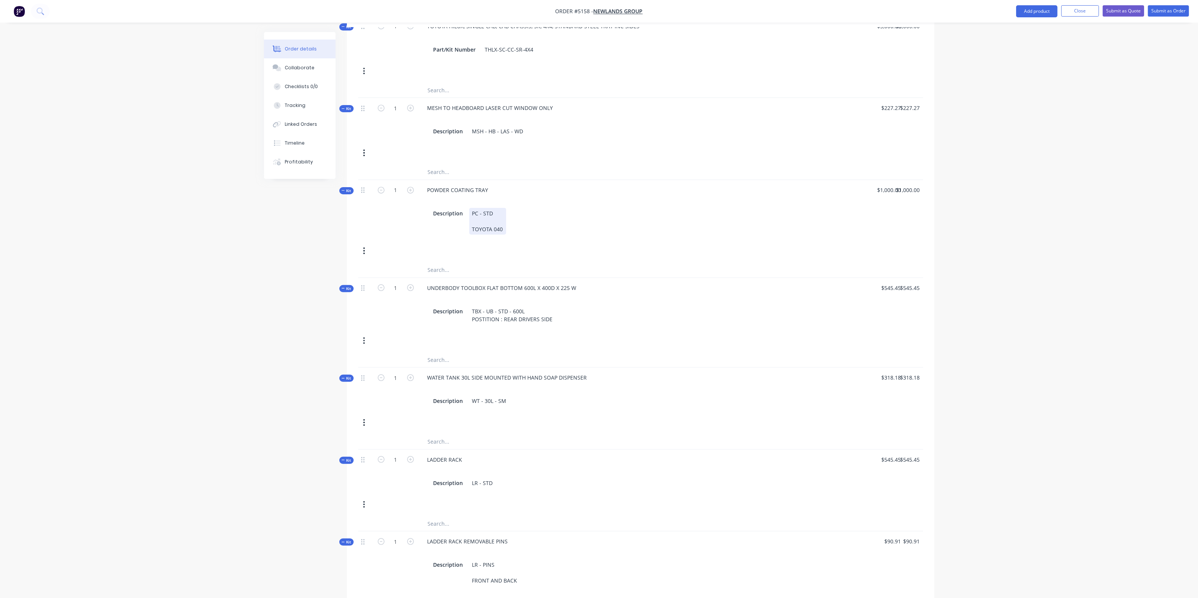
scroll to position [530, 0]
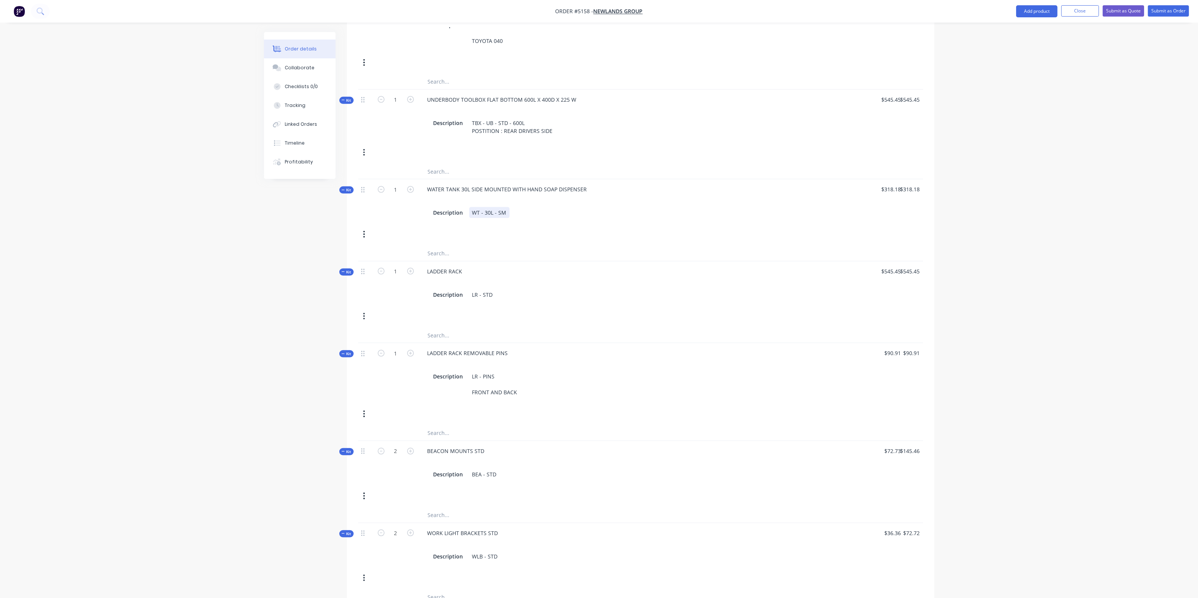
click at [506, 207] on div "WT - 30L - SM" at bounding box center [489, 212] width 40 height 11
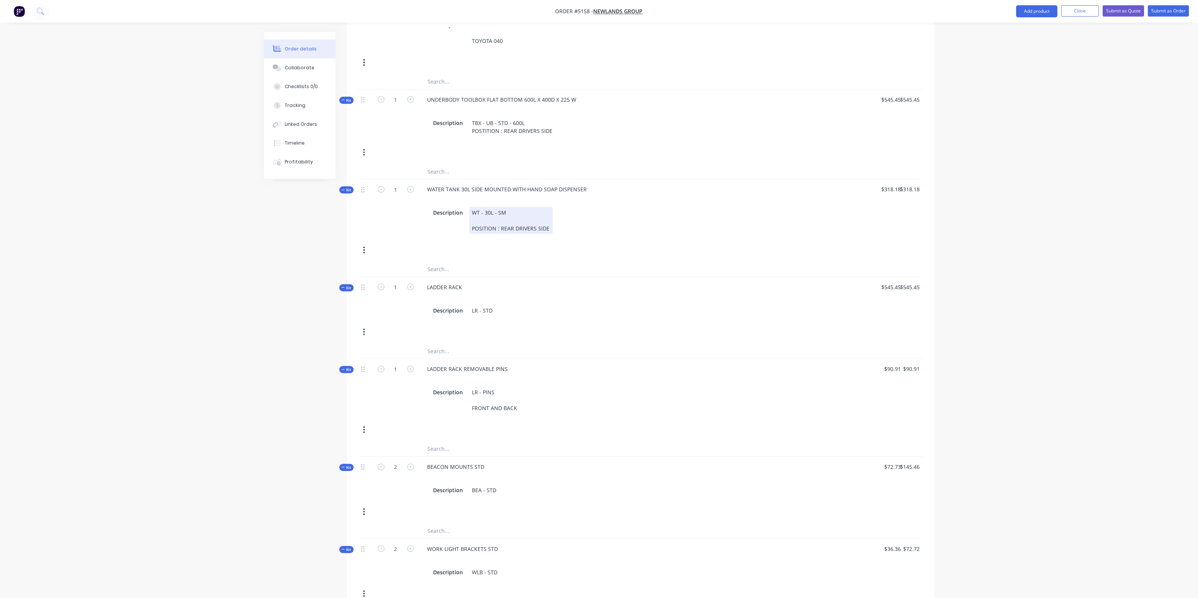
click at [630, 232] on div "Kit 1 WATER TANK 30L SIDE MOUNTED WITH HAND SOAP DISPENSER Description WT - 30L…" at bounding box center [640, 220] width 565 height 82
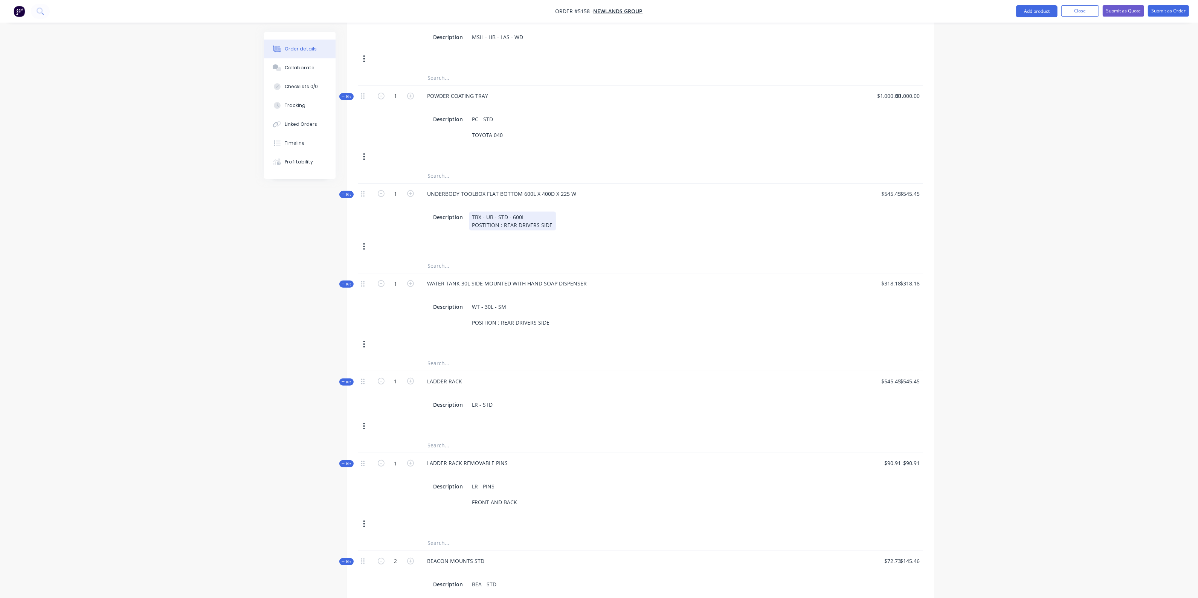
click at [630, 232] on div "Kit 1 UNDERBODY TOOLBOX FLAT BOTTOM 600L X 400D X 225 W Description TBX - UB - …" at bounding box center [640, 221] width 565 height 75
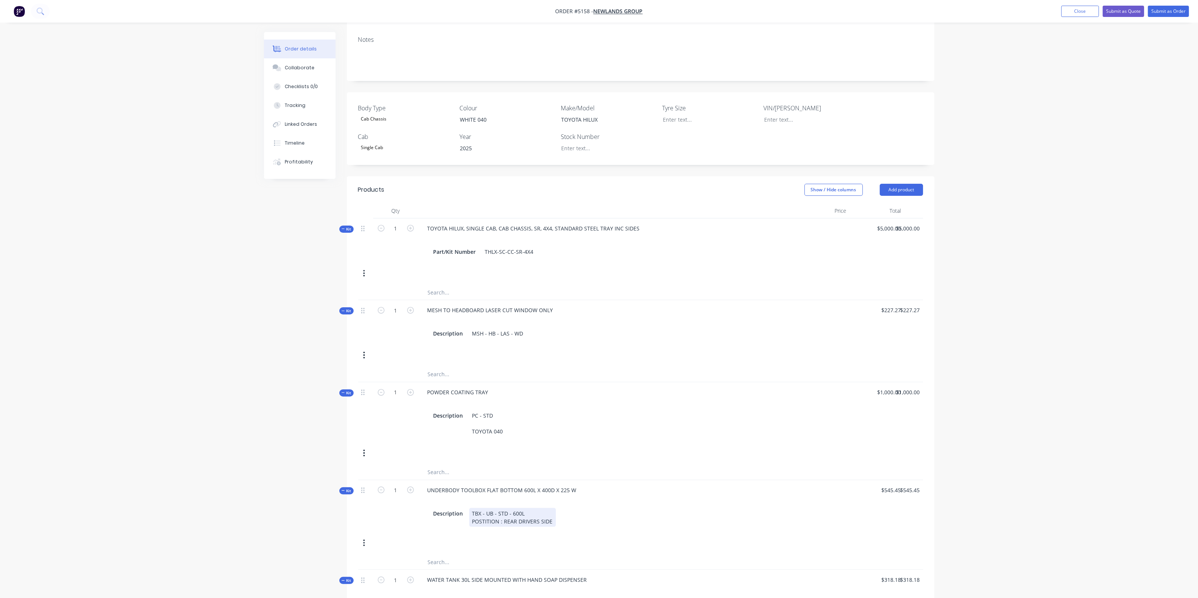
scroll to position [0, 0]
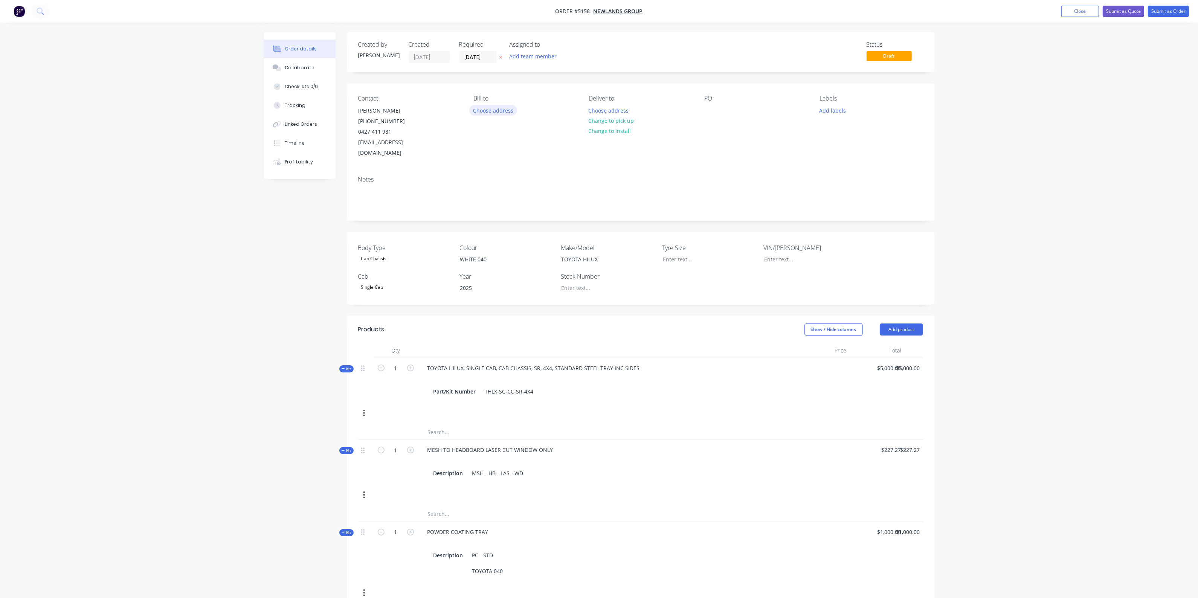
click at [502, 111] on button "Choose address" at bounding box center [493, 110] width 48 height 10
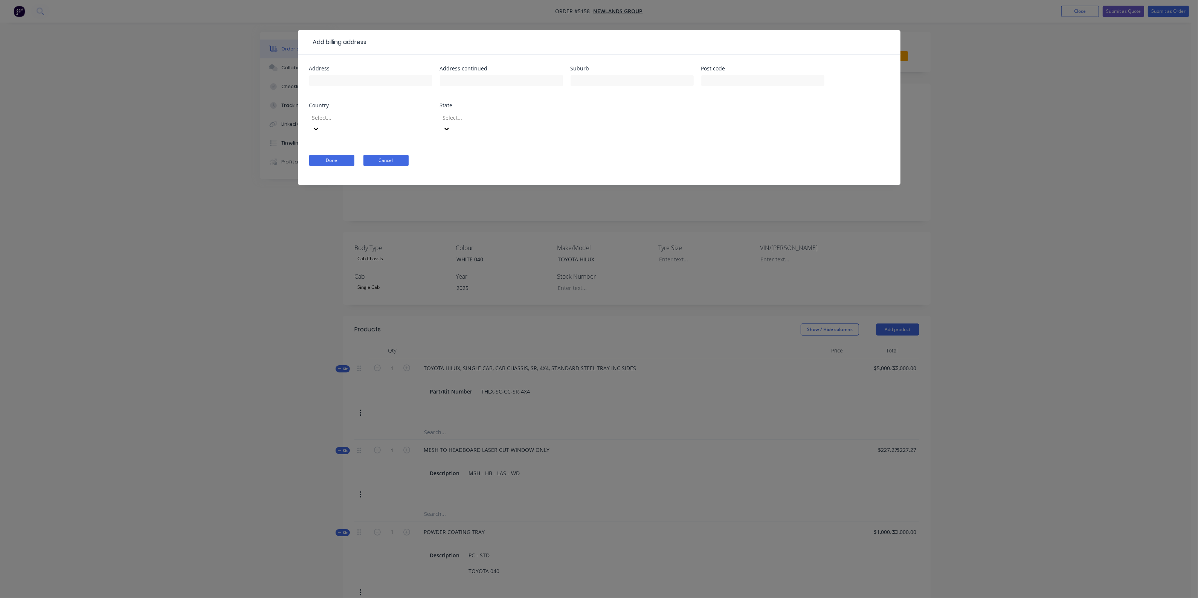
click at [400, 155] on button "Cancel" at bounding box center [385, 160] width 45 height 11
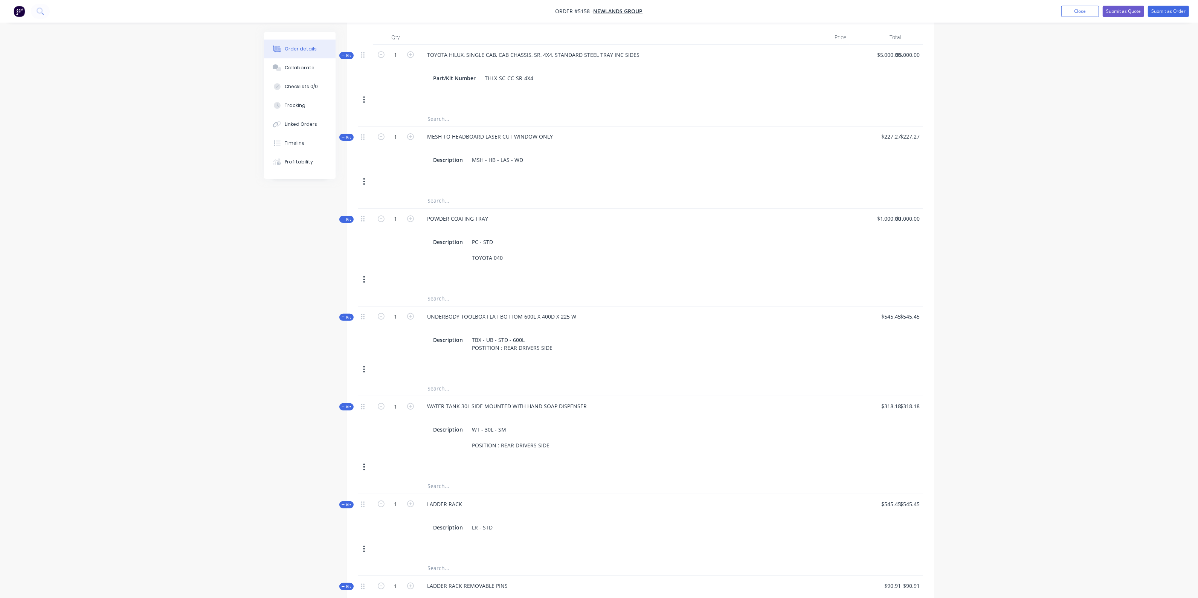
scroll to position [140, 0]
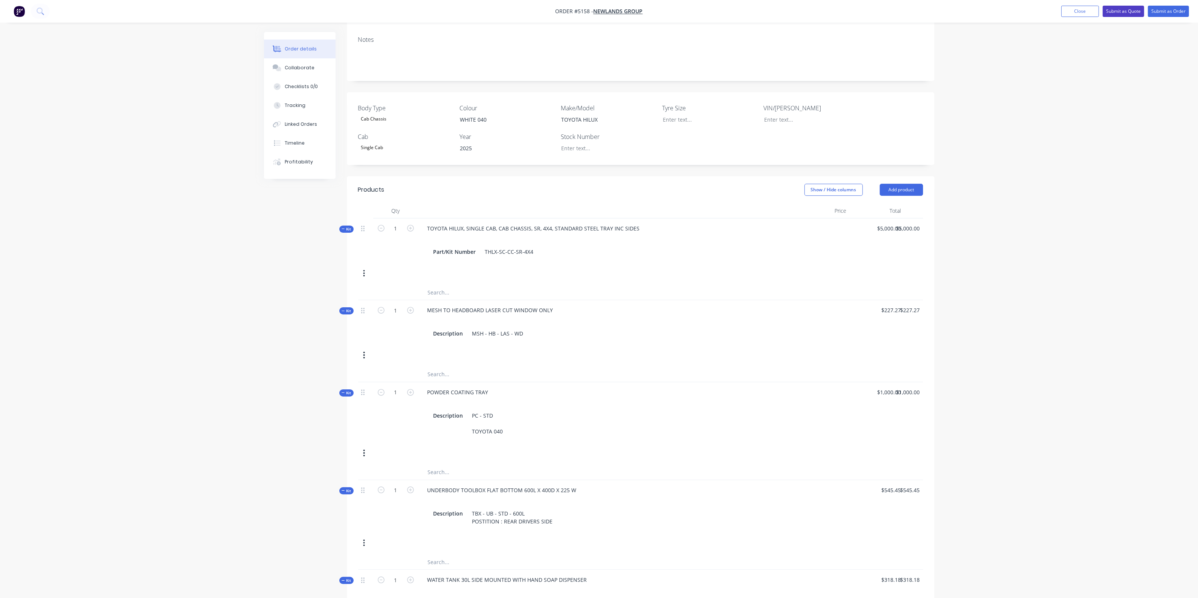
click at [1137, 12] on button "Submit as Quote" at bounding box center [1123, 11] width 41 height 11
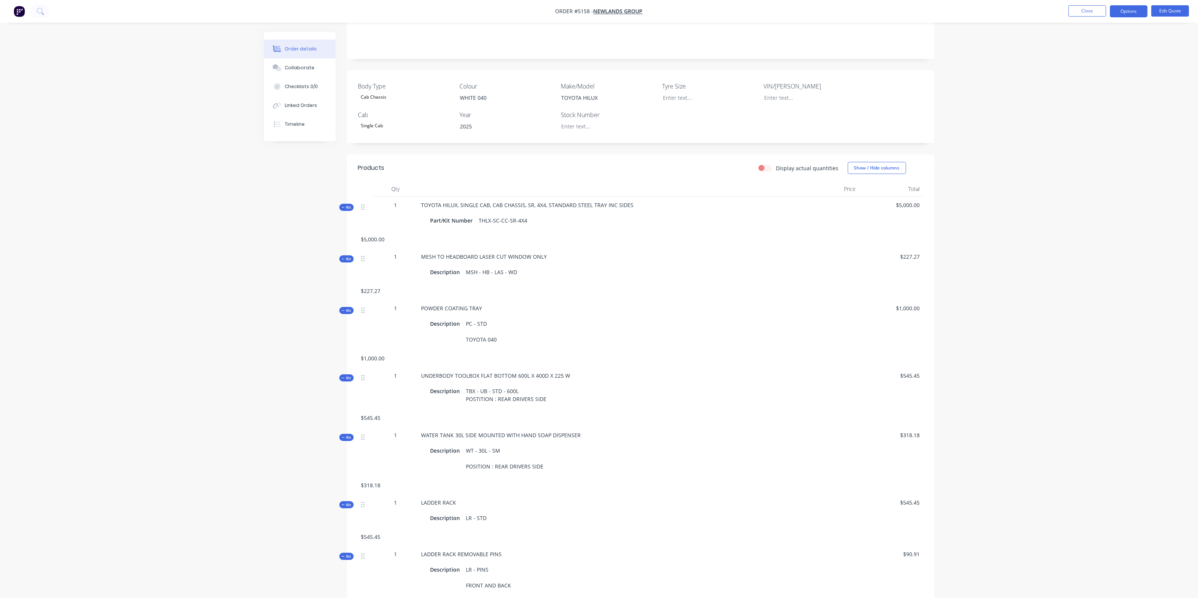
scroll to position [0, 0]
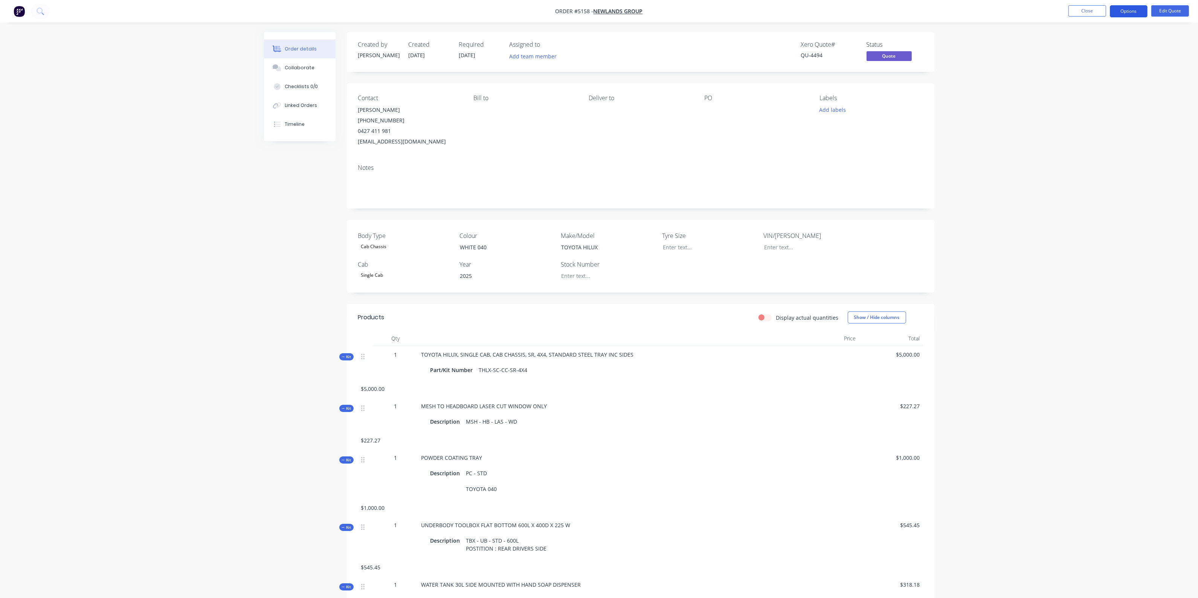
click at [1128, 8] on button "Options" at bounding box center [1129, 11] width 38 height 12
click at [1089, 48] on div "Quote" at bounding box center [1105, 45] width 69 height 11
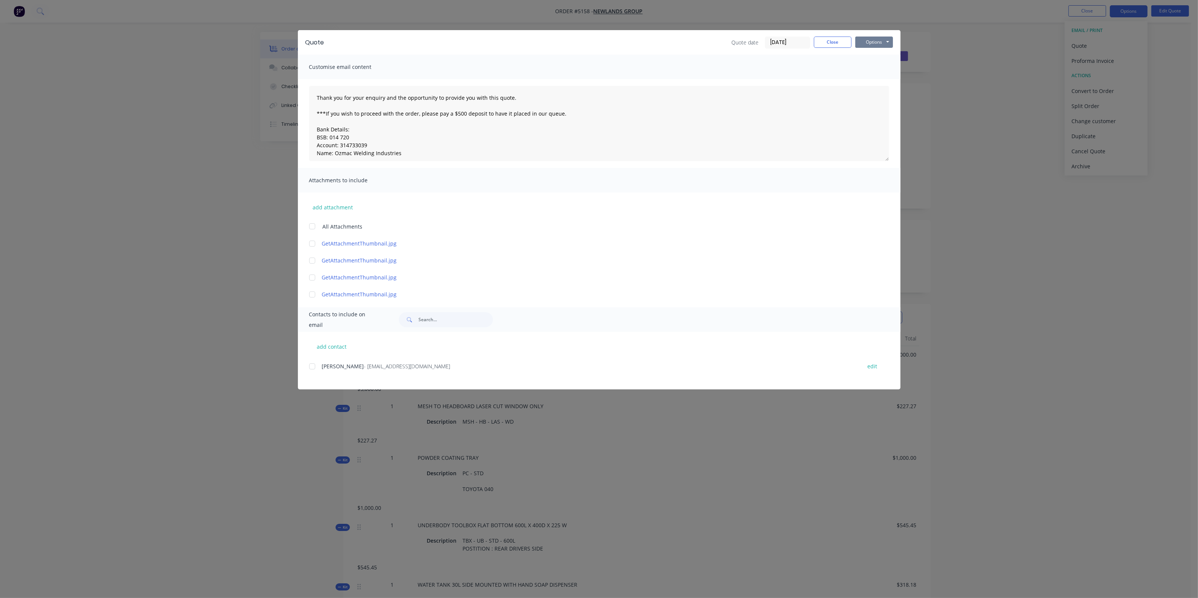
click at [865, 38] on button "Options" at bounding box center [874, 42] width 38 height 11
click at [871, 57] on button "Preview" at bounding box center [879, 56] width 48 height 12
click at [834, 43] on button "Close" at bounding box center [833, 42] width 38 height 11
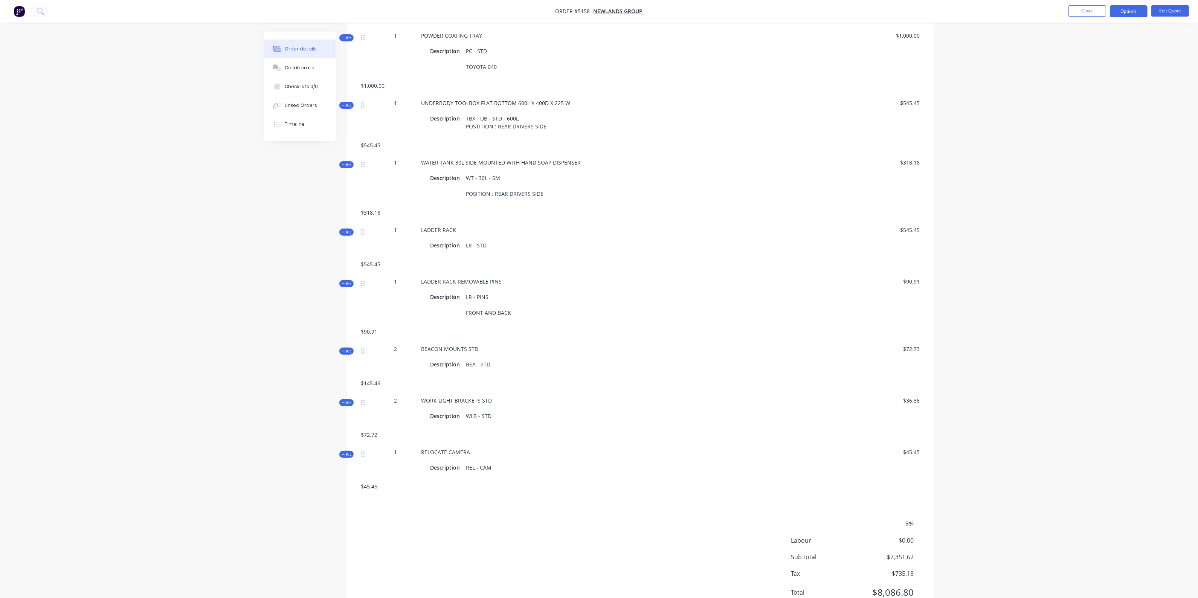
scroll to position [455, 0]
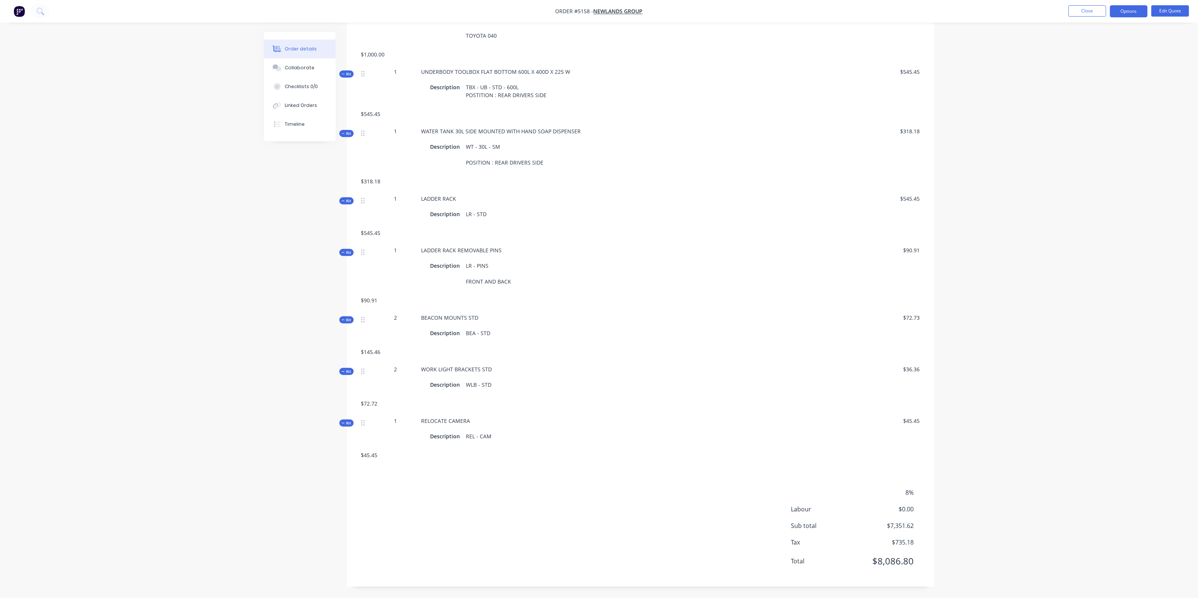
click at [843, 497] on div "8%" at bounding box center [857, 492] width 132 height 9
click at [903, 494] on span "8%" at bounding box center [886, 492] width 56 height 9
click at [1179, 11] on button "Edit Quote" at bounding box center [1170, 10] width 38 height 11
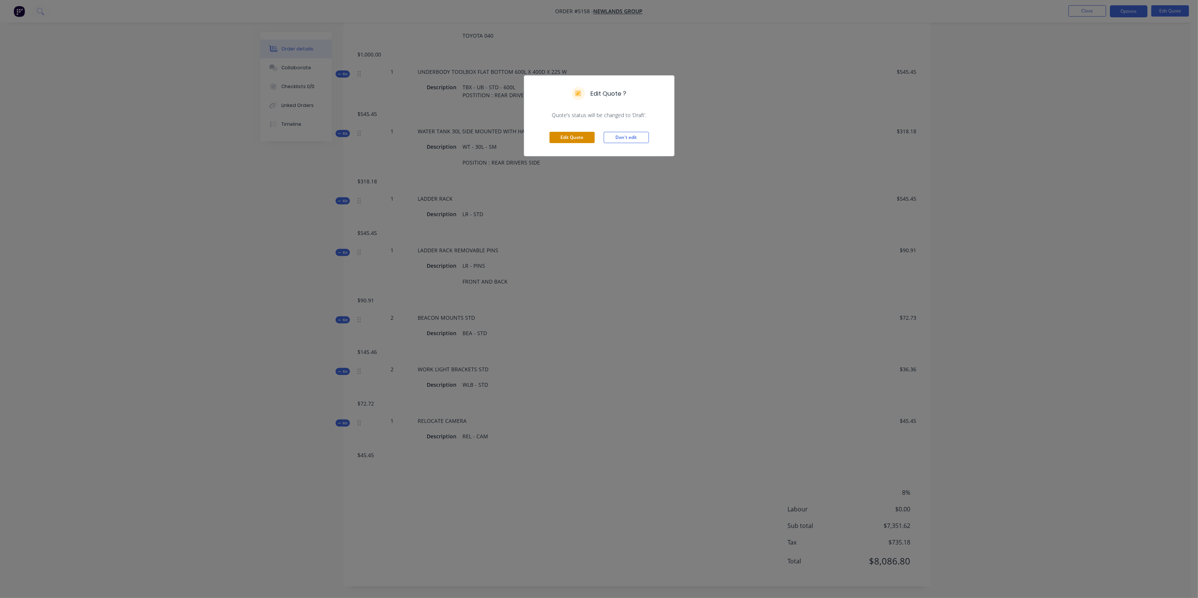
click at [577, 140] on button "Edit Quote" at bounding box center [571, 137] width 45 height 11
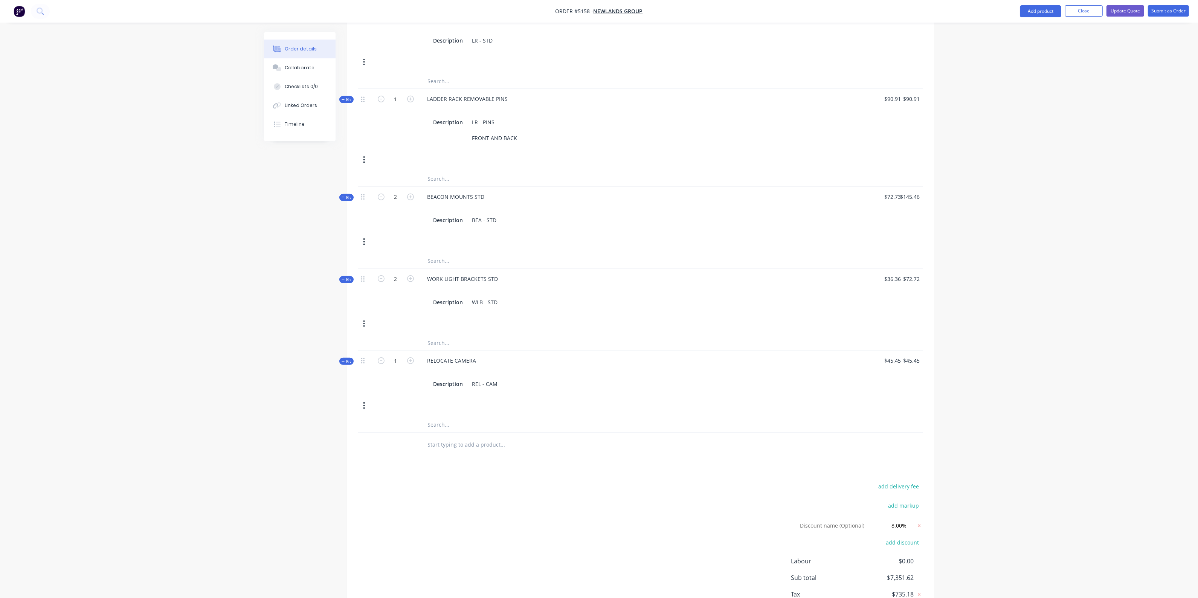
scroll to position [846, 0]
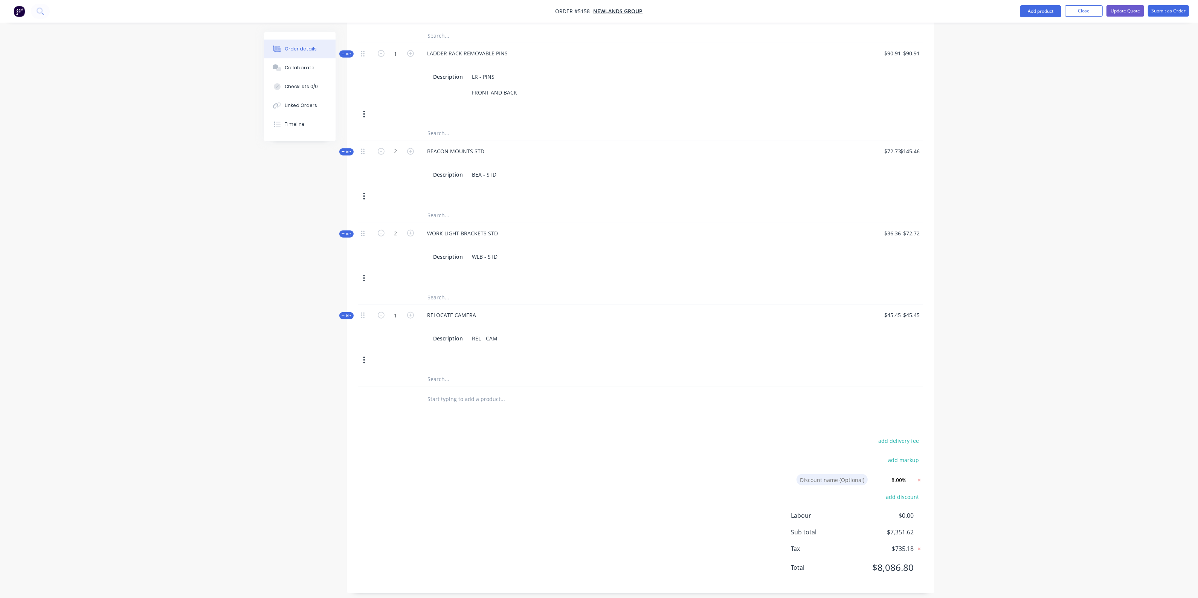
click at [827, 474] on input at bounding box center [831, 479] width 71 height 11
type input "NEWLANDS DISCOUNT"
click at [791, 416] on div "Products Show / Hide columns Add product Qty Price Total Kit 1 TOYOTA HILUX, SI…" at bounding box center [640, 31] width 587 height 1123
click at [1134, 10] on button "Update Quote" at bounding box center [1125, 10] width 38 height 11
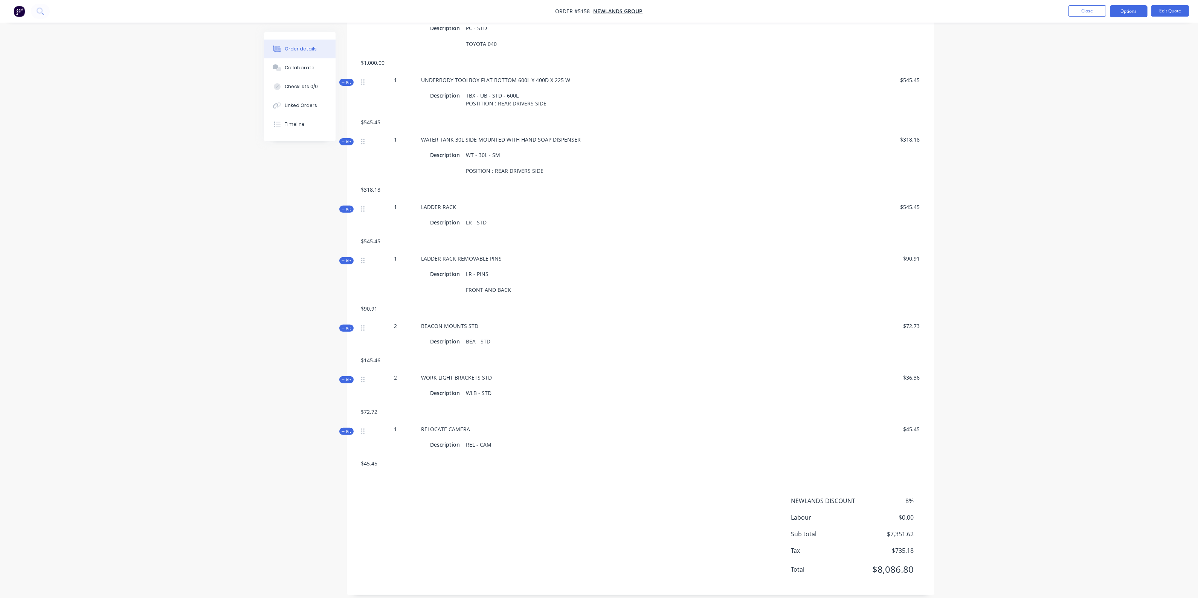
scroll to position [455, 0]
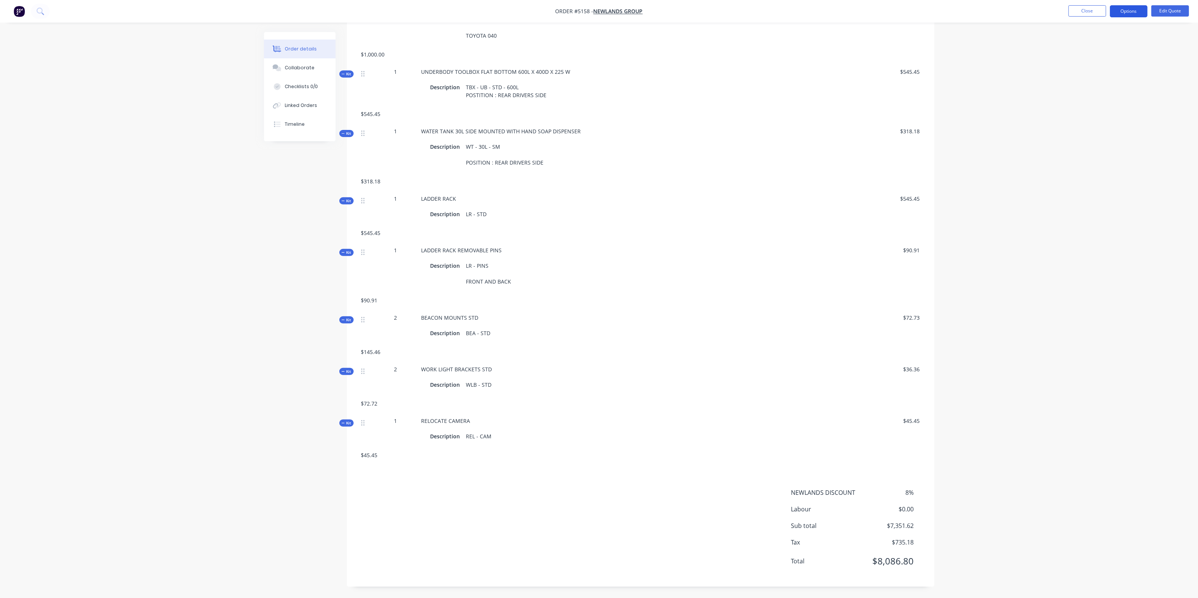
click at [1123, 12] on button "Options" at bounding box center [1129, 11] width 38 height 12
click at [1094, 44] on div "Quote" at bounding box center [1105, 45] width 69 height 11
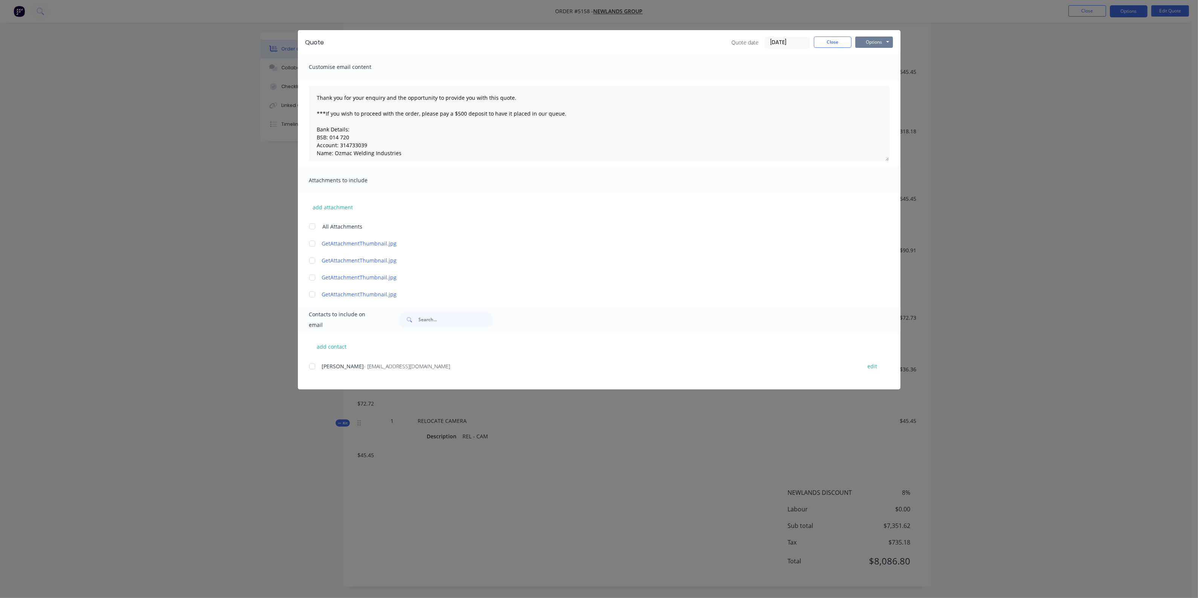
click at [882, 44] on button "Options" at bounding box center [874, 42] width 38 height 11
click at [876, 61] on button "Preview" at bounding box center [879, 56] width 48 height 12
click at [825, 46] on button "Close" at bounding box center [833, 42] width 38 height 11
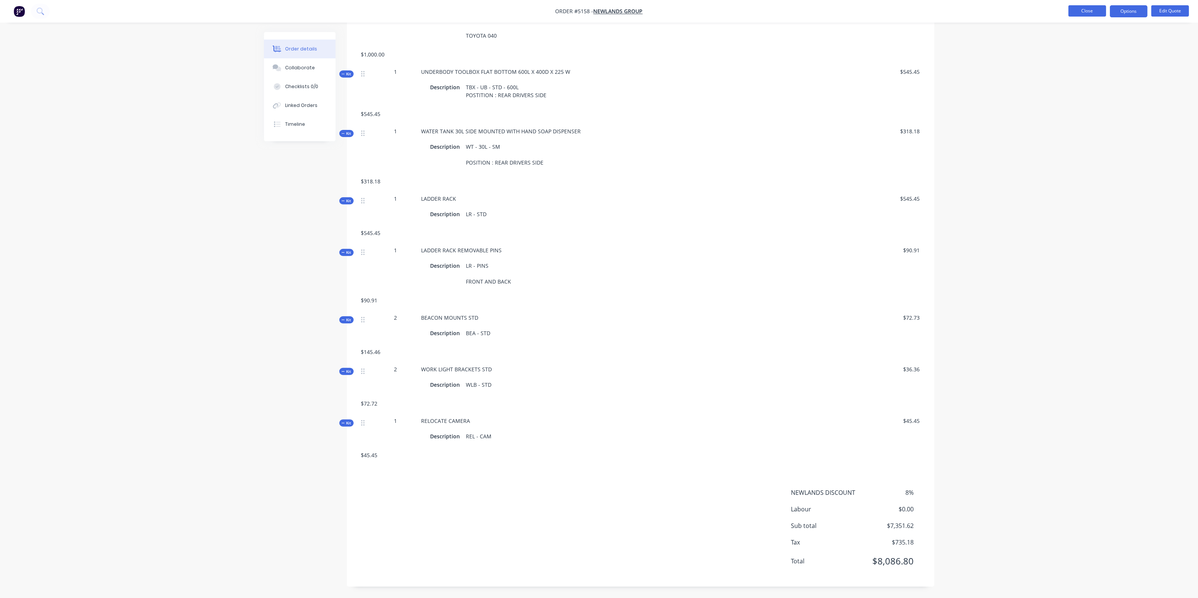
click at [1093, 10] on button "Close" at bounding box center [1087, 10] width 38 height 11
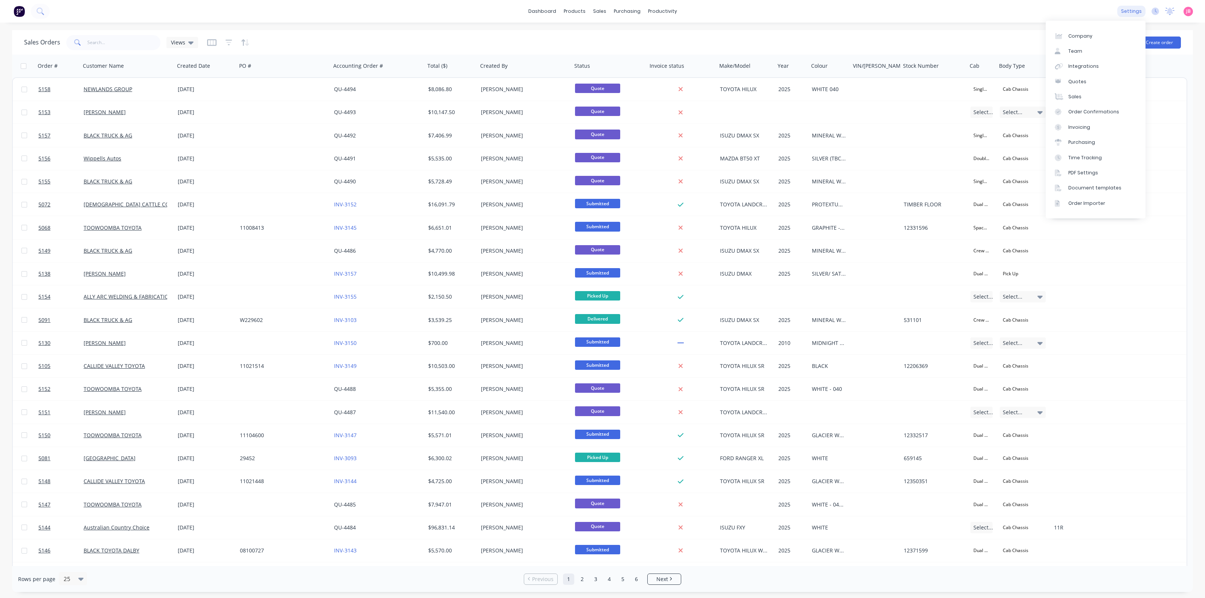
click at [1134, 10] on div "settings" at bounding box center [1131, 11] width 28 height 11
click at [1091, 168] on link "PDF Settings" at bounding box center [1096, 172] width 100 height 15
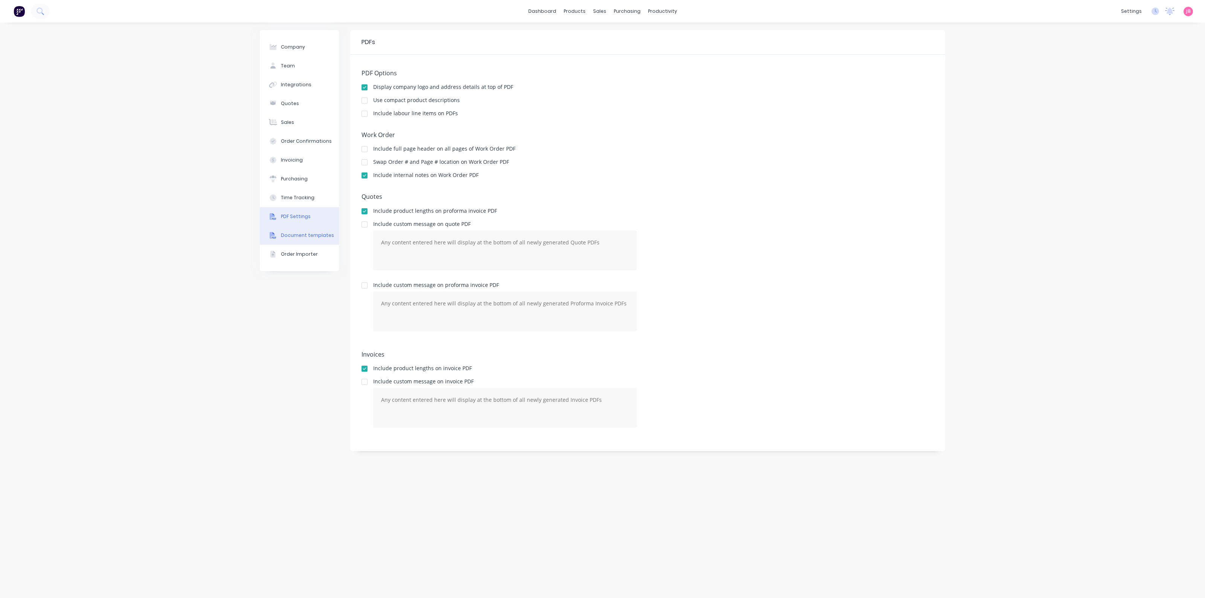
click at [289, 236] on div "Document templates" at bounding box center [307, 235] width 53 height 7
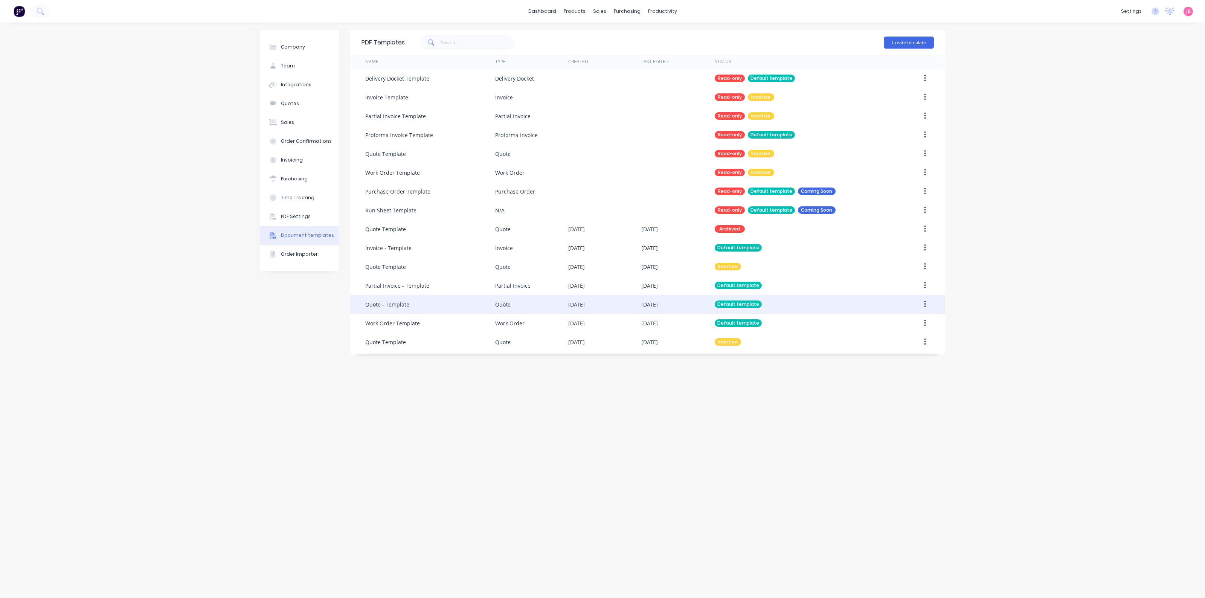
click at [517, 302] on div "Quote" at bounding box center [531, 304] width 73 height 19
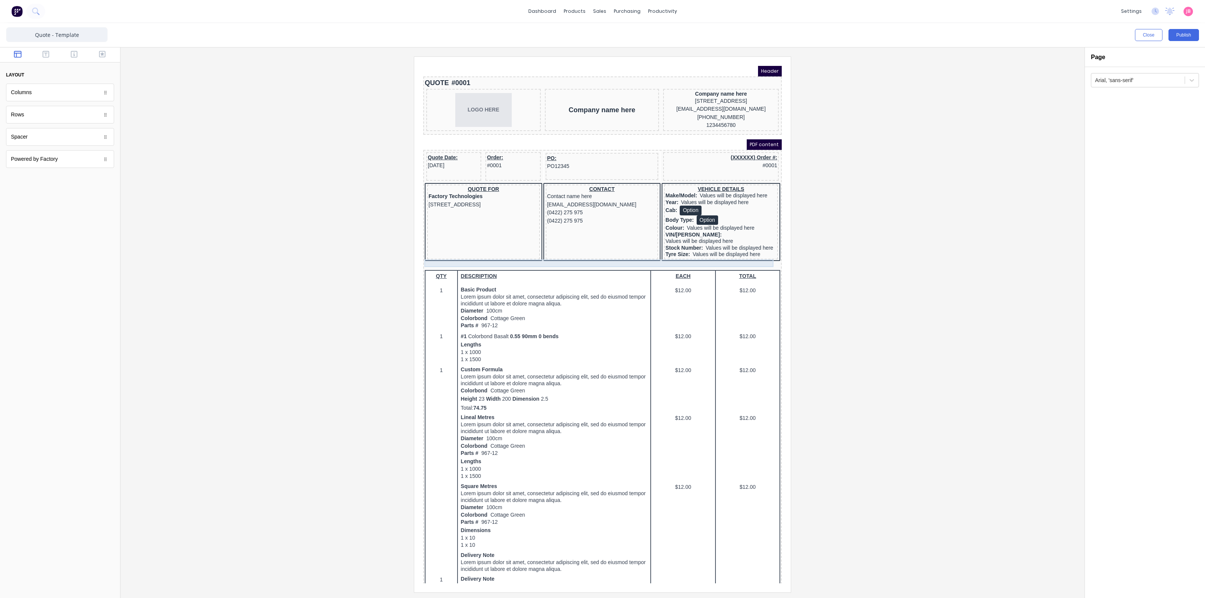
scroll to position [198, 0]
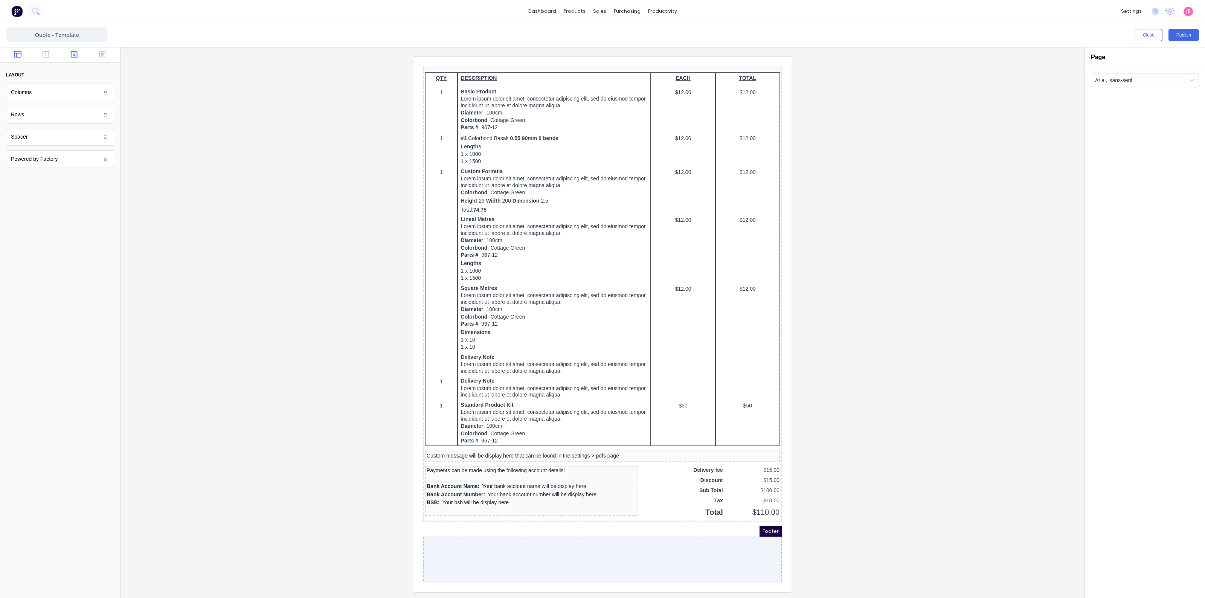
click at [75, 56] on icon "button" at bounding box center [74, 54] width 7 height 8
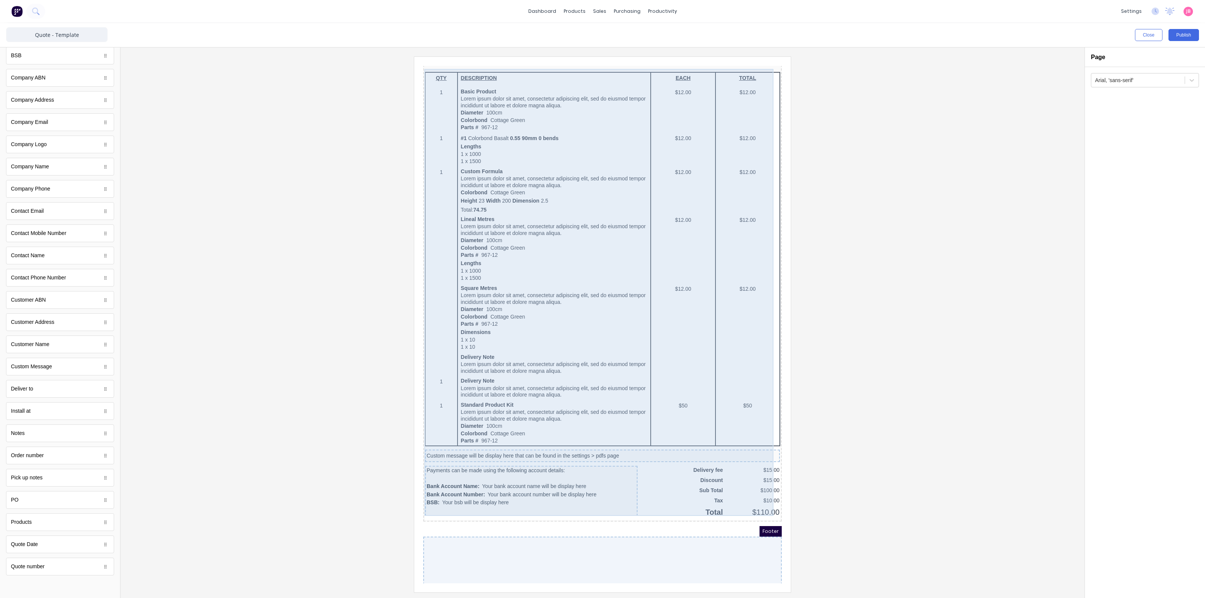
click at [693, 465] on div "QTY DESCRIPTION EACH TOTAL 1 Basic Product Lorem ipsum dolor sit amet, consecte…" at bounding box center [593, 287] width 355 height 448
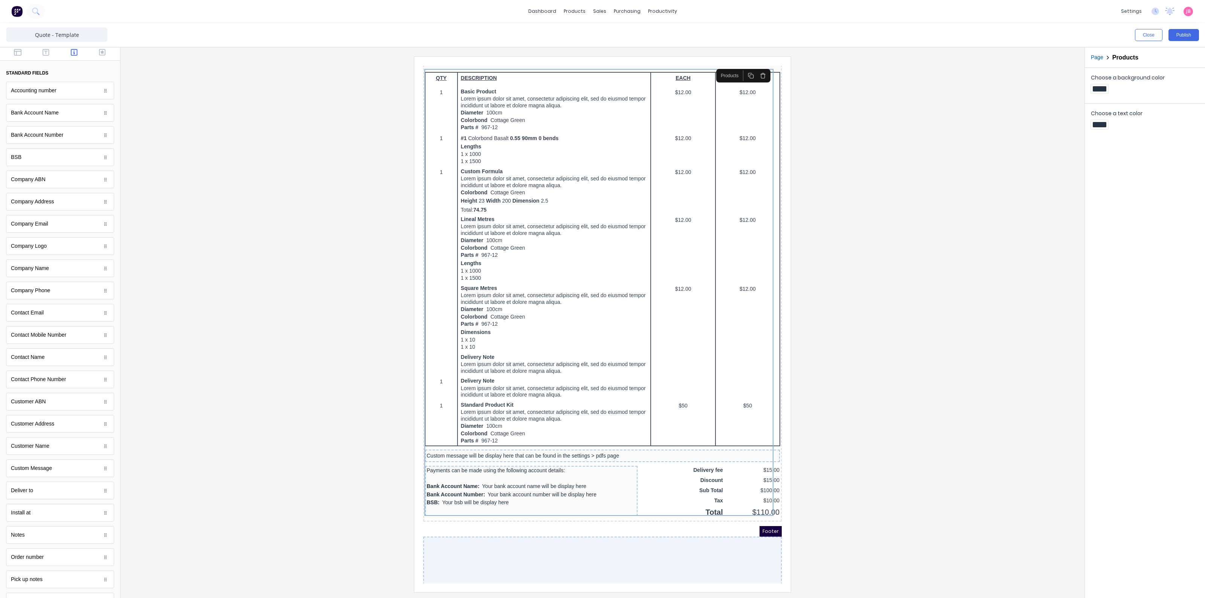
scroll to position [0, 0]
click at [43, 56] on icon "button" at bounding box center [46, 54] width 7 height 8
click at [18, 56] on icon "button" at bounding box center [18, 54] width 8 height 8
click at [48, 59] on button "button" at bounding box center [46, 54] width 24 height 9
click at [70, 54] on button "button" at bounding box center [75, 54] width 24 height 9
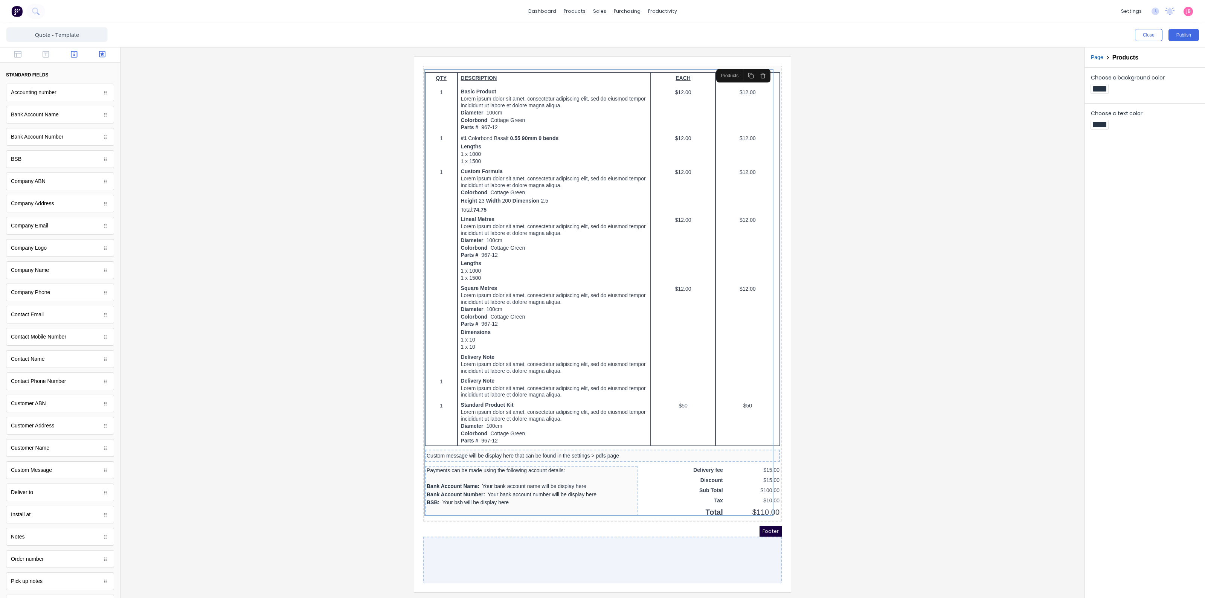
click at [99, 55] on icon "button" at bounding box center [102, 54] width 7 height 7
click at [76, 56] on icon "button" at bounding box center [74, 54] width 7 height 7
click at [44, 56] on icon "button" at bounding box center [46, 54] width 7 height 8
click at [17, 57] on icon "button" at bounding box center [18, 54] width 8 height 7
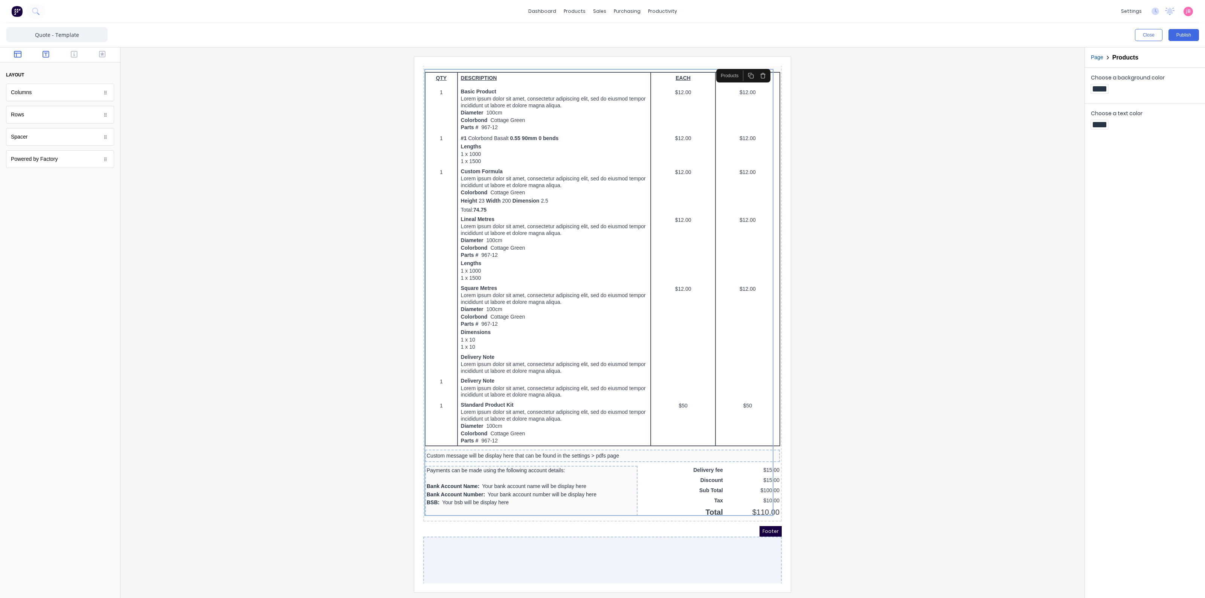
click at [47, 50] on icon "button" at bounding box center [46, 54] width 7 height 8
click at [78, 166] on div "Link" at bounding box center [60, 159] width 108 height 18
click at [108, 162] on div at bounding box center [106, 160] width 8 height 8
click at [110, 243] on div at bounding box center [60, 387] width 120 height 419
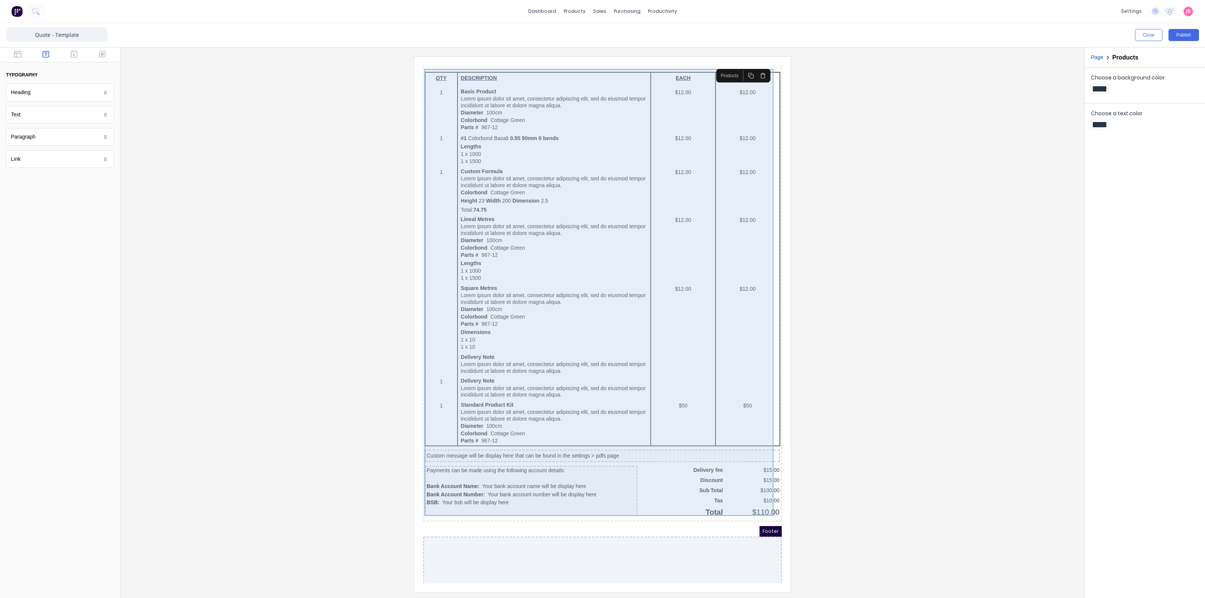
click at [702, 458] on div "QTY DESCRIPTION EACH TOTAL 1 Basic Product Lorem ipsum dolor sit amet, consecte…" at bounding box center [593, 287] width 355 height 448
click at [692, 465] on div "QTY DESCRIPTION EACH TOTAL 1 Basic Product Lorem ipsum dolor sit amet, consecte…" at bounding box center [593, 287] width 355 height 448
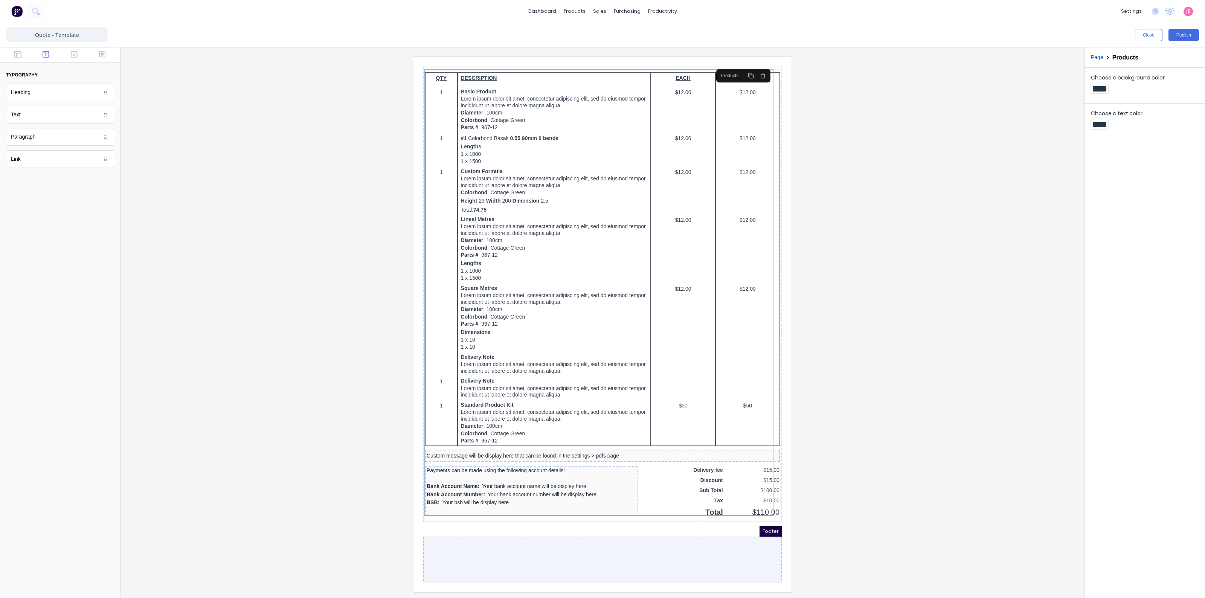
click at [193, 293] on div at bounding box center [603, 323] width 952 height 535
click at [19, 8] on img at bounding box center [16, 11] width 11 height 11
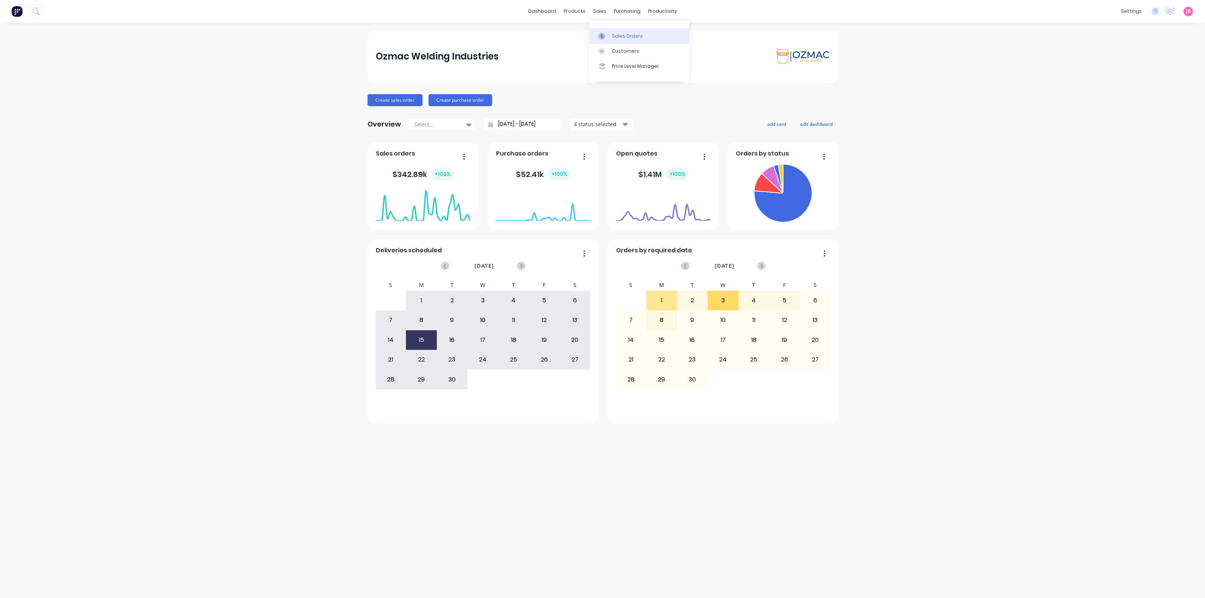
click at [612, 34] on div "Sales Orders" at bounding box center [627, 36] width 31 height 7
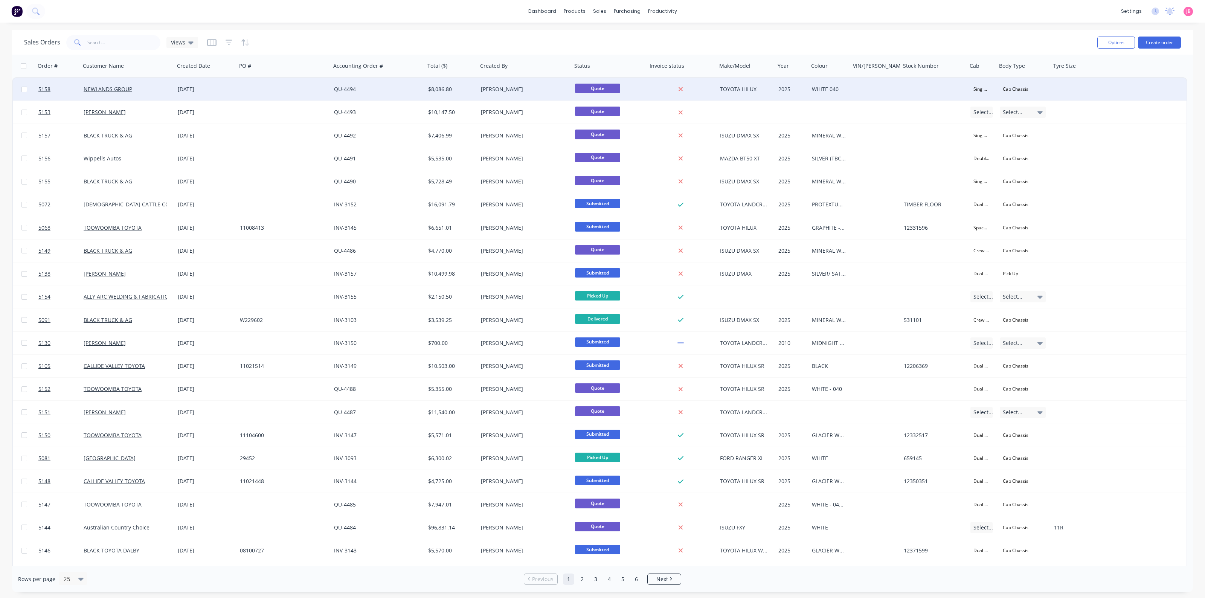
click at [291, 91] on div at bounding box center [284, 89] width 94 height 23
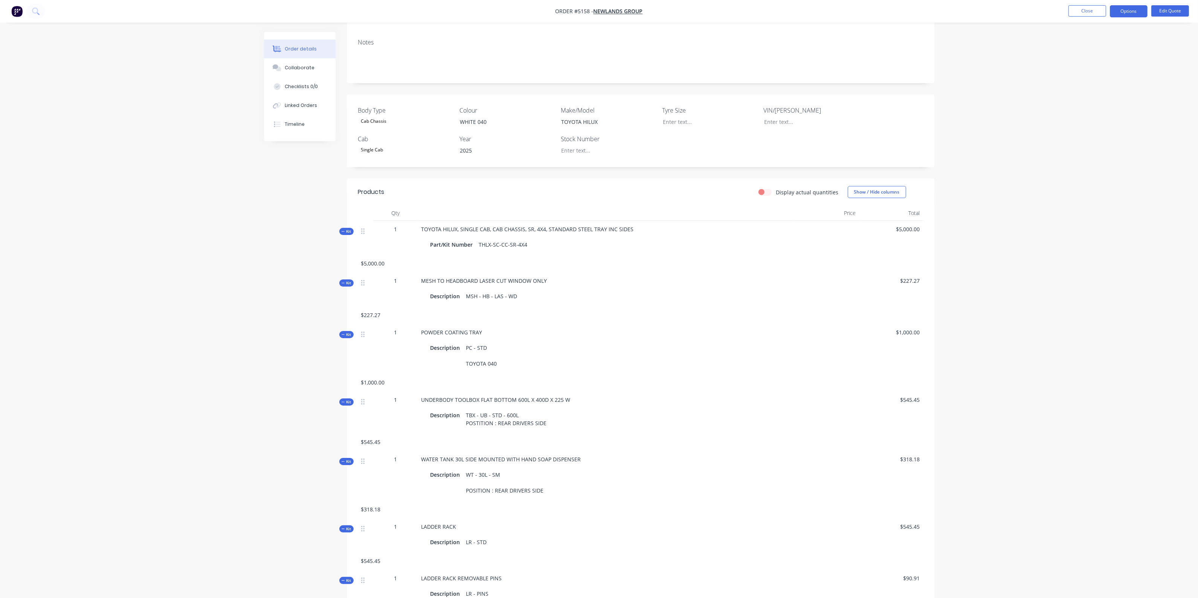
scroll to position [125, 0]
click at [1129, 11] on button "Options" at bounding box center [1129, 11] width 38 height 12
click at [1080, 48] on div "Quote" at bounding box center [1105, 45] width 69 height 11
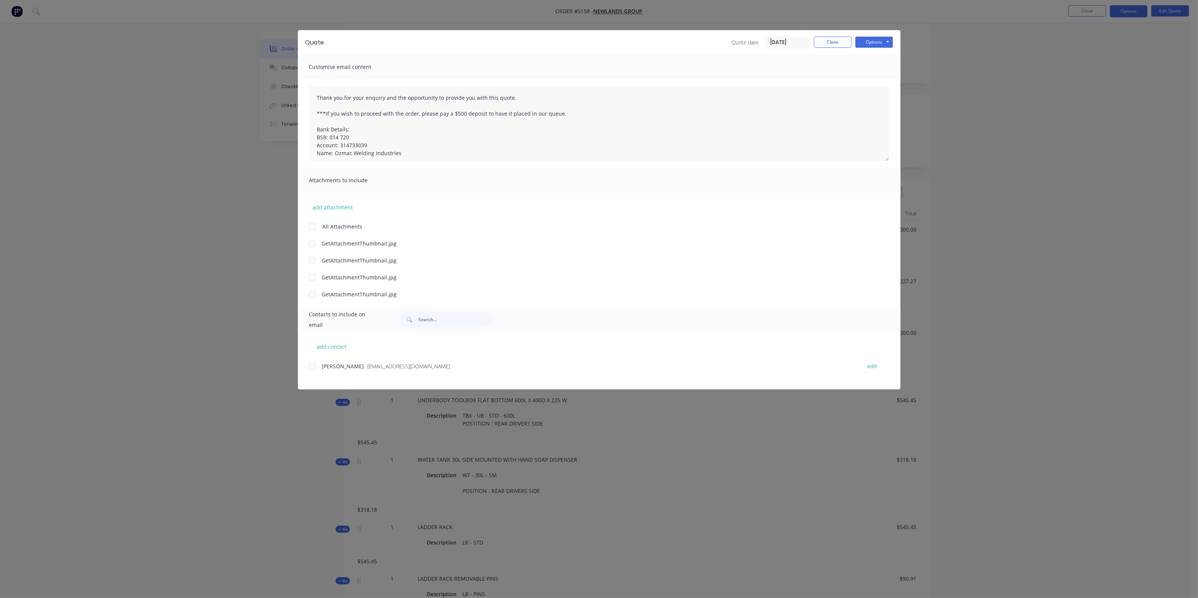
click at [315, 371] on div at bounding box center [312, 366] width 15 height 15
click at [863, 44] on button "Options" at bounding box center [874, 42] width 38 height 11
click at [863, 80] on button "Email" at bounding box center [879, 81] width 48 height 12
click at [865, 45] on button "Options" at bounding box center [874, 42] width 38 height 11
click at [868, 67] on button "Print" at bounding box center [879, 68] width 48 height 12
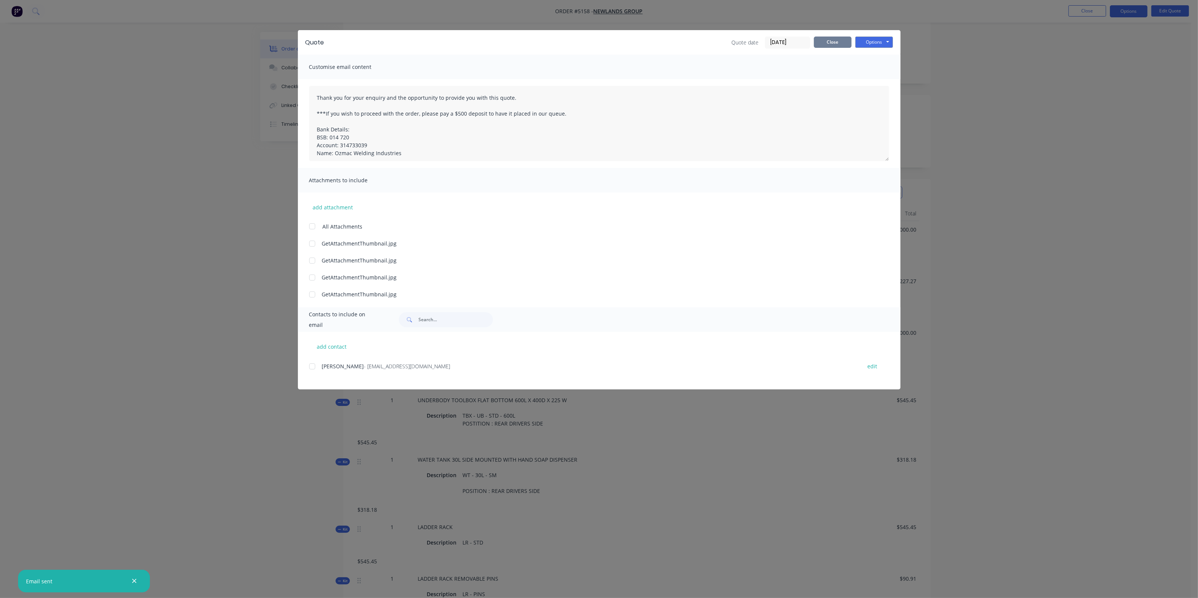
click at [830, 45] on button "Close" at bounding box center [833, 42] width 38 height 11
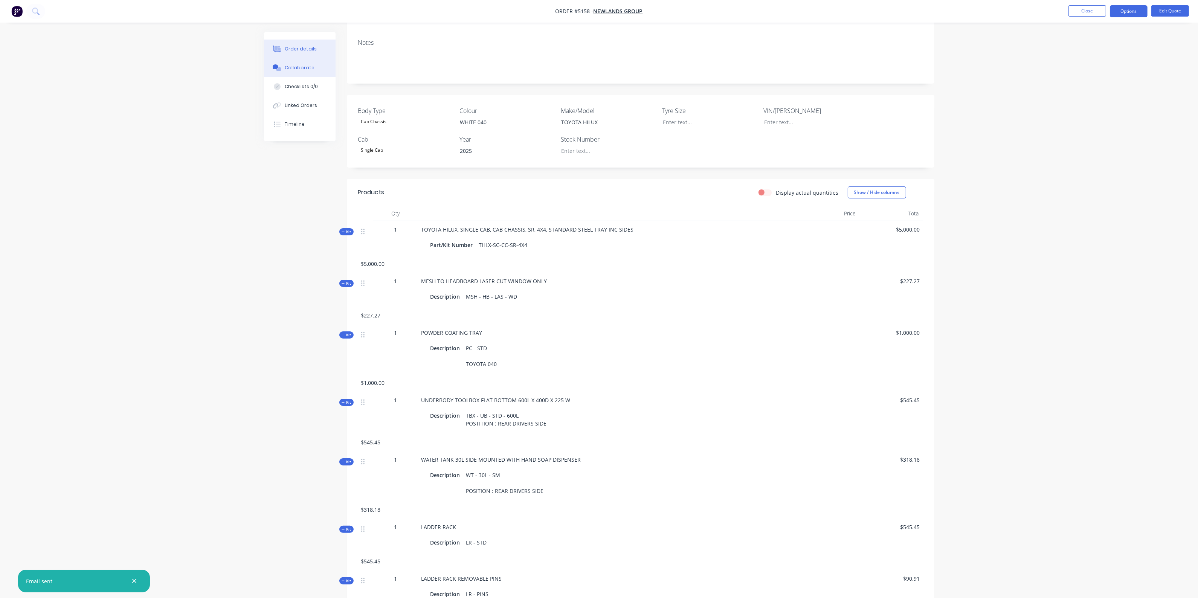
click at [289, 68] on div "Collaborate" at bounding box center [300, 67] width 30 height 7
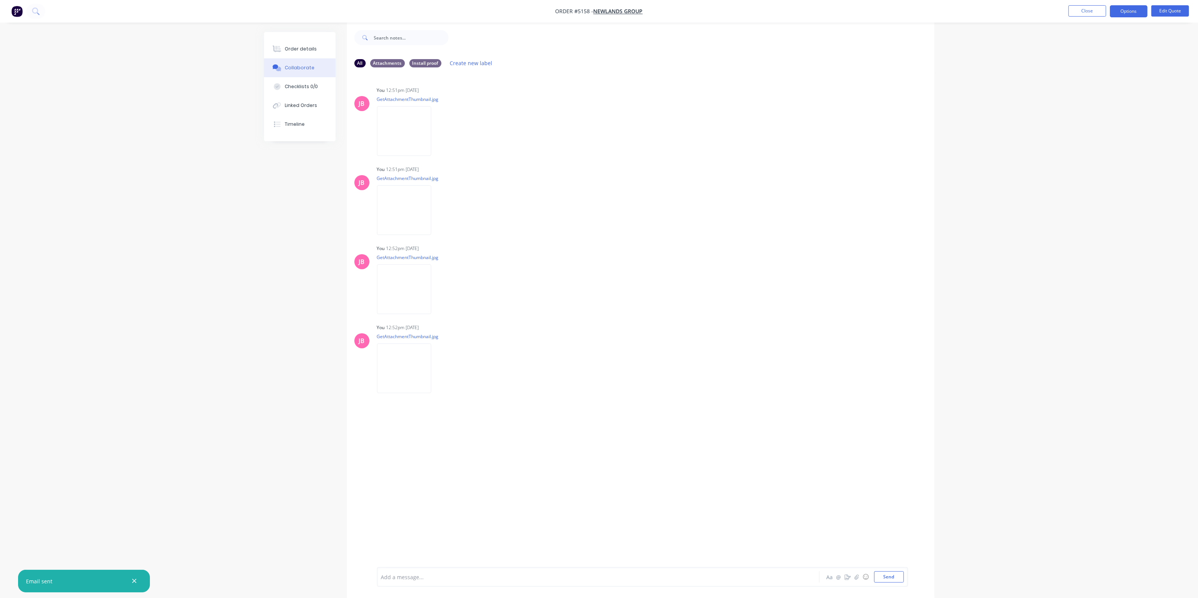
scroll to position [12, 0]
click at [426, 577] on div at bounding box center [577, 577] width 392 height 8
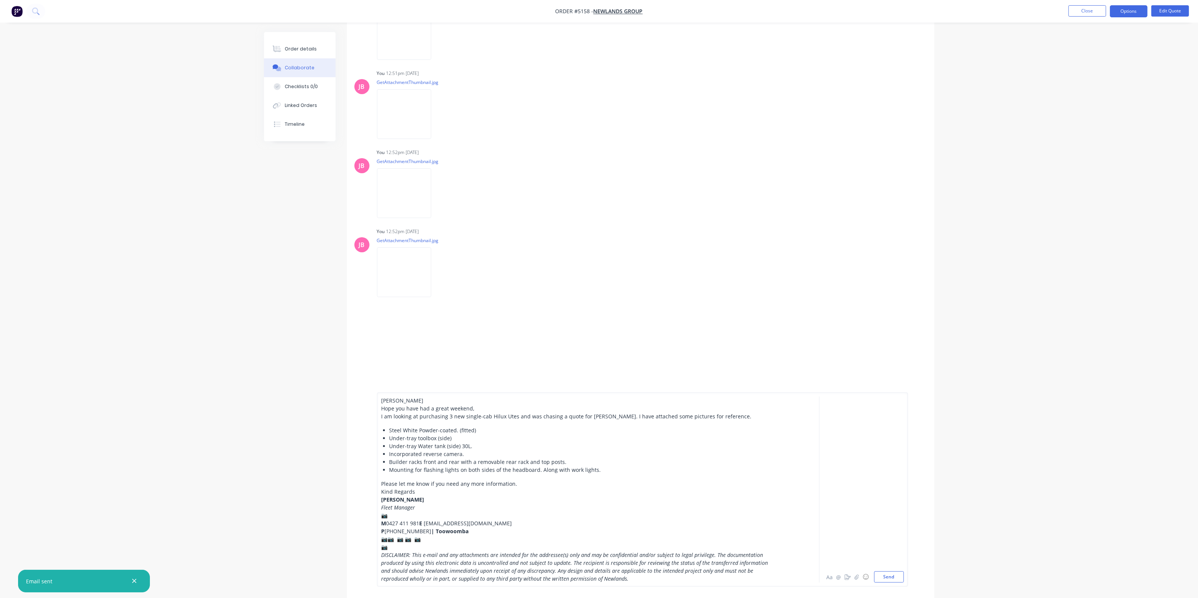
scroll to position [0, 0]
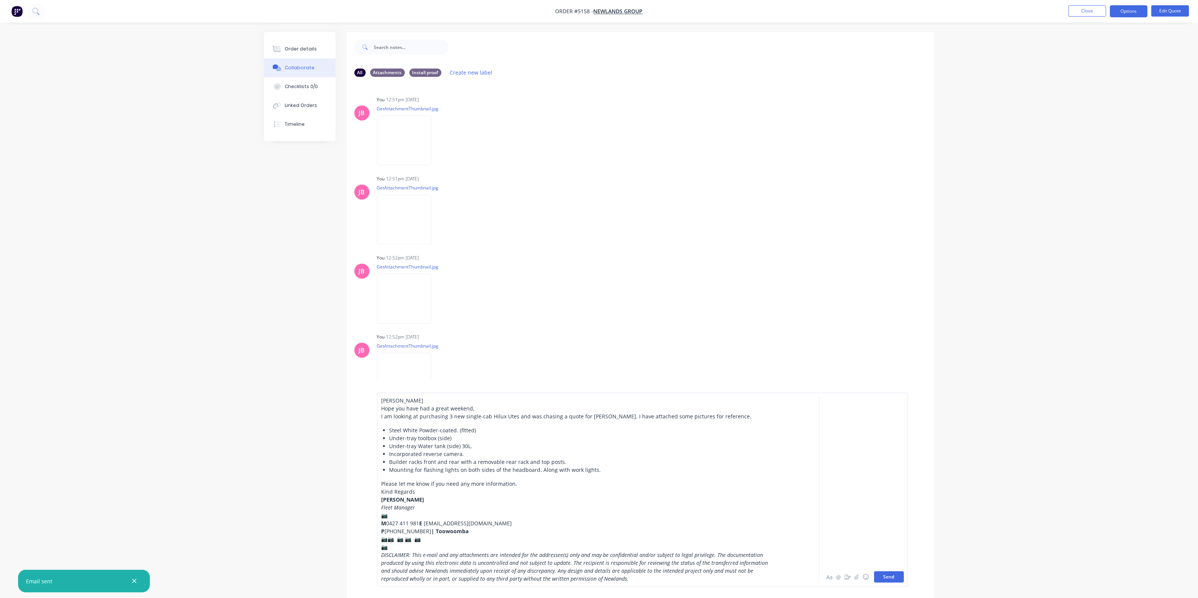
click at [882, 577] on button "Send" at bounding box center [889, 576] width 30 height 11
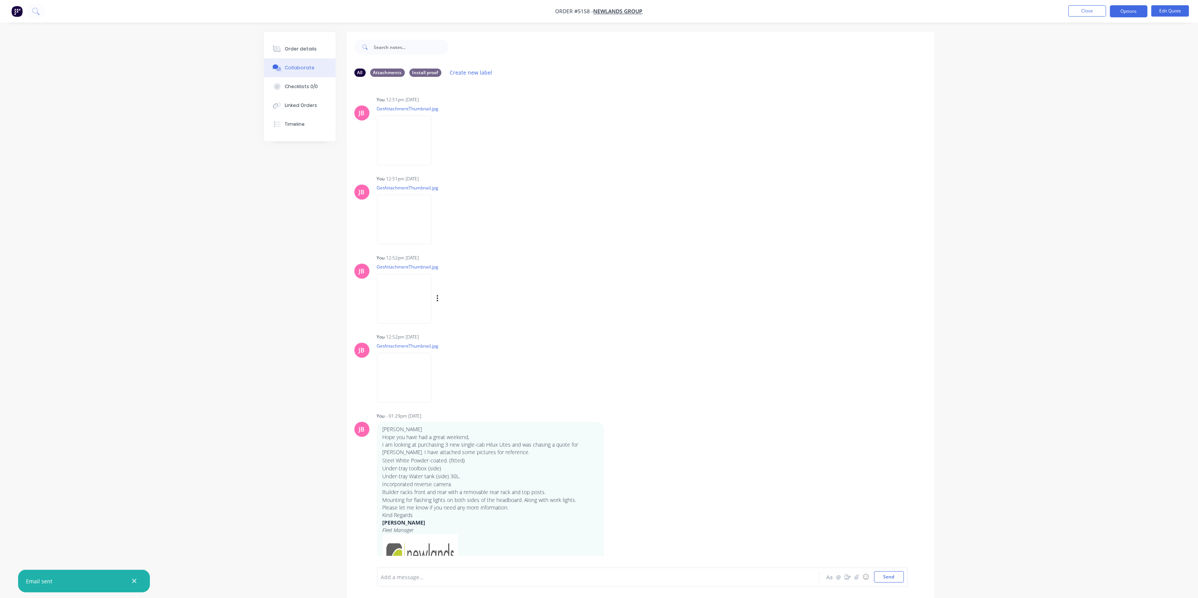
click at [662, 311] on div "JB You 12:52pm 09/09/25 GetAttachmentThumbnail.jpg Labels Download Delete" at bounding box center [640, 286] width 587 height 68
click at [742, 364] on div "JB You 12:52pm 09/09/25 GetAttachmentThumbnail.jpg Labels Download Delete" at bounding box center [640, 365] width 587 height 68
click at [422, 575] on div at bounding box center [577, 577] width 392 height 8
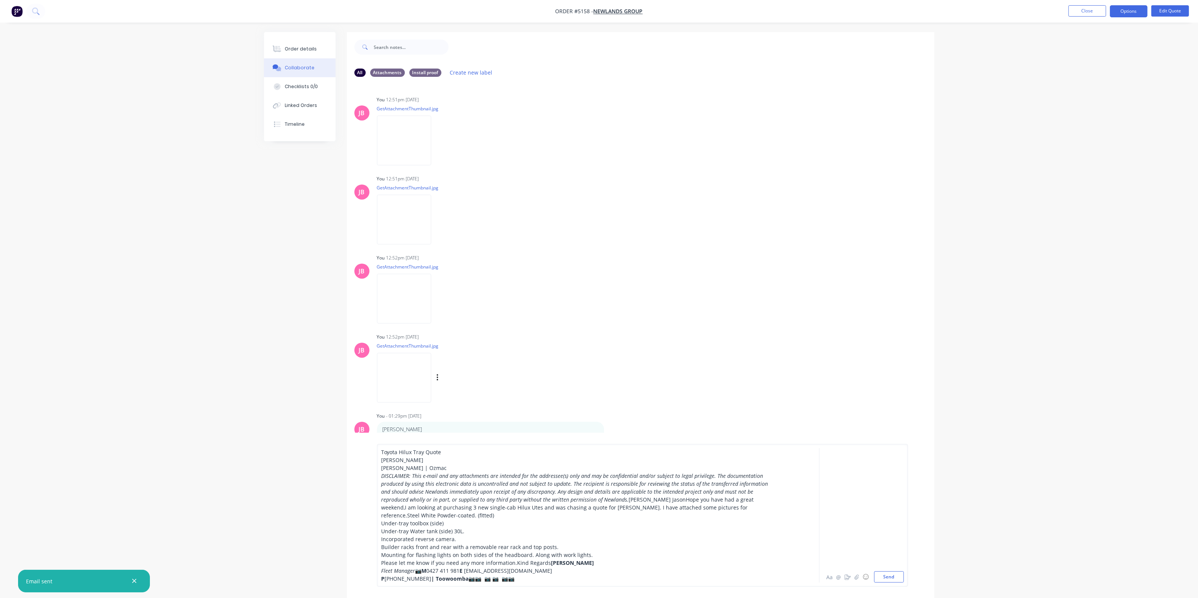
click at [630, 358] on div "JB You 12:52pm 09/09/25 GetAttachmentThumbnail.jpg Labels Download Delete" at bounding box center [640, 365] width 587 height 68
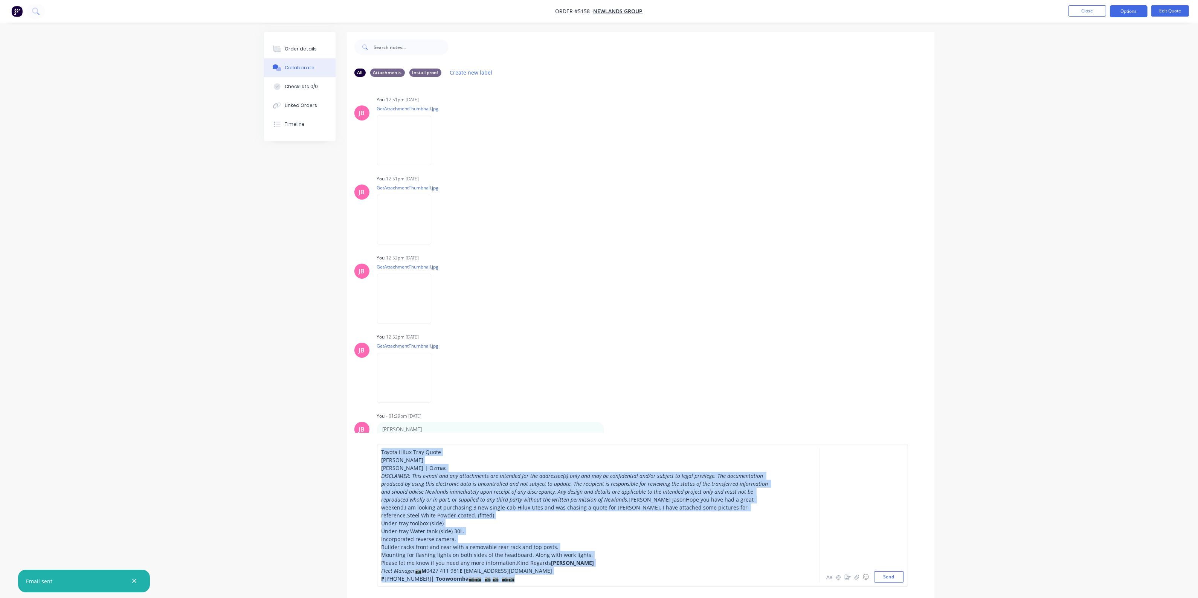
drag, startPoint x: 580, startPoint y: 582, endPoint x: 263, endPoint y: 362, distance: 386.4
click at [263, 362] on div "Order details Collaborate Checklists 0/0 Linked Orders Timeline Order details C…" at bounding box center [598, 382] width 685 height 700
